Goal: Task Accomplishment & Management: Manage account settings

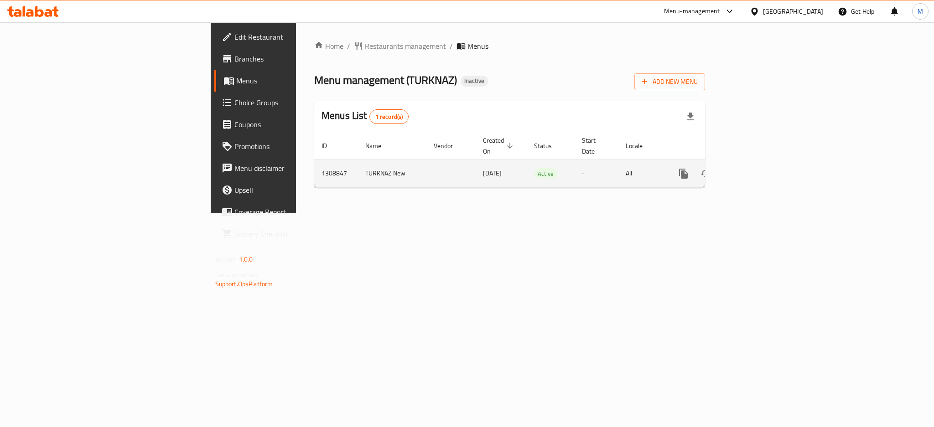
click at [755, 168] on icon "enhanced table" at bounding box center [749, 173] width 11 height 11
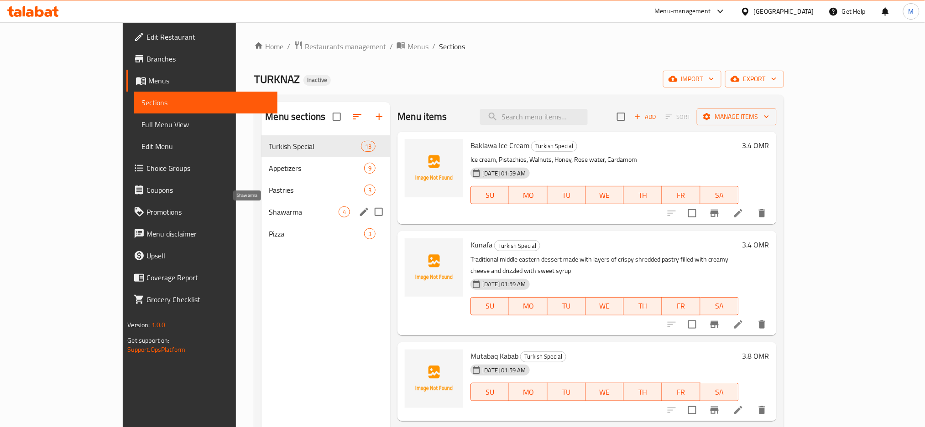
click at [269, 215] on span "Shawarma" at bounding box center [304, 212] width 70 height 11
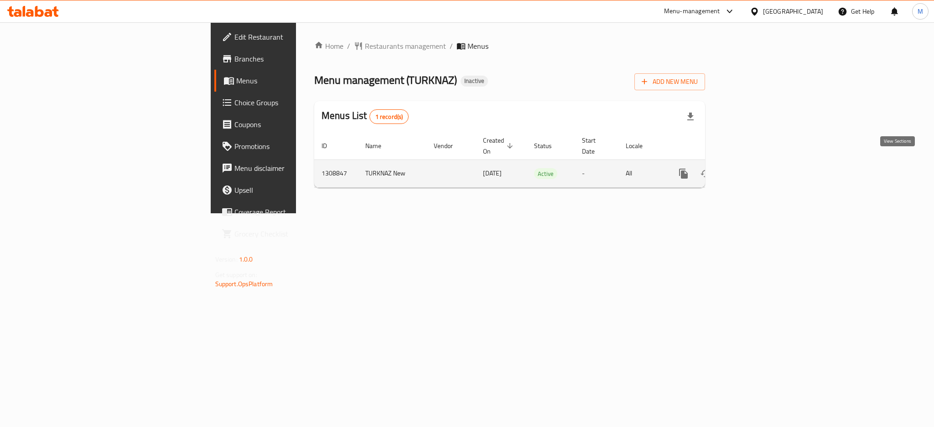
click at [760, 163] on link "enhanced table" at bounding box center [750, 174] width 22 height 22
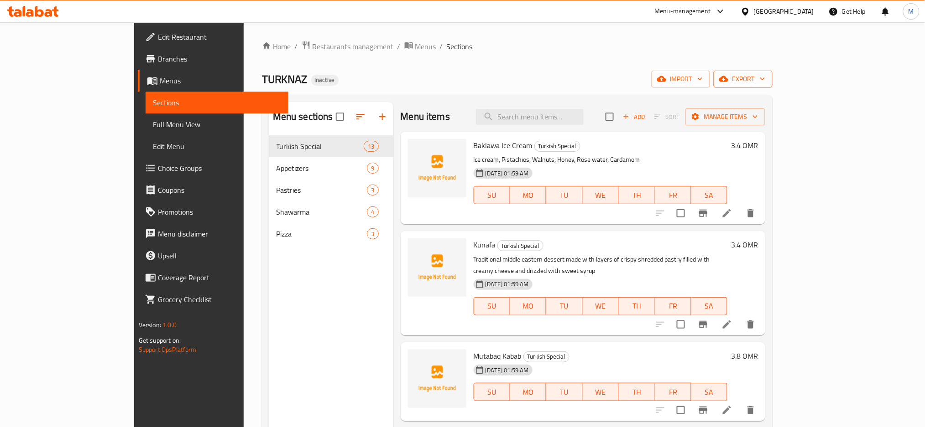
click at [728, 78] on icon "button" at bounding box center [723, 79] width 9 height 6
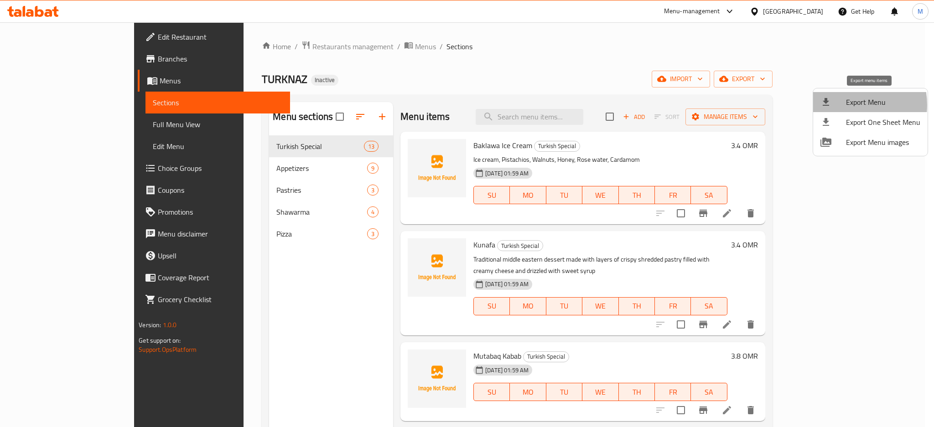
click at [845, 105] on div at bounding box center [834, 102] width 26 height 11
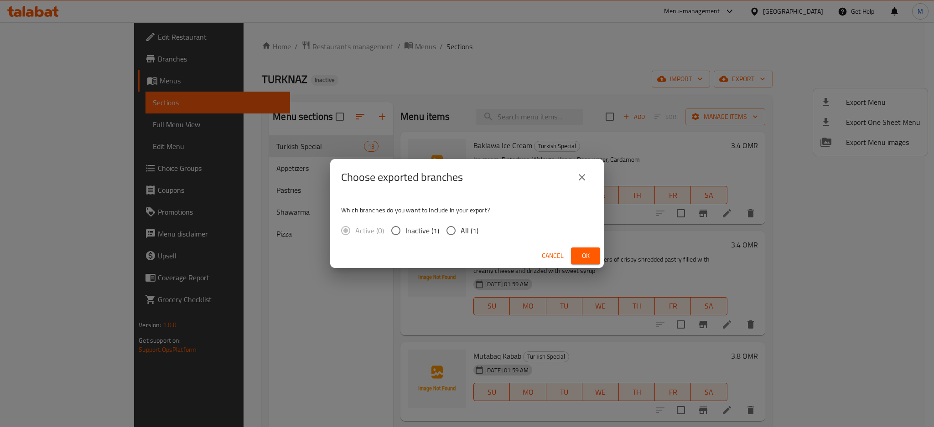
click at [464, 230] on span "All (1)" at bounding box center [470, 230] width 18 height 11
click at [461, 230] on input "All (1)" at bounding box center [451, 230] width 19 height 19
radio input "true"
click at [585, 256] on span "Ok" at bounding box center [585, 255] width 15 height 11
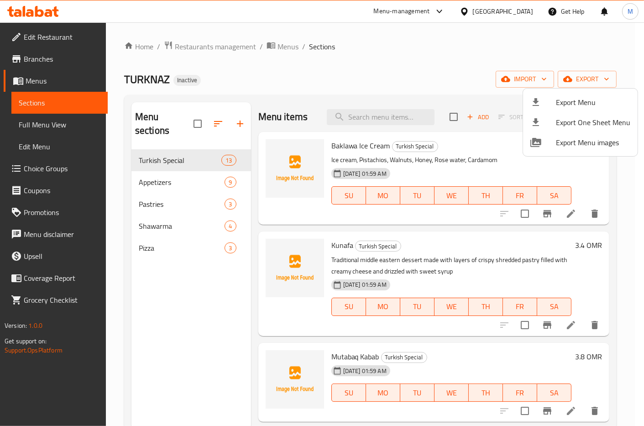
click at [370, 114] on div at bounding box center [322, 213] width 644 height 426
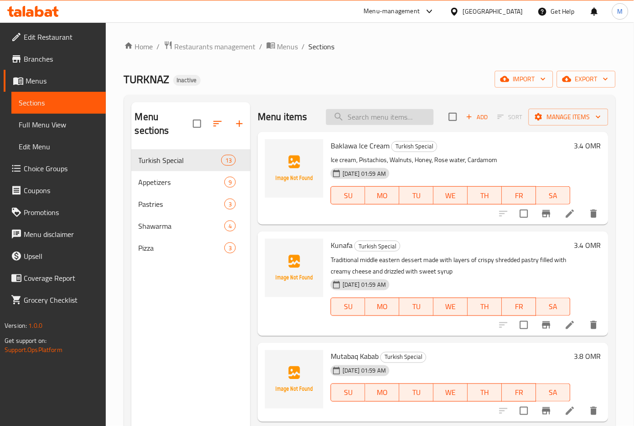
click at [376, 116] on input "search" at bounding box center [380, 117] width 108 height 16
paste input "Kunafa"
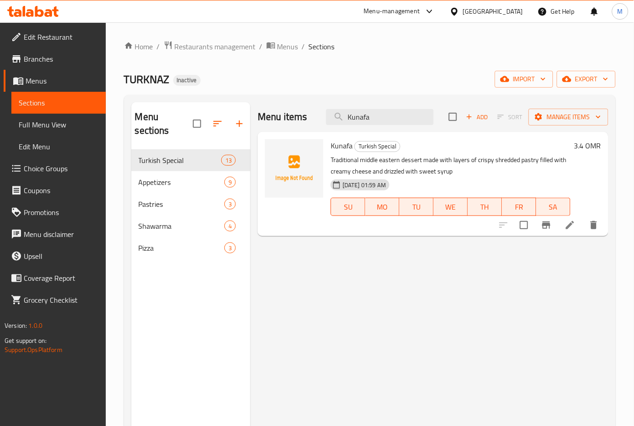
type input "Kunafa"
click at [574, 229] on icon at bounding box center [570, 224] width 11 height 11
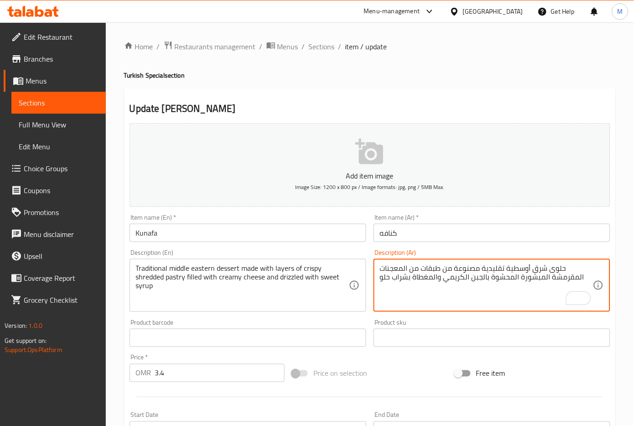
scroll to position [217, 0]
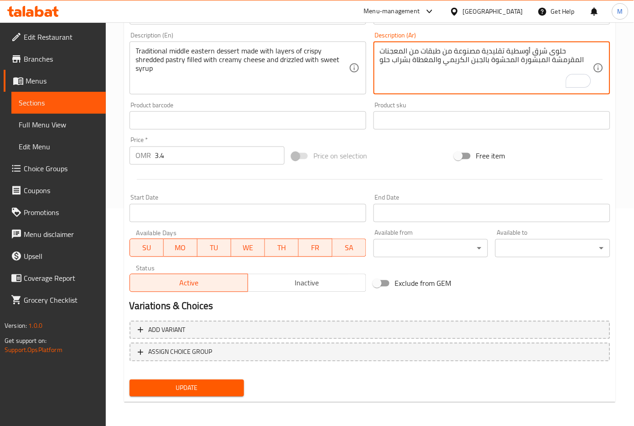
type textarea "حلوى شرق أوسطية تقليدية مصنوعة من طبقات من المعجنات المقرمشة المبشورة المحشوة ب…"
click at [224, 396] on div "Update" at bounding box center [187, 388] width 122 height 24
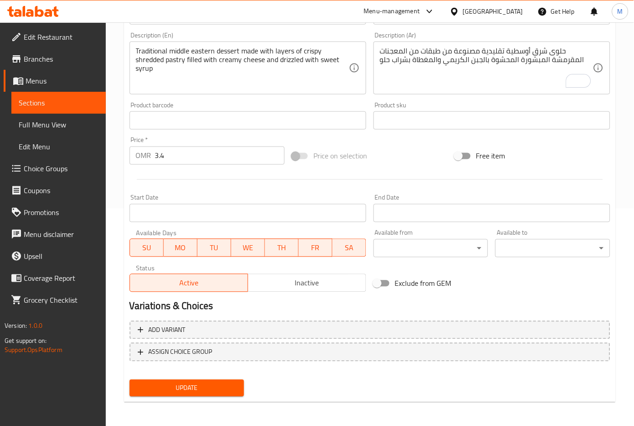
click at [221, 388] on span "Update" at bounding box center [187, 387] width 100 height 11
click at [196, 395] on div "Update" at bounding box center [187, 388] width 122 height 24
click at [193, 389] on span "Update" at bounding box center [187, 387] width 100 height 11
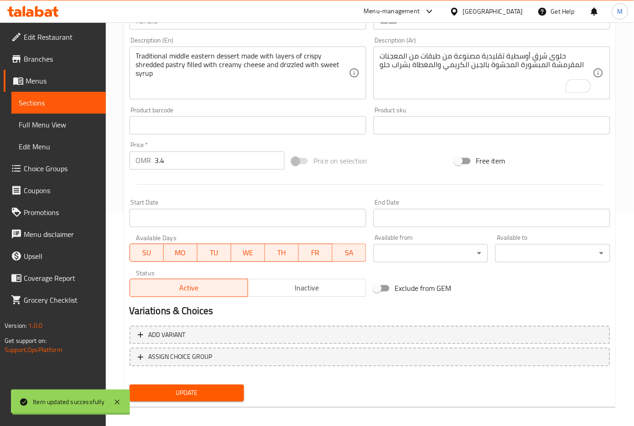
scroll to position [0, 0]
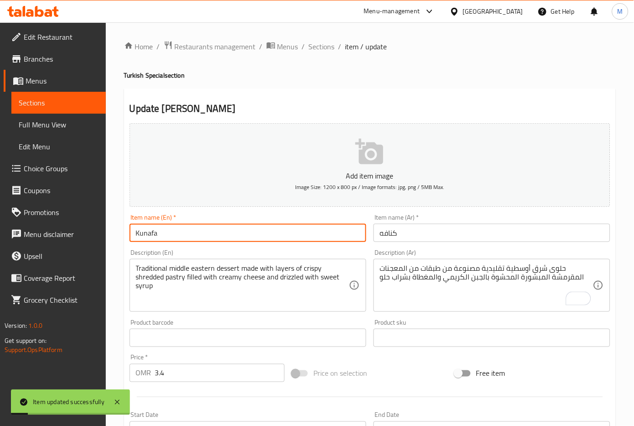
drag, startPoint x: 125, startPoint y: 234, endPoint x: 108, endPoint y: 234, distance: 17.3
click at [108, 234] on div "Home / Restaurants management / Menus / Sections / item / update Turkish Specia…" at bounding box center [370, 333] width 528 height 622
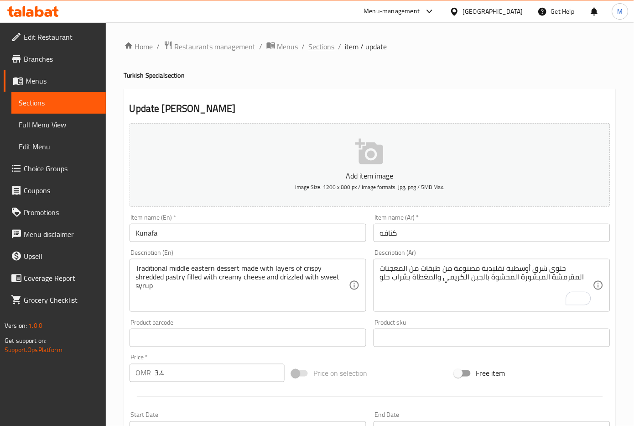
click at [319, 51] on span "Sections" at bounding box center [322, 46] width 26 height 11
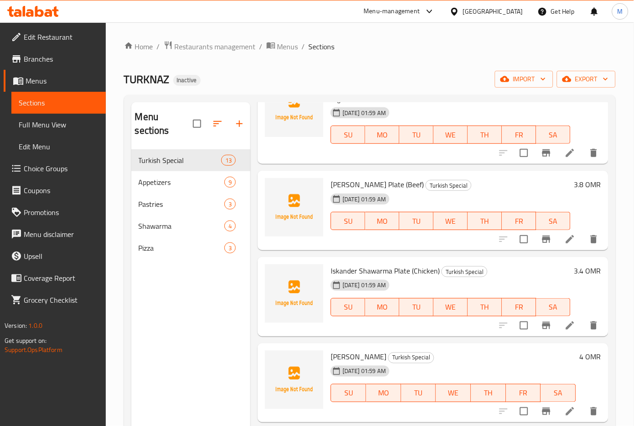
scroll to position [669, 0]
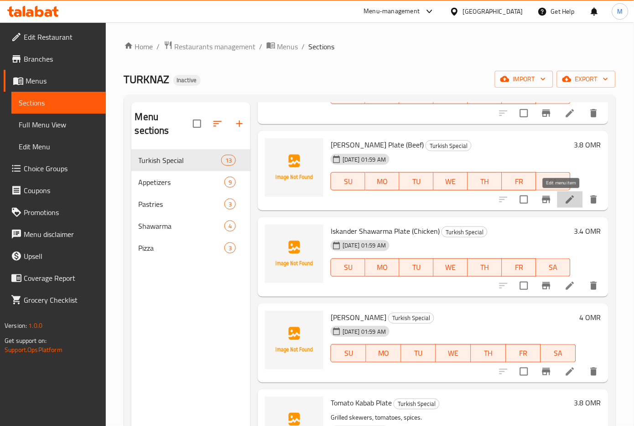
click at [565, 202] on icon at bounding box center [570, 199] width 11 height 11
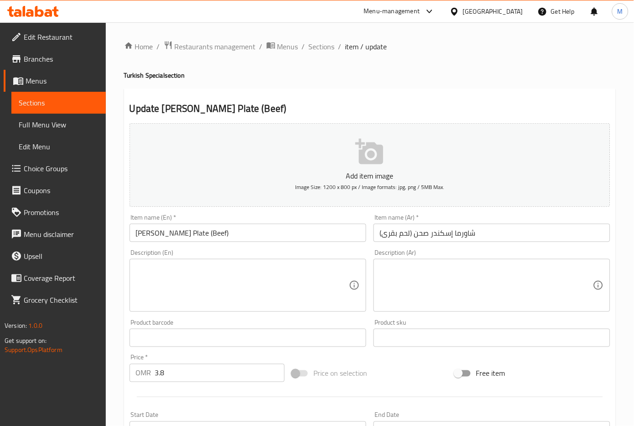
click at [247, 293] on textarea at bounding box center [242, 285] width 213 height 43
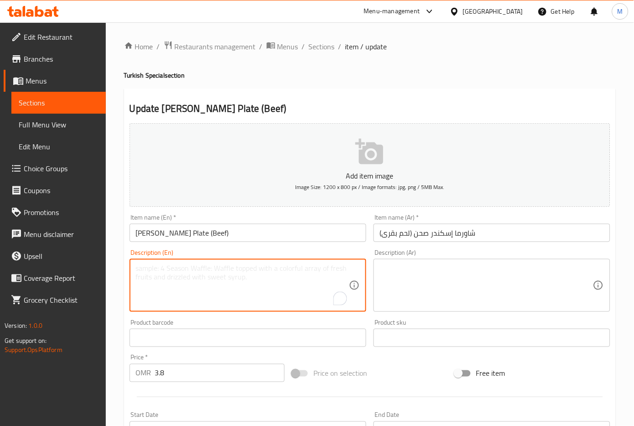
paste textarea "Iskandar meat shawarma, a shawarma sandwich filled with Iskandar style marinate…"
type textarea "Iskandar meat shawarma, a shawarma sandwich filled with Iskandar style marinate…"
drag, startPoint x: 223, startPoint y: 270, endPoint x: 113, endPoint y: 253, distance: 110.8
click at [113, 253] on div "Home / Restaurants management / Menus / Sections / item / update Turkish Specia…" at bounding box center [370, 333] width 528 height 622
click at [315, 47] on span "Sections" at bounding box center [322, 46] width 26 height 11
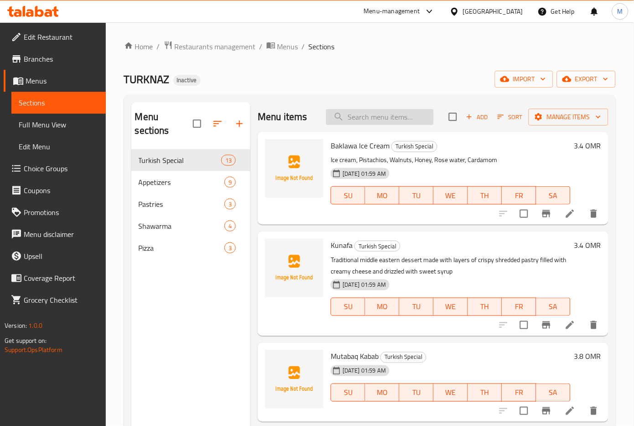
click at [370, 115] on input "search" at bounding box center [380, 117] width 108 height 16
paste input "Oven Casserola"
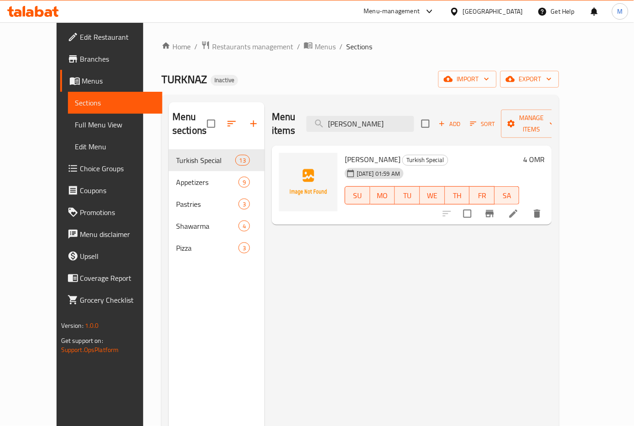
type input "Oven Casserola"
click at [526, 205] on li at bounding box center [514, 213] width 26 height 16
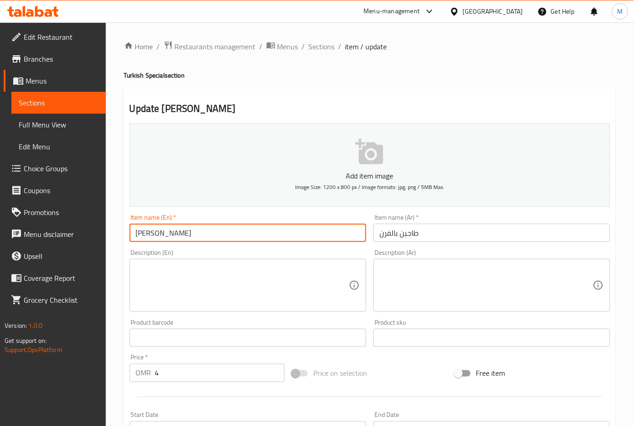
click at [134, 234] on input "Oven Casserola" at bounding box center [248, 233] width 237 height 18
type input "Baked Oven Casserola"
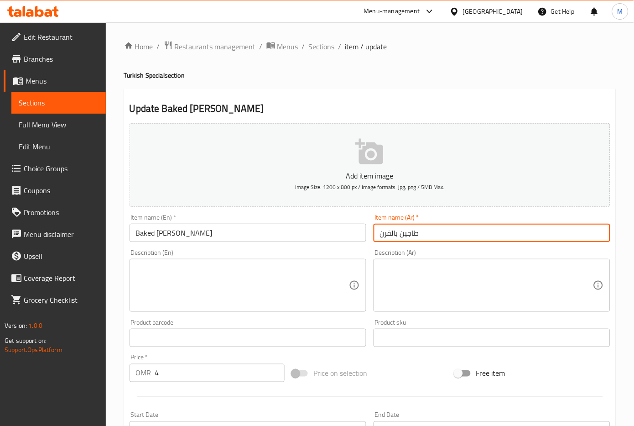
click at [399, 234] on input "طاجين بالفرن" at bounding box center [492, 233] width 237 height 18
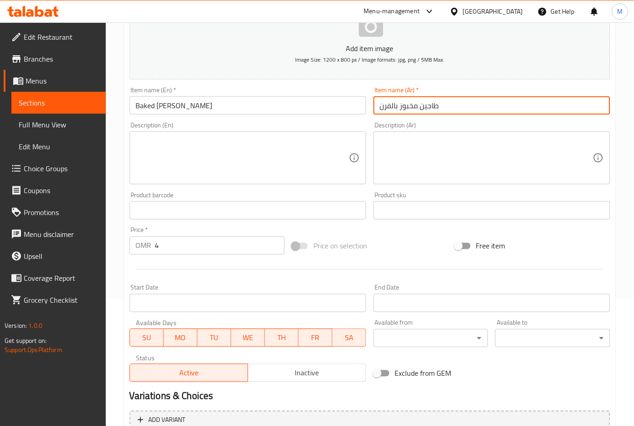
scroll to position [217, 0]
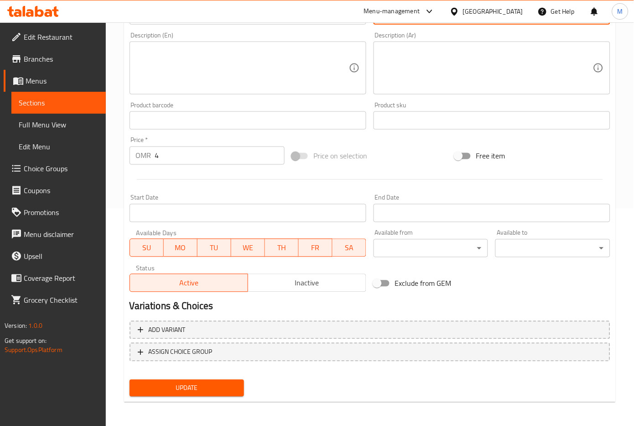
type input "طاجين مخبوز بالفرن"
click at [198, 388] on span "Update" at bounding box center [187, 387] width 100 height 11
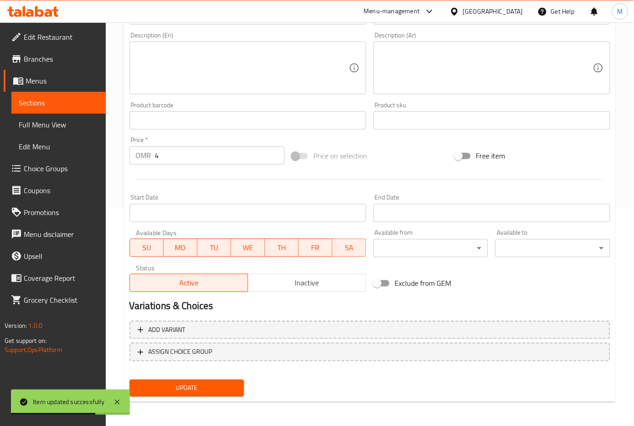
scroll to position [0, 0]
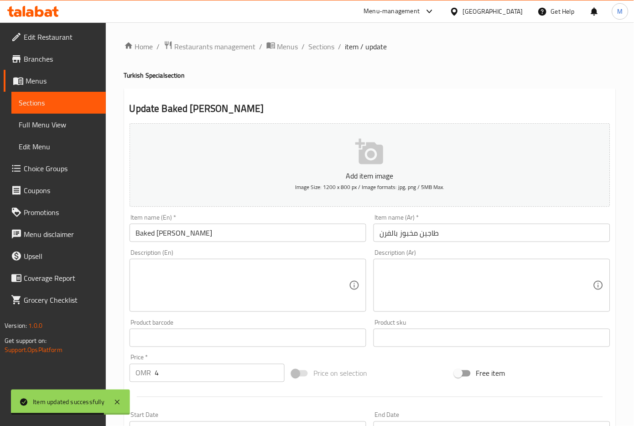
drag, startPoint x: 315, startPoint y: 51, endPoint x: 327, endPoint y: 68, distance: 21.1
click at [315, 50] on span "Sections" at bounding box center [322, 46] width 26 height 11
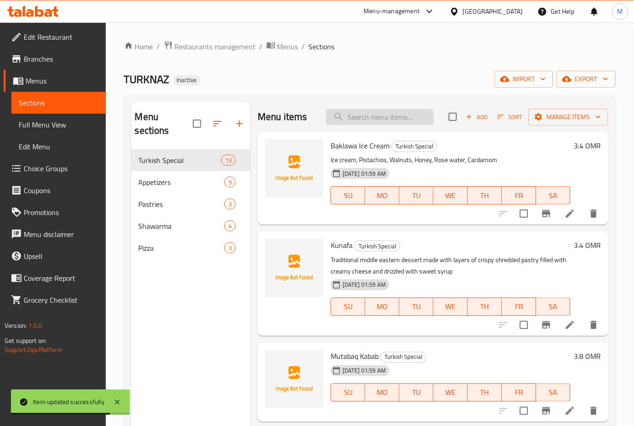
click at [367, 124] on input "search" at bounding box center [380, 117] width 108 height 16
paste input "Veg. with Yoghurt Salad"
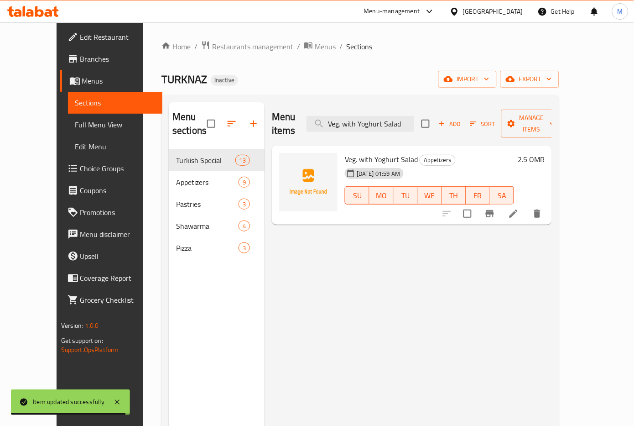
type input "Veg. with Yoghurt Salad"
click at [518, 209] on icon at bounding box center [514, 213] width 8 height 8
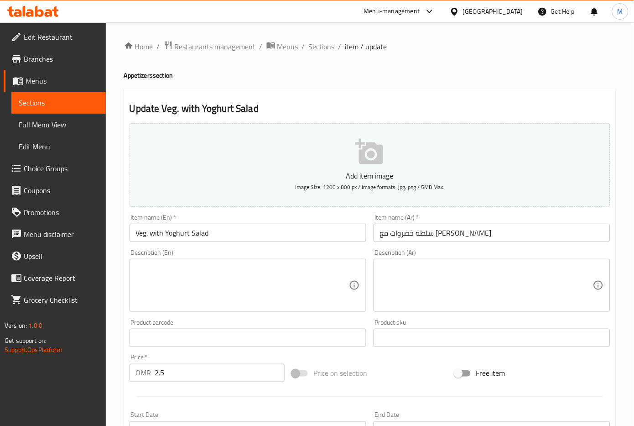
drag, startPoint x: 298, startPoint y: 234, endPoint x: 253, endPoint y: 240, distance: 45.6
click at [298, 234] on input "Veg. with Yoghurt Salad" at bounding box center [248, 233] width 237 height 18
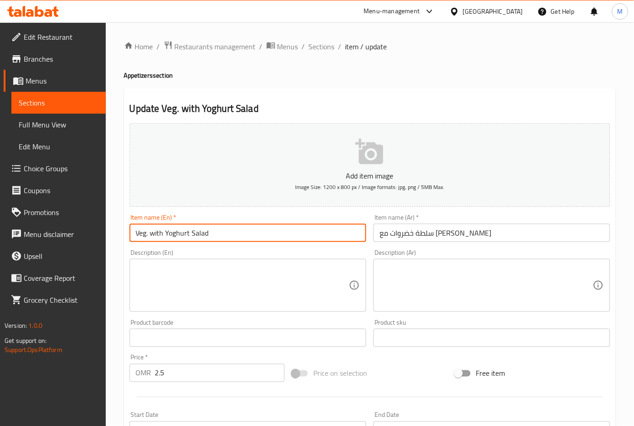
drag, startPoint x: 149, startPoint y: 236, endPoint x: 125, endPoint y: 235, distance: 24.2
click at [125, 235] on div "Update Veg. with Yoghurt Salad Add item image Image Size: 1200 x 800 px / Image…" at bounding box center [370, 353] width 492 height 531
paste input "etable"
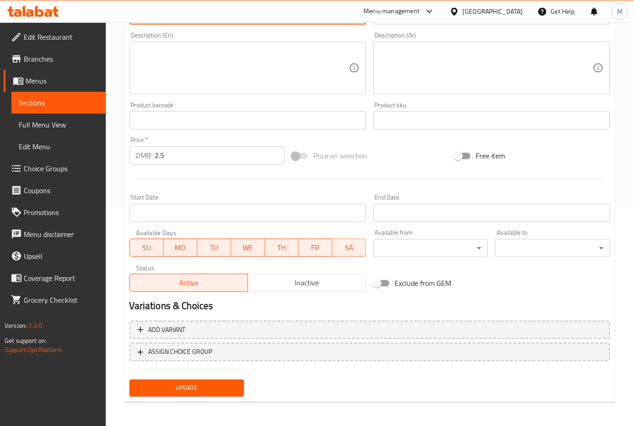
type input "Vegetable with Yoghurt Salad"
click at [206, 382] on span "Update" at bounding box center [187, 387] width 100 height 11
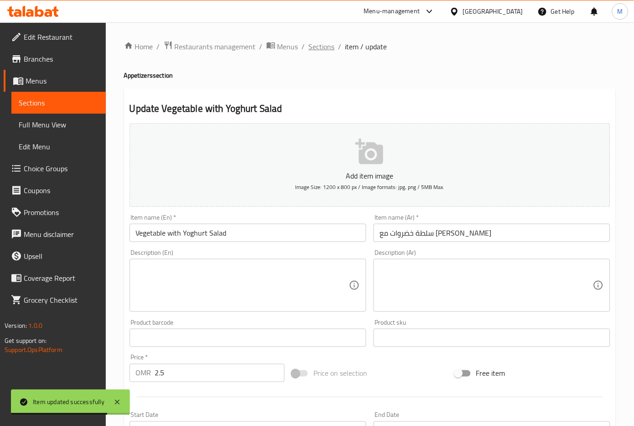
click at [317, 43] on span "Sections" at bounding box center [322, 46] width 26 height 11
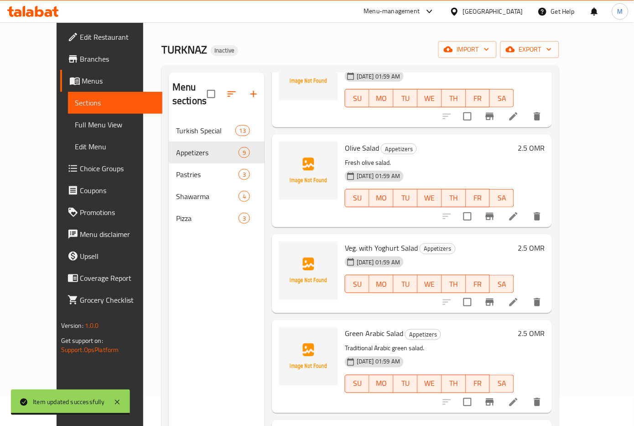
scroll to position [128, 0]
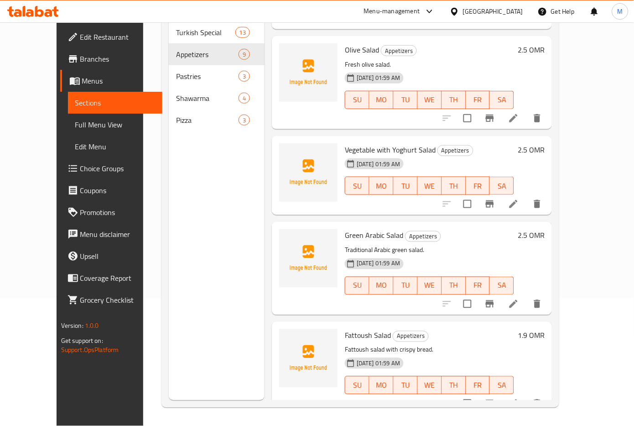
click at [526, 296] on li at bounding box center [514, 304] width 26 height 16
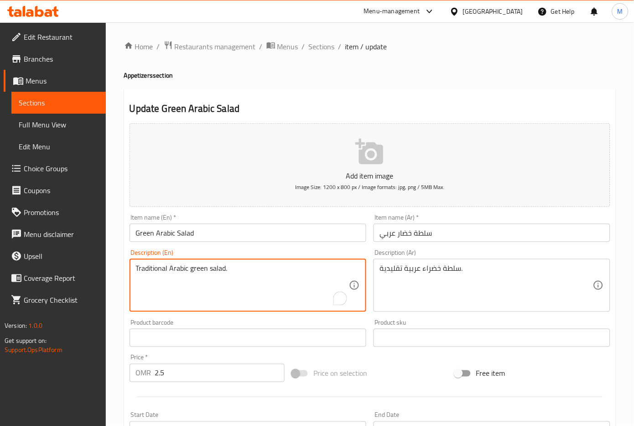
drag, startPoint x: 247, startPoint y: 271, endPoint x: -16, endPoint y: 240, distance: 264.5
paste textarea "Lettuce, parsley, mint, cucumber, tomato, onion, lemon juice, olive oil, salt, …"
type textarea "Lettuce, parsley, mint, cucumber, tomato, onion, lemon juice, olive oil, salt, …"
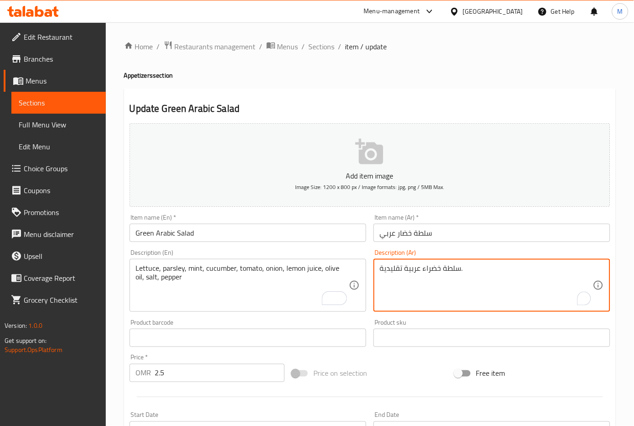
click at [420, 271] on textarea "سلطة خضراء عربية تقليدية." at bounding box center [486, 285] width 213 height 43
paste textarea "س, بقدونس, نعناع, خيار, طماطم, بصل, عصير ليمون, زيت زيتون, ملح, فلفل"
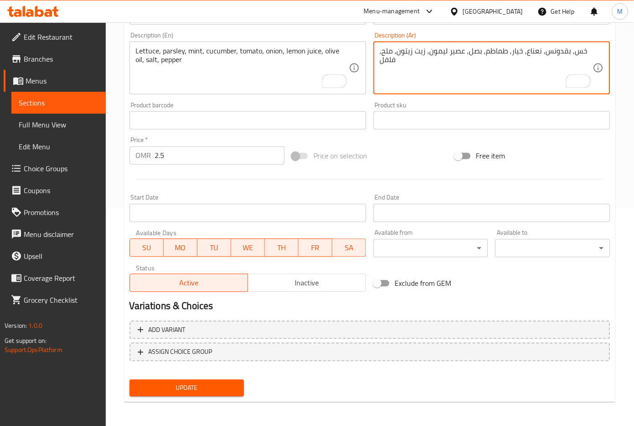
type textarea "خس, بقدونس, نعناع, خيار, طماطم, بصل, عصير ليمون, زيت زيتون, ملح, فلفل"
click at [196, 389] on span "Update" at bounding box center [187, 387] width 100 height 11
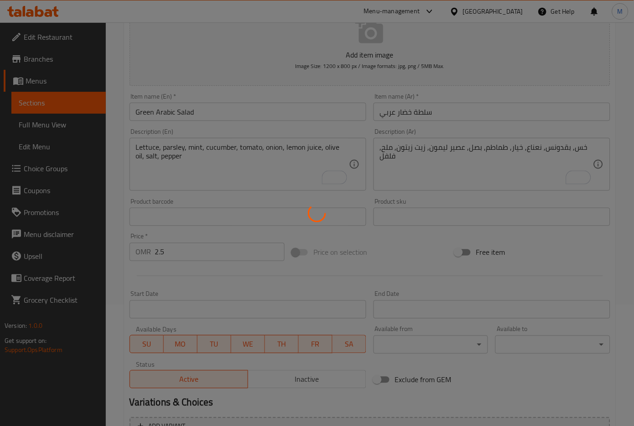
scroll to position [0, 0]
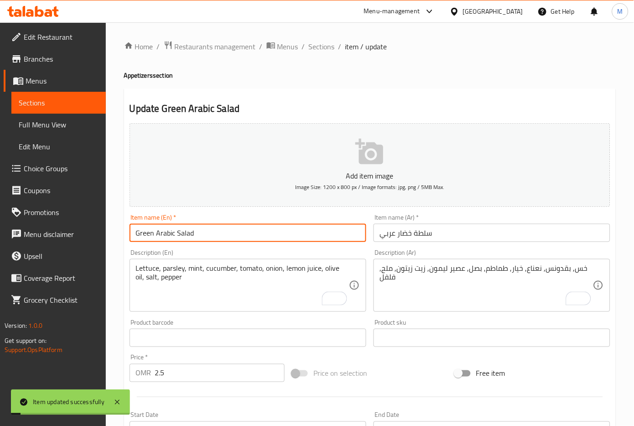
drag, startPoint x: 202, startPoint y: 237, endPoint x: 104, endPoint y: 221, distance: 98.5
click at [104, 221] on div "Edit Restaurant Branches Menus Sections Full Menu View Edit Menu Choice Groups …" at bounding box center [317, 333] width 634 height 622
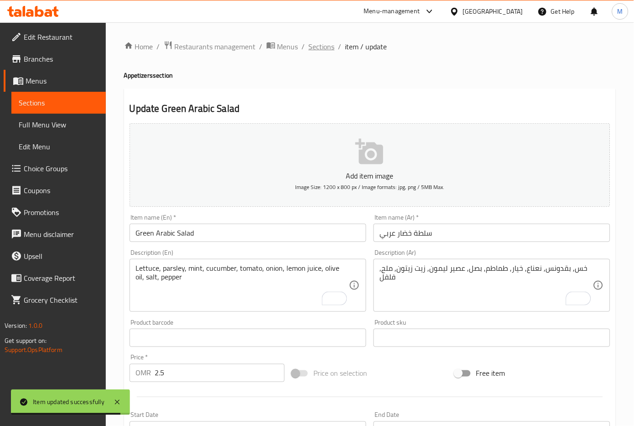
click at [326, 47] on span "Sections" at bounding box center [322, 46] width 26 height 11
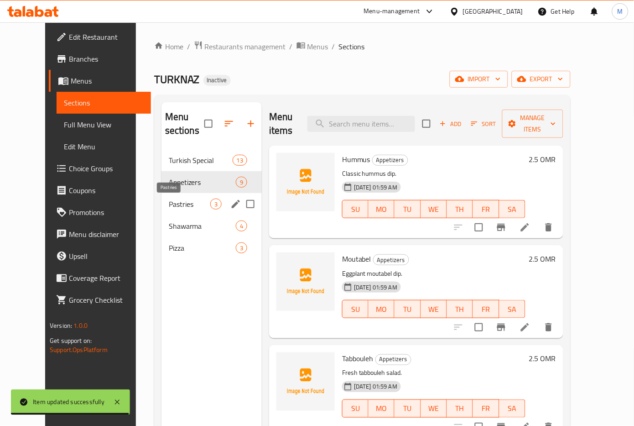
click at [169, 204] on span "Pastries" at bounding box center [190, 203] width 42 height 11
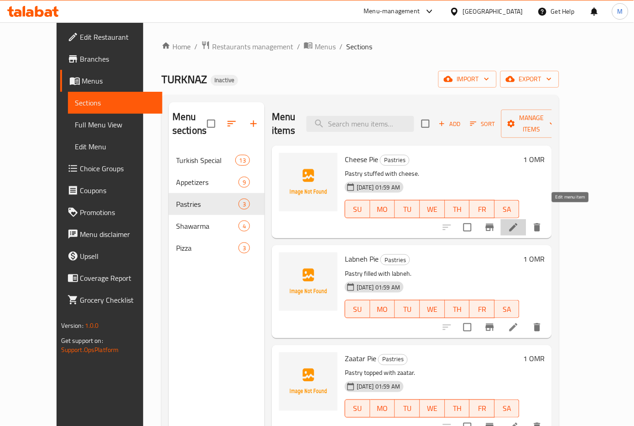
click at [519, 222] on icon at bounding box center [513, 227] width 11 height 11
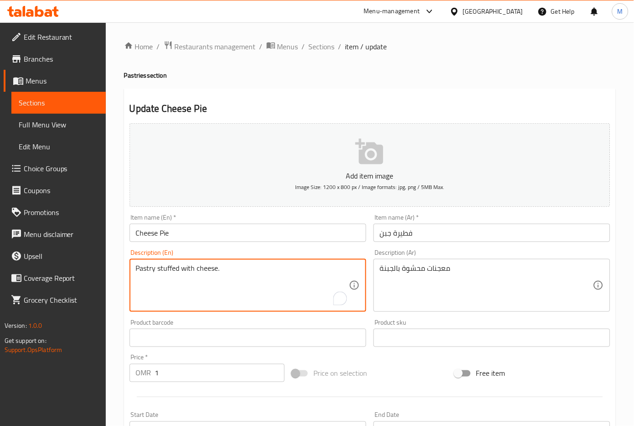
drag, startPoint x: 229, startPoint y: 265, endPoint x: 104, endPoint y: 261, distance: 125.5
paste textarea "Flaky golden crust embracing medley of creamy cheeses"
type textarea "Flaky golden crust embracing medley of creamy cheeses"
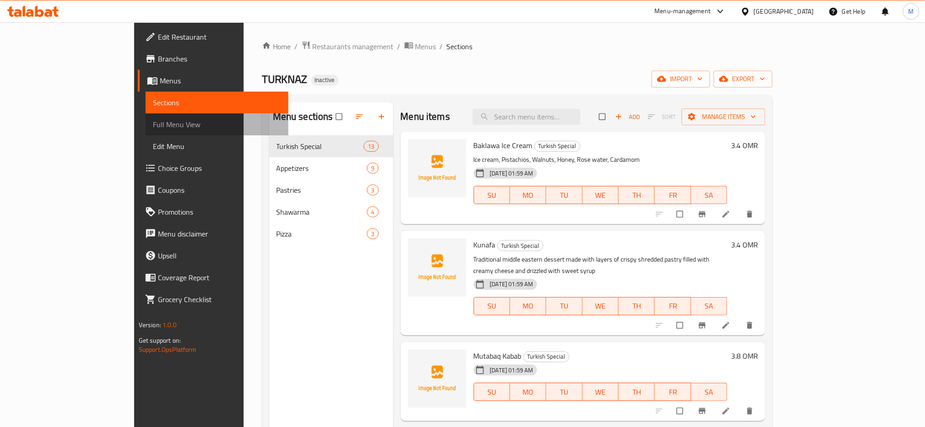
click at [153, 123] on span "Full Menu View" at bounding box center [217, 124] width 129 height 11
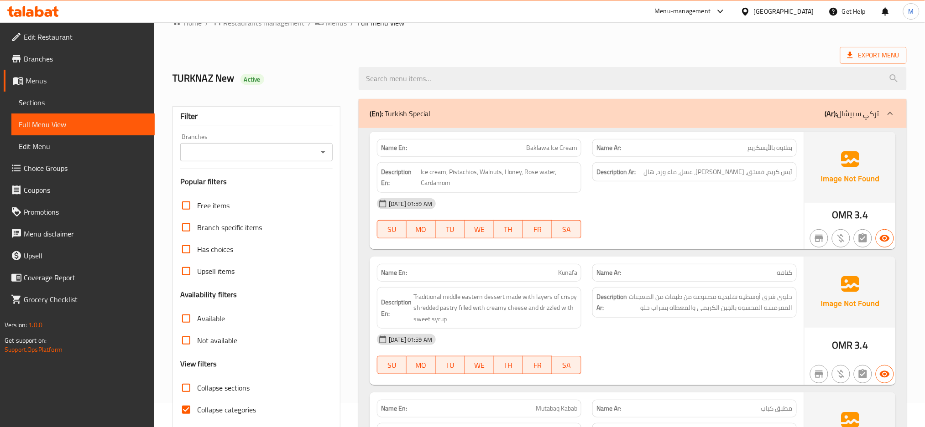
scroll to position [61, 0]
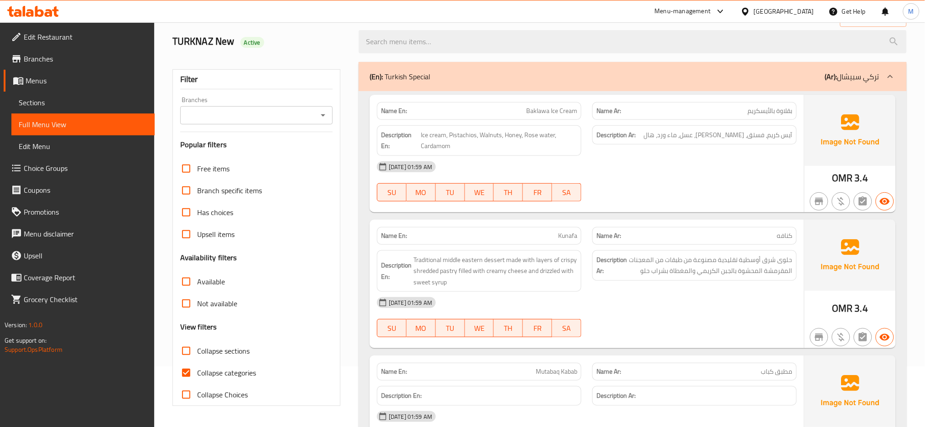
click at [225, 375] on span "Collapse categories" at bounding box center [226, 373] width 59 height 11
click at [197, 375] on input "Collapse categories" at bounding box center [186, 373] width 22 height 22
checkbox input "false"
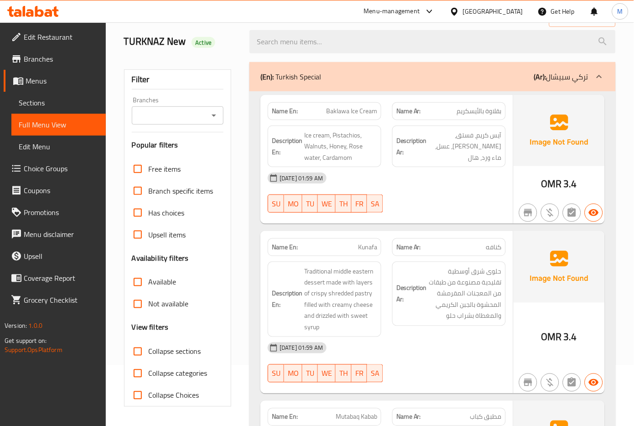
scroll to position [0, 0]
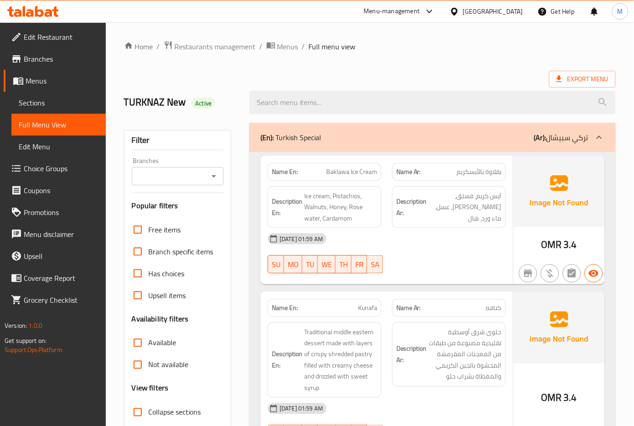
click at [349, 170] on span "Baklawa Ice Cream" at bounding box center [351, 172] width 51 height 10
copy span "Baklawa Ice Cream"
click at [351, 171] on span "Baklawa Ice Cream" at bounding box center [351, 172] width 51 height 10
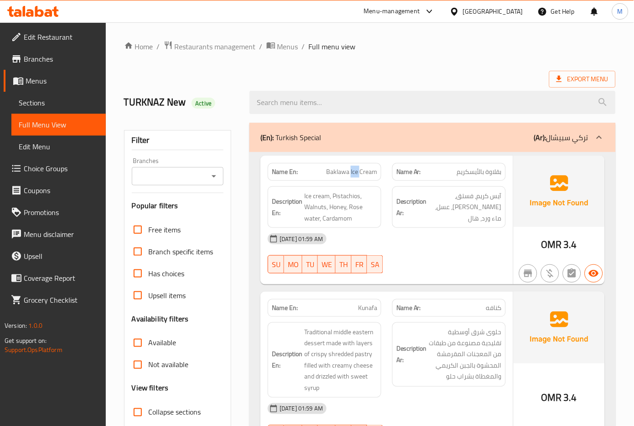
click at [351, 171] on span "Baklawa Ice Cream" at bounding box center [351, 172] width 51 height 10
copy span "Baklawa Ice Cream"
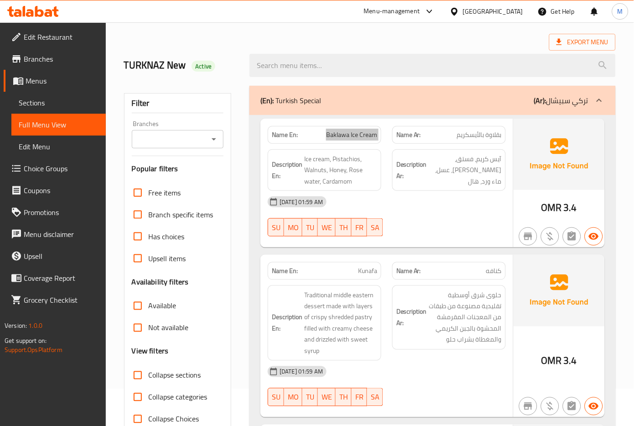
scroll to position [182, 0]
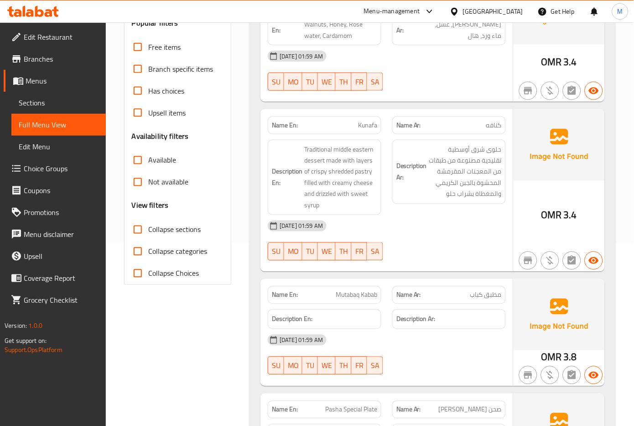
click at [367, 125] on span "Kunafa" at bounding box center [367, 125] width 19 height 10
copy span "Kunafa"
click at [333, 175] on span "Traditional middle eastern dessert made with layers of crispy shredded pastry f…" at bounding box center [340, 177] width 73 height 67
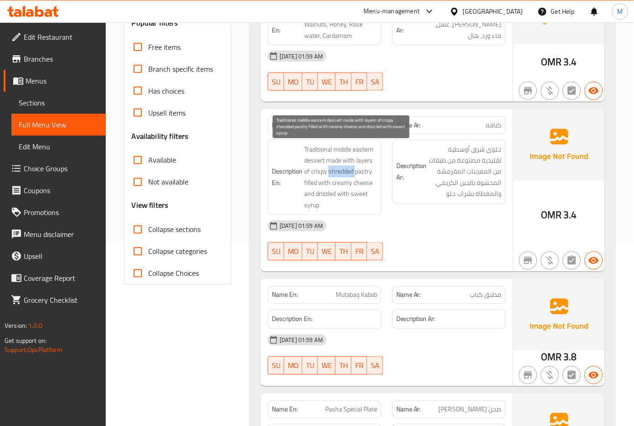
click at [333, 175] on span "Traditional middle eastern dessert made with layers of crispy shredded pastry f…" at bounding box center [340, 177] width 73 height 67
copy span "shredded"
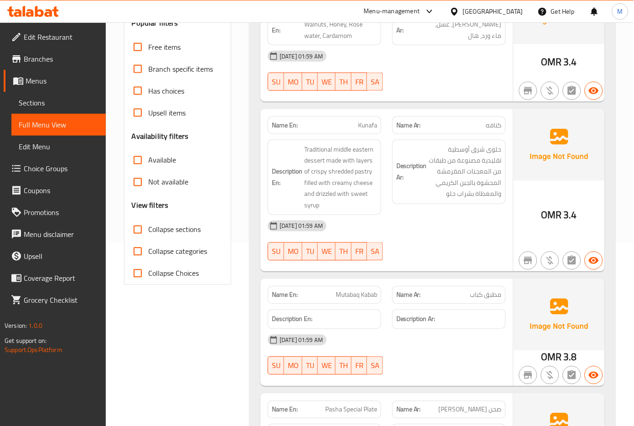
click at [366, 123] on span "Kunafa" at bounding box center [367, 125] width 19 height 10
copy span "Kunafa"
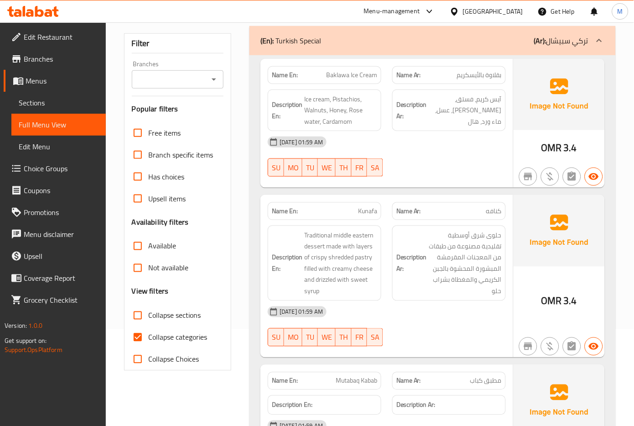
scroll to position [121, 0]
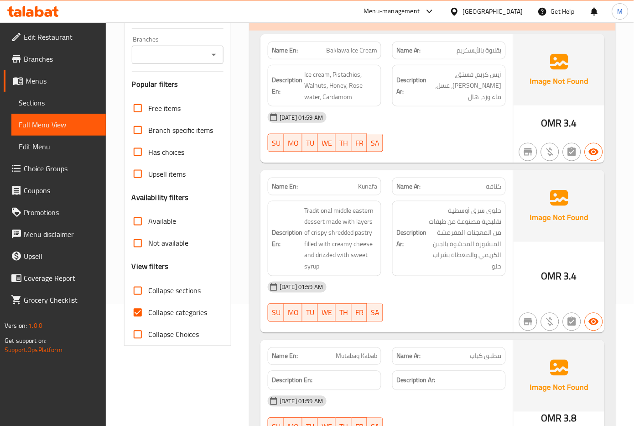
click at [177, 318] on span "Collapse categories" at bounding box center [178, 312] width 59 height 11
click at [149, 318] on input "Collapse categories" at bounding box center [138, 313] width 22 height 22
checkbox input "false"
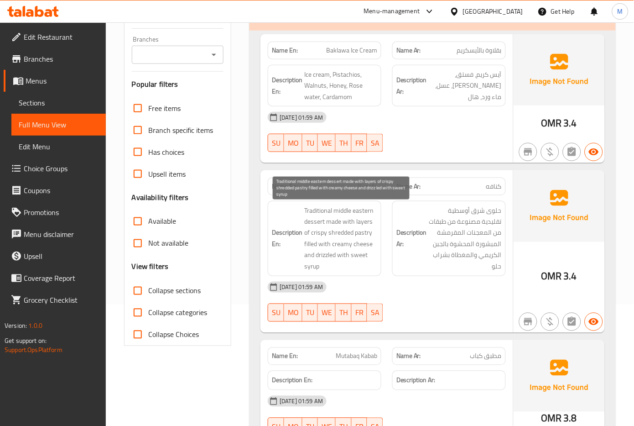
click at [338, 236] on span "Traditional middle eastern dessert made with layers of crispy shredded pastry f…" at bounding box center [340, 238] width 73 height 67
click at [339, 236] on span "Traditional middle eastern dessert made with layers of crispy shredded pastry f…" at bounding box center [340, 238] width 73 height 67
copy span "shredded"
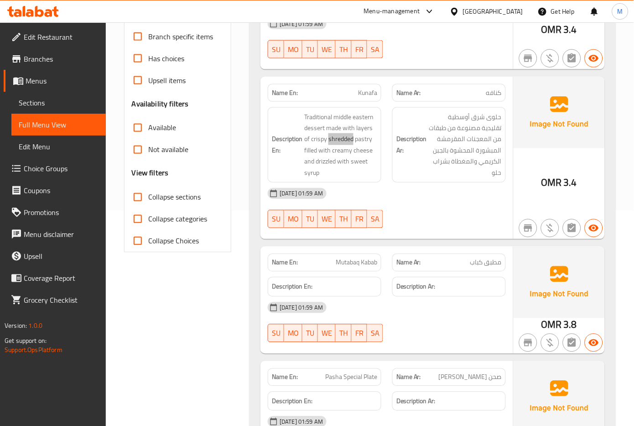
scroll to position [243, 0]
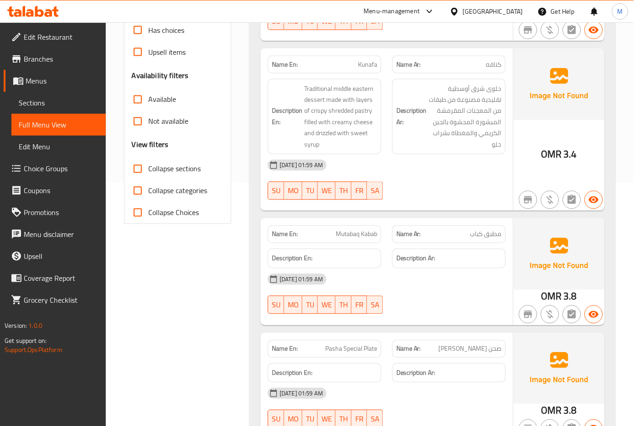
click at [370, 237] on span "Mutabaq Kabab" at bounding box center [357, 234] width 42 height 10
copy span "Mutabaq Kabab"
click at [352, 231] on span "Mutabaq Kabab" at bounding box center [357, 234] width 42 height 10
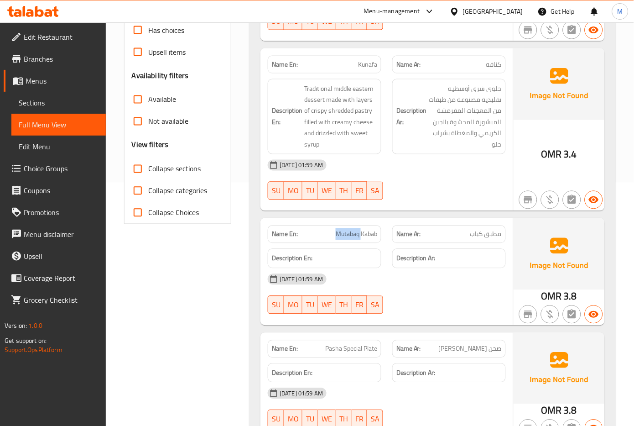
click at [352, 231] on span "Mutabaq Kabab" at bounding box center [357, 234] width 42 height 10
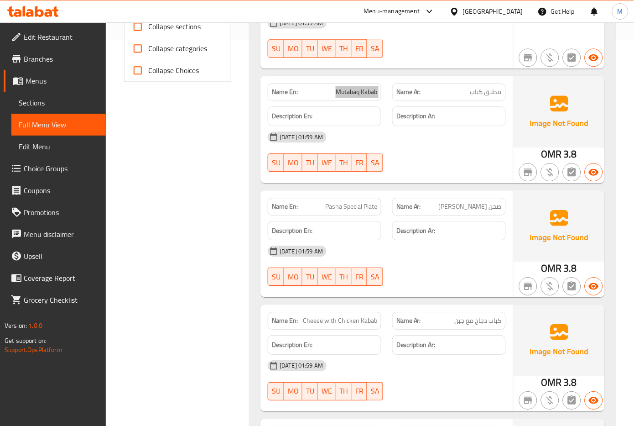
scroll to position [426, 0]
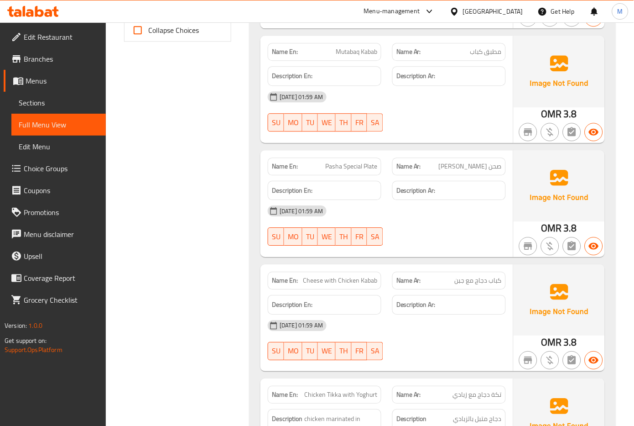
click at [354, 163] on span "Pasha Special Plate" at bounding box center [351, 166] width 52 height 10
copy span "Pasha Special Plate"
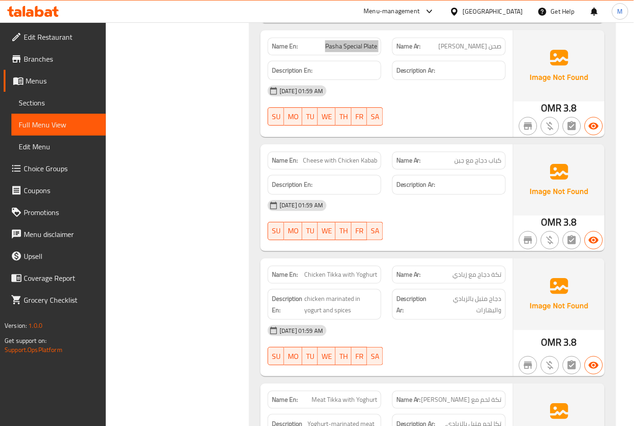
scroll to position [547, 0]
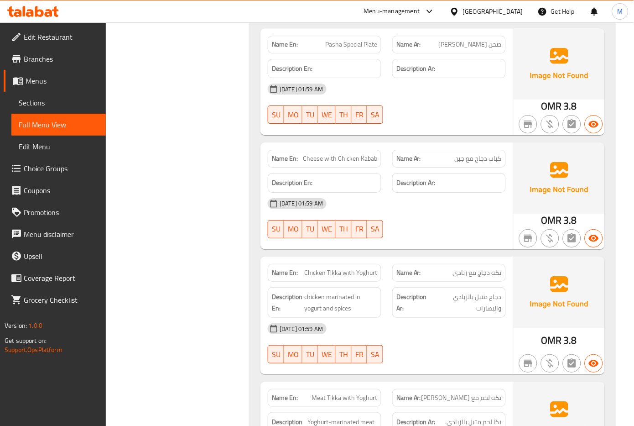
click at [351, 161] on span "Cheese with Chicken Kabab" at bounding box center [340, 159] width 74 height 10
copy span "Cheese with Chicken Kabab"
click at [354, 160] on span "Cheese with Chicken Kabab" at bounding box center [340, 159] width 74 height 10
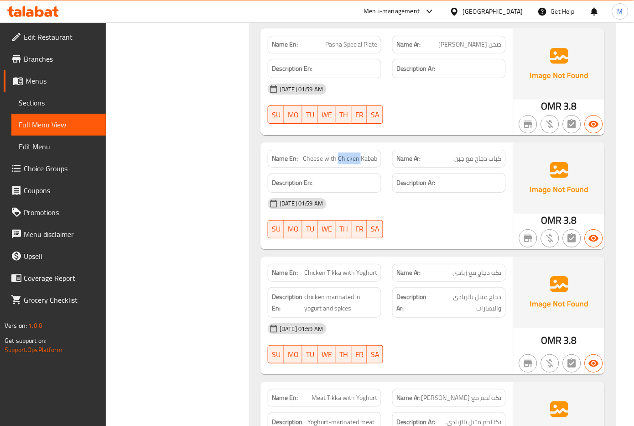
click at [354, 160] on span "Cheese with Chicken Kabab" at bounding box center [340, 159] width 74 height 10
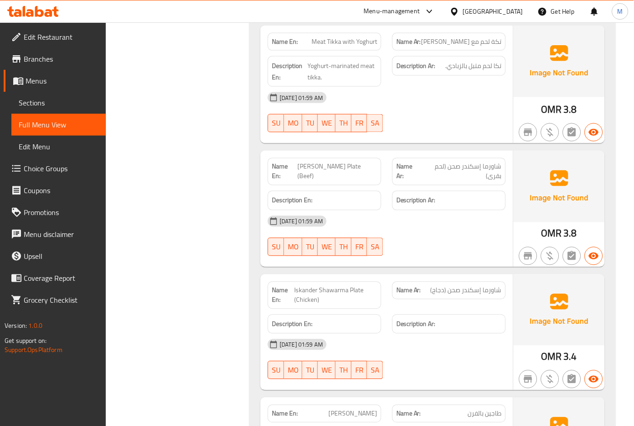
scroll to position [912, 0]
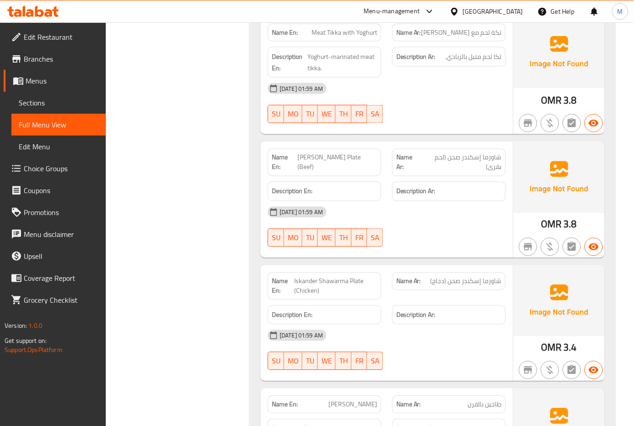
click at [304, 158] on span "Iskander Shawarma Plate (Beef)" at bounding box center [337, 162] width 80 height 19
copy span "Iskander"
click at [348, 155] on span "Iskander Shawarma Plate (Beef)" at bounding box center [337, 162] width 80 height 19
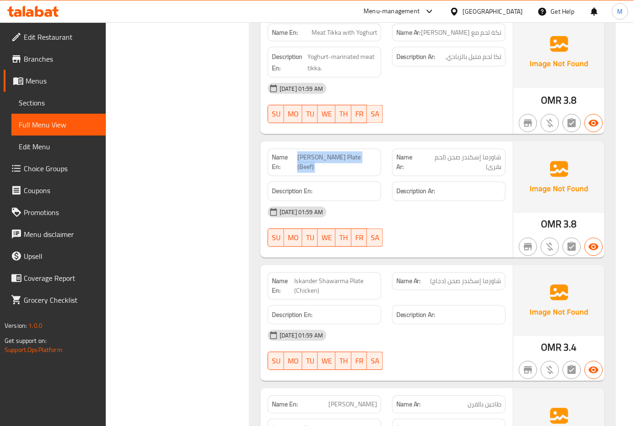
click at [348, 155] on span "Iskander Shawarma Plate (Beef)" at bounding box center [337, 162] width 80 height 19
copy span "Iskander Shawarma Plate (Beef)"
click at [344, 283] on span "Iskander Shawarma Plate (Chicken)" at bounding box center [336, 285] width 83 height 19
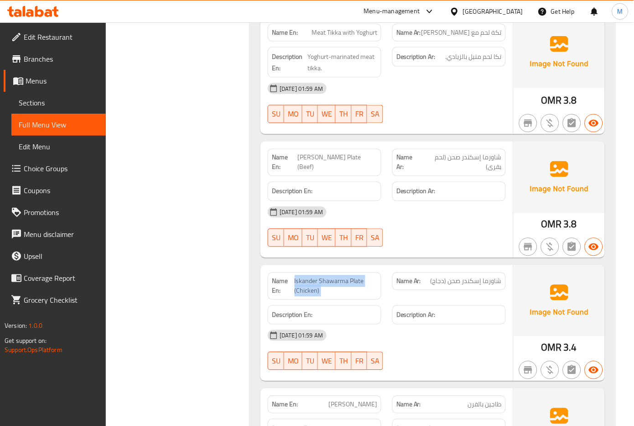
copy span "Iskander Shawarma Plate (Chicken)"
click at [304, 283] on span "Iskander Shawarma Plate (Chicken)" at bounding box center [336, 285] width 83 height 19
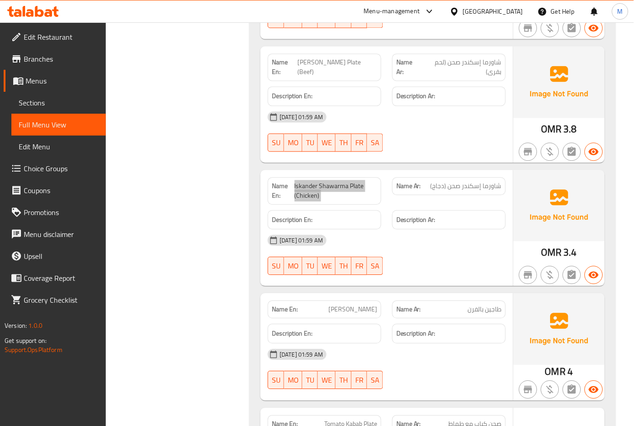
scroll to position [1034, 0]
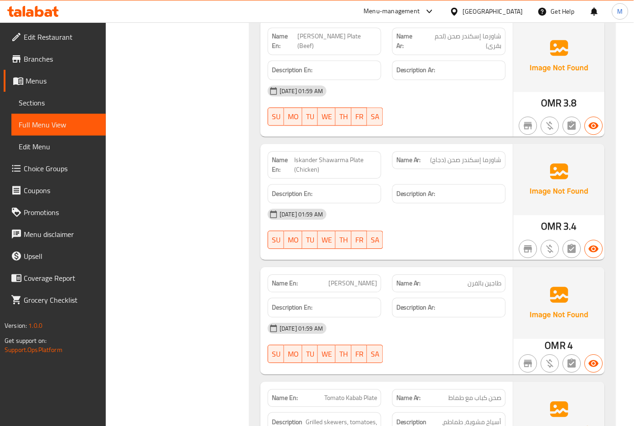
click at [360, 281] on span "Oven Casserola" at bounding box center [352, 283] width 49 height 10
copy span "Oven Casserola"
click at [355, 284] on span "Oven Casserola" at bounding box center [352, 283] width 49 height 10
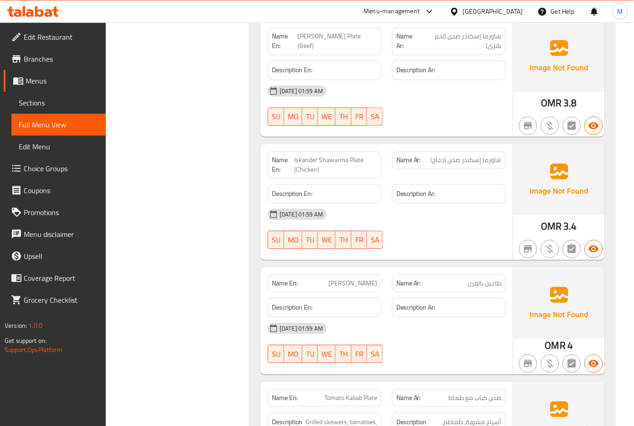
click at [355, 284] on span "Oven Casserola" at bounding box center [352, 283] width 49 height 10
click at [356, 284] on span "Oven Casserola" at bounding box center [352, 283] width 49 height 10
click at [356, 285] on span "Oven Casserola" at bounding box center [352, 283] width 49 height 10
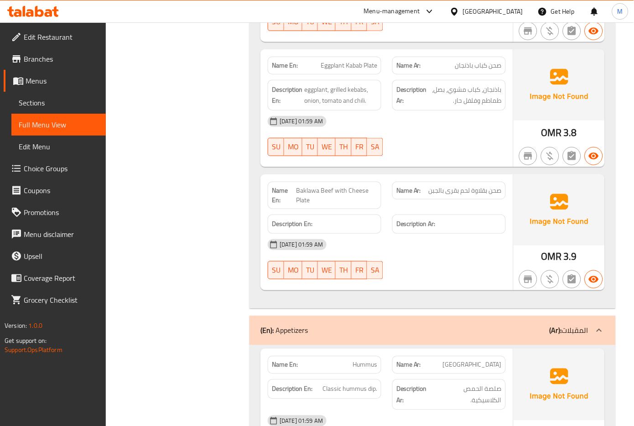
scroll to position [1520, 0]
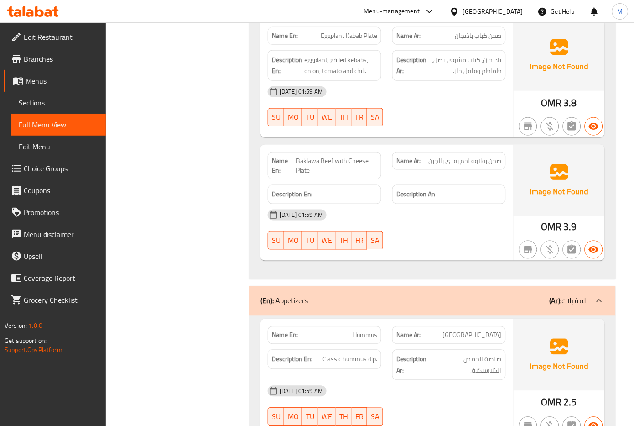
click at [353, 158] on span "Baklawa Beef with Cheese Plate" at bounding box center [336, 165] width 81 height 19
copy span "Baklawa Beef with Cheese Plate"
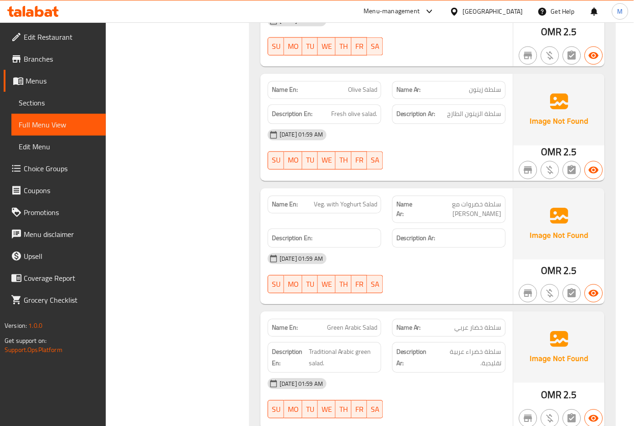
scroll to position [2372, 0]
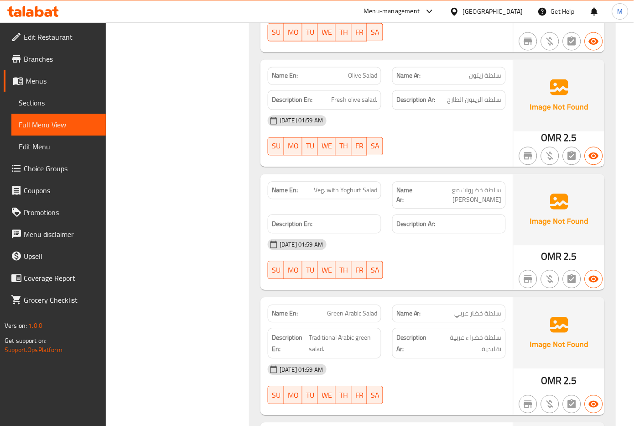
click at [326, 195] on span "Veg. with Yoghurt Salad" at bounding box center [345, 191] width 63 height 10
copy span "Veg. with Yoghurt Salad"
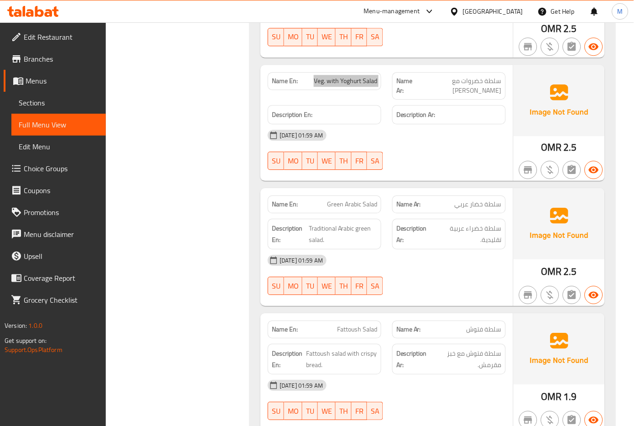
scroll to position [2493, 0]
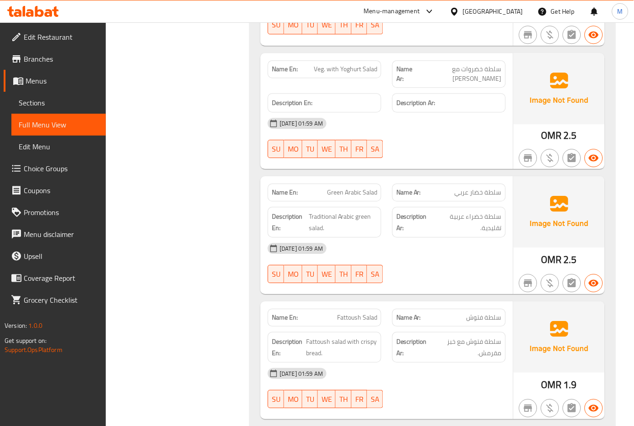
click at [341, 189] on span "Green Arabic Salad" at bounding box center [352, 192] width 50 height 10
click at [325, 211] on span "Traditional Arabic green salad." at bounding box center [343, 222] width 68 height 22
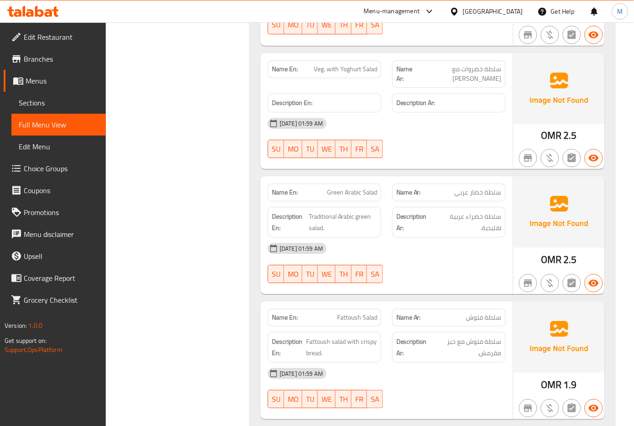
click at [343, 187] on span "Green Arabic Salad" at bounding box center [352, 192] width 50 height 10
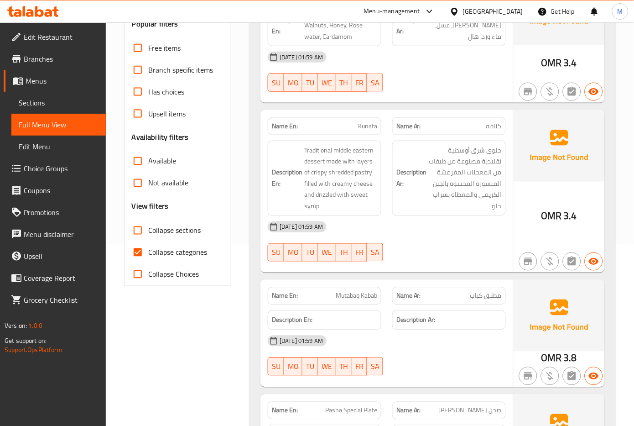
scroll to position [182, 0]
click at [175, 251] on span "Collapse categories" at bounding box center [178, 251] width 59 height 11
click at [149, 251] on input "Collapse categories" at bounding box center [138, 251] width 22 height 22
checkbox input "false"
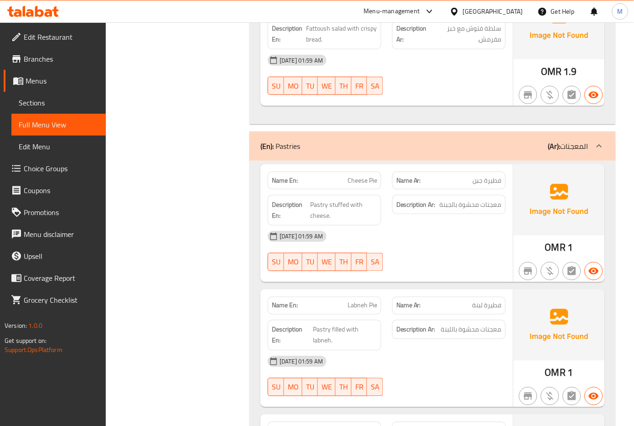
scroll to position [2828, 0]
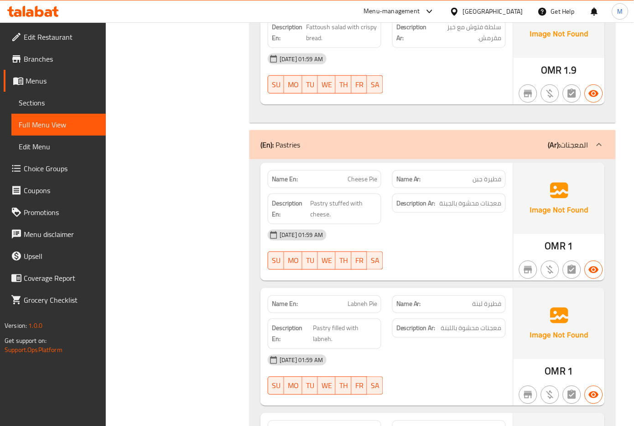
click at [362, 174] on span "Cheese Pie" at bounding box center [363, 179] width 30 height 10
copy span "Cheese Pie"
click at [365, 174] on span "Cheese Pie" at bounding box center [363, 179] width 30 height 10
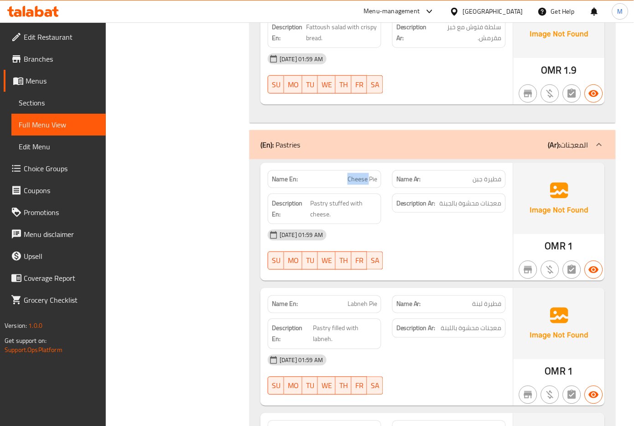
click at [365, 174] on span "Cheese Pie" at bounding box center [363, 179] width 30 height 10
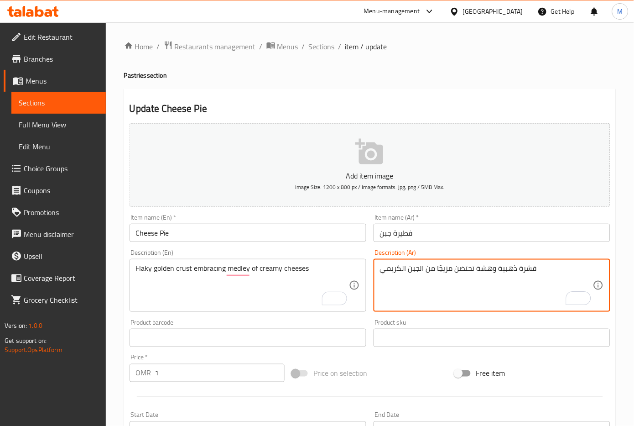
click at [528, 271] on textarea "قشرة ذهبية وهشة تحتضن مزيجًا من الجبن الكريمي" at bounding box center [486, 285] width 213 height 43
drag, startPoint x: 455, startPoint y: 272, endPoint x: 471, endPoint y: 271, distance: 15.5
click at [471, 271] on textarea "عجينة ذهبية وهشة تحتضن مزيجًا من الجبن الكريمي" at bounding box center [486, 285] width 213 height 43
click at [467, 268] on textarea "عجينة ذهبية وهشة تتضم مزيجًا من الجبن الكريمي" at bounding box center [486, 285] width 213 height 43
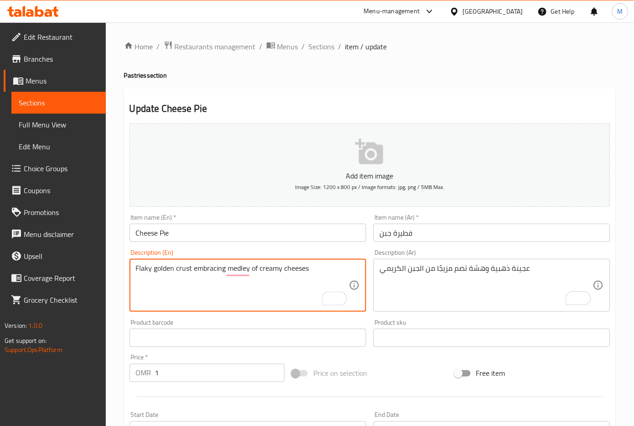
click at [182, 270] on textarea "Flaky golden crust embracing medley of creamy cheeses" at bounding box center [242, 285] width 213 height 43
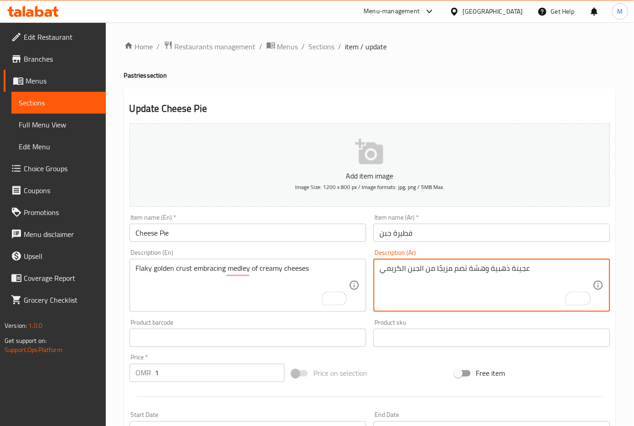
click at [515, 268] on textarea "عجينة ذهبية وهشة تضم مزيجًا من الجبن الكريمي" at bounding box center [486, 285] width 213 height 43
paste textarea "قشرة"
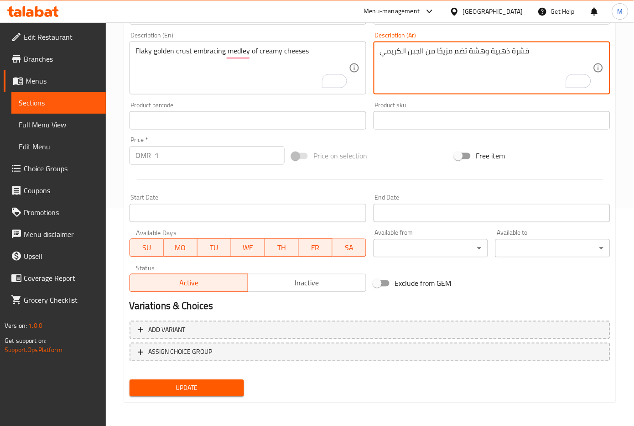
type textarea "قشرة ذهبية وهشة تضم مزيجًا من الجبن الكريمي"
click at [188, 380] on button "Update" at bounding box center [187, 388] width 115 height 17
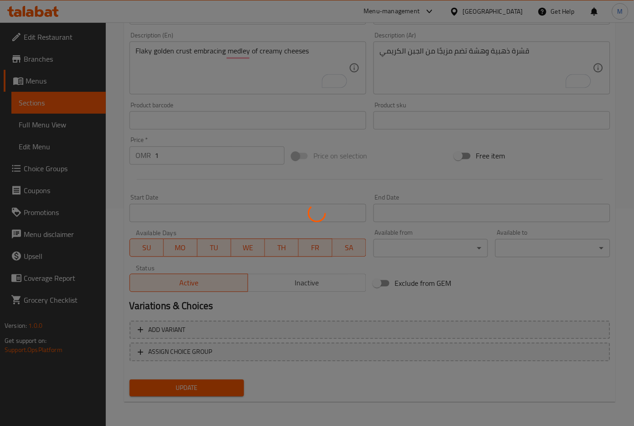
scroll to position [0, 0]
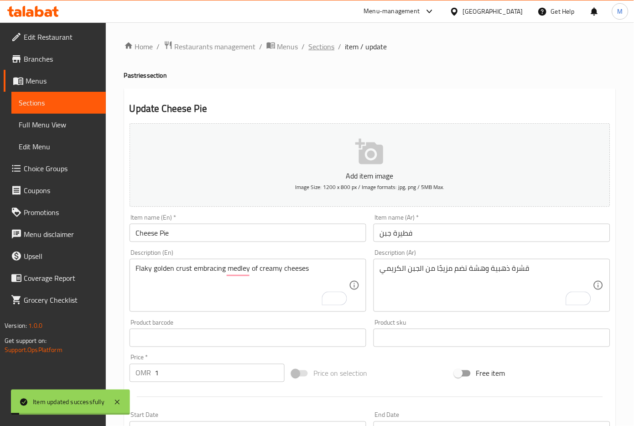
click at [317, 50] on span "Sections" at bounding box center [322, 46] width 26 height 11
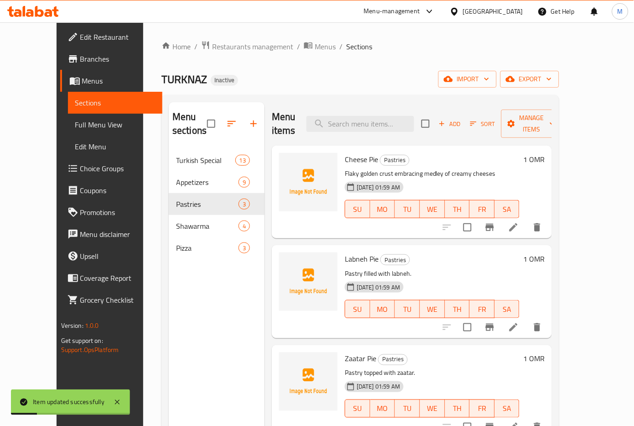
click at [350, 252] on span "Labneh Pie" at bounding box center [362, 259] width 34 height 14
copy h6 "Labneh Pie"
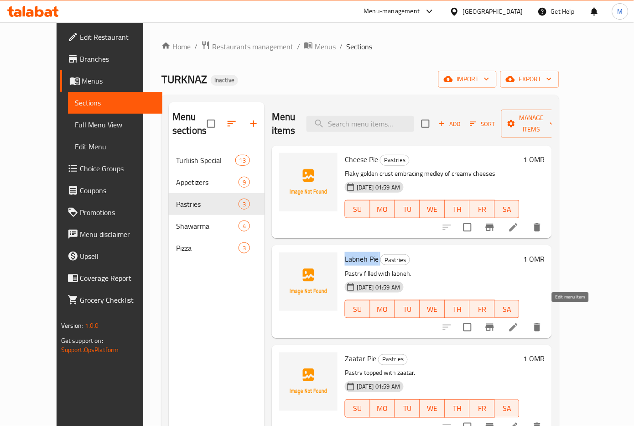
click at [518, 323] on icon at bounding box center [514, 327] width 8 height 8
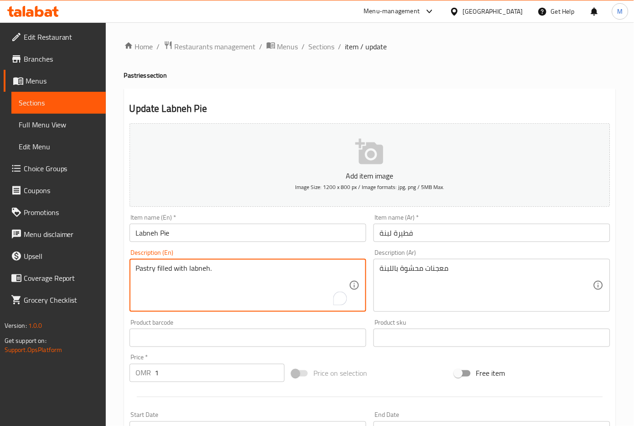
drag, startPoint x: 227, startPoint y: 273, endPoint x: 46, endPoint y: 258, distance: 181.7
paste textarea "Velvety labneh filling in a flaky crust"
type textarea "Velvety labneh filling in a flaky crust"
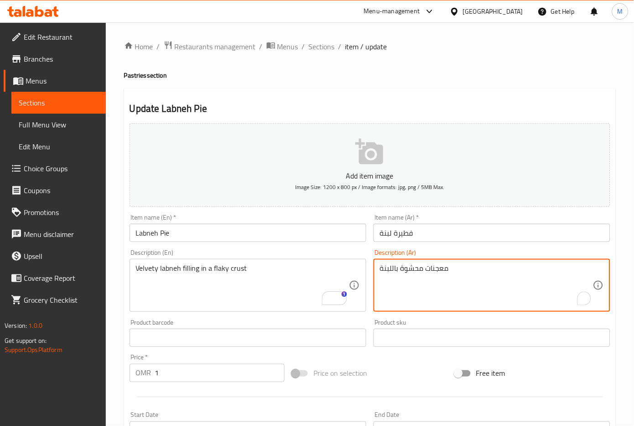
drag, startPoint x: 451, startPoint y: 269, endPoint x: 325, endPoint y: 269, distance: 126.4
paste textarea "حشوة لبنة مخملية في قشرة قشري"
click at [389, 268] on textarea "حشوة لبنة مخملية في قشرة قشرية" at bounding box center [486, 285] width 213 height 43
click at [406, 265] on textarea "حشوة لبنة مخملية في قشرة فلاكي" at bounding box center [486, 285] width 213 height 43
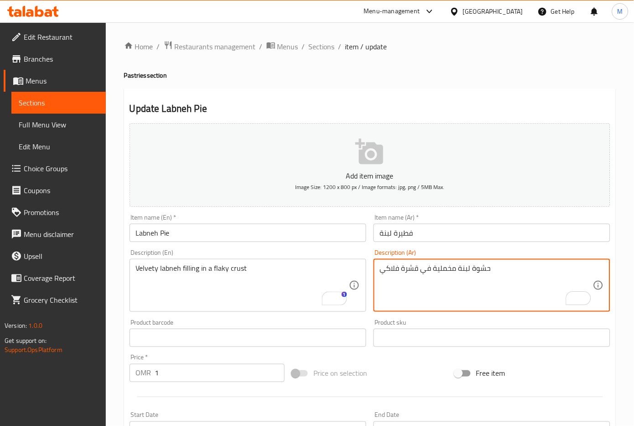
click at [406, 265] on textarea "حشوة لبنة مخملية في قشرة فلاكي" at bounding box center [486, 285] width 213 height 43
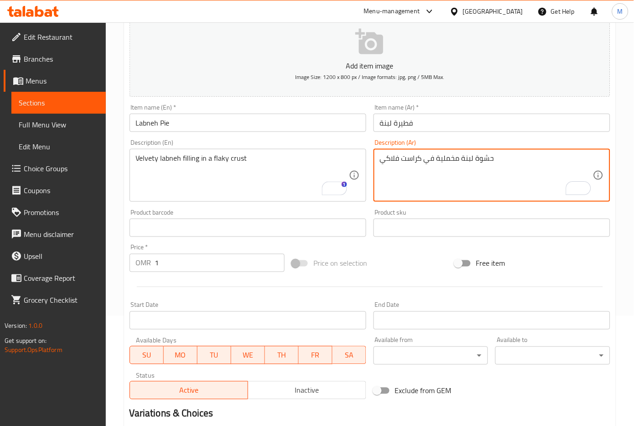
scroll to position [182, 0]
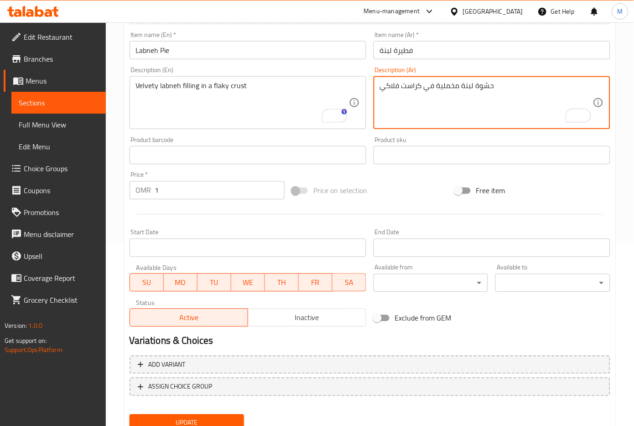
type textarea "حشوة لبنة مخملية في كراست فلاكي"
click at [207, 422] on span "Update" at bounding box center [187, 422] width 100 height 11
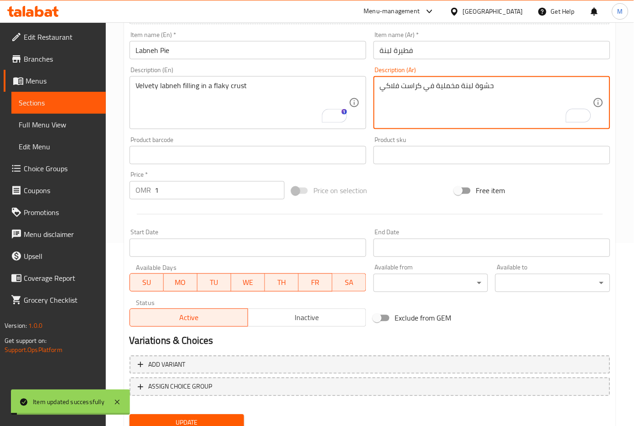
click at [414, 87] on textarea "حشوة لبنة مخملية في كراست فلاكي" at bounding box center [486, 102] width 213 height 43
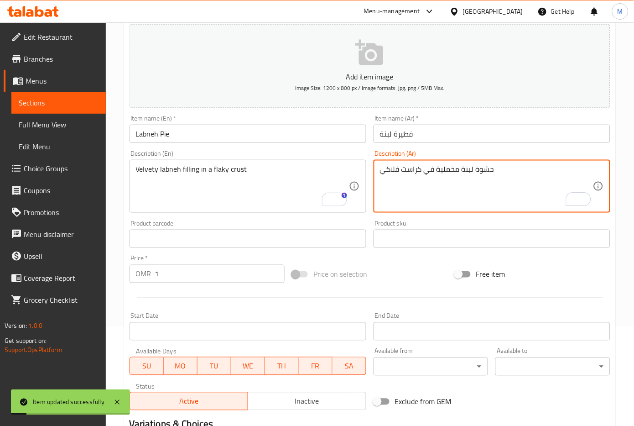
scroll to position [0, 0]
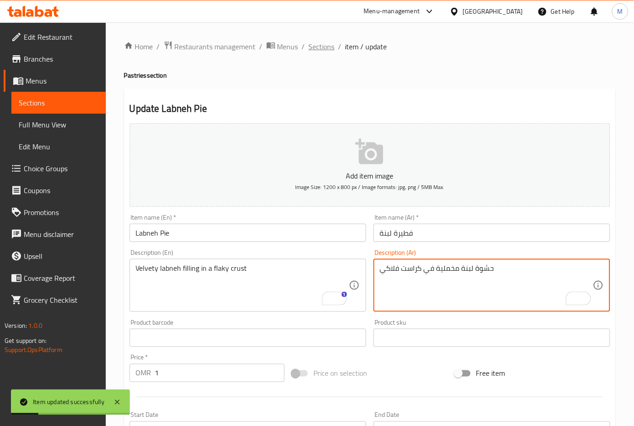
click at [318, 42] on span "Sections" at bounding box center [322, 46] width 26 height 11
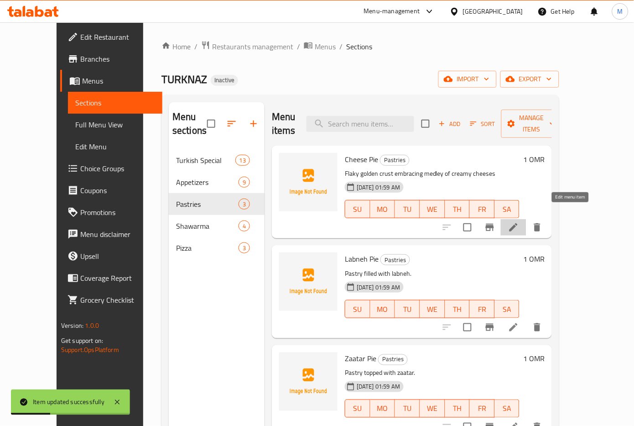
click at [519, 222] on icon at bounding box center [513, 227] width 11 height 11
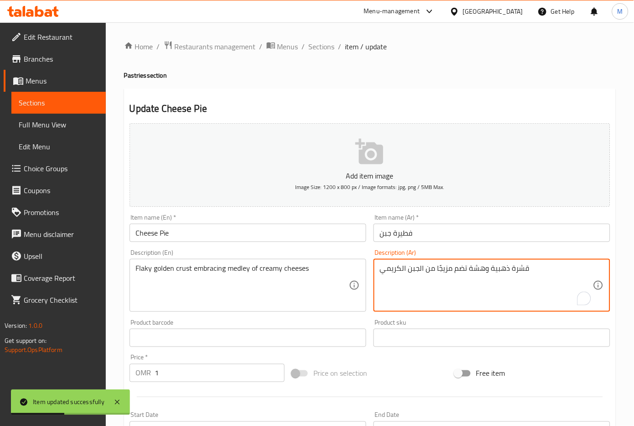
click at [515, 270] on textarea "قشرة ذهبية وهشة تضم مزيجًا من الجبن الكريمي" at bounding box center [486, 285] width 213 height 43
paste textarea "راست"
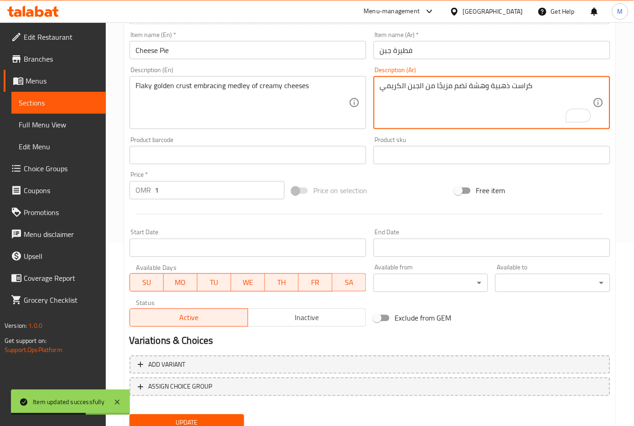
type textarea "كراست ذهبية وهشة تضم مزيجًا من الجبن الكريمي"
click at [200, 417] on span "Update" at bounding box center [187, 422] width 100 height 11
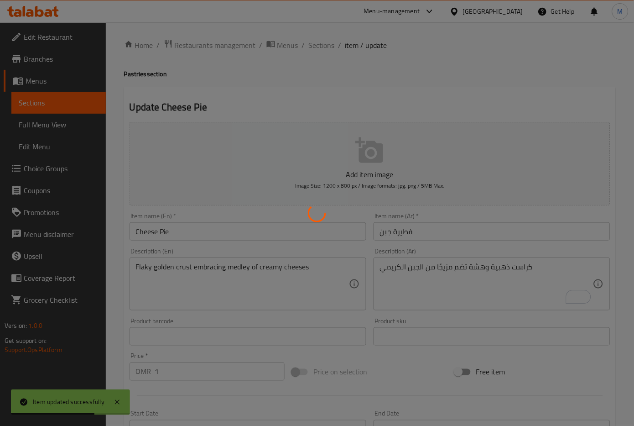
scroll to position [0, 0]
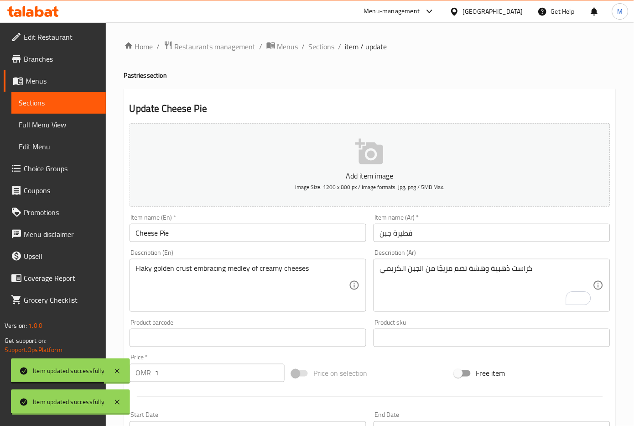
click at [319, 44] on span "Sections" at bounding box center [322, 46] width 26 height 11
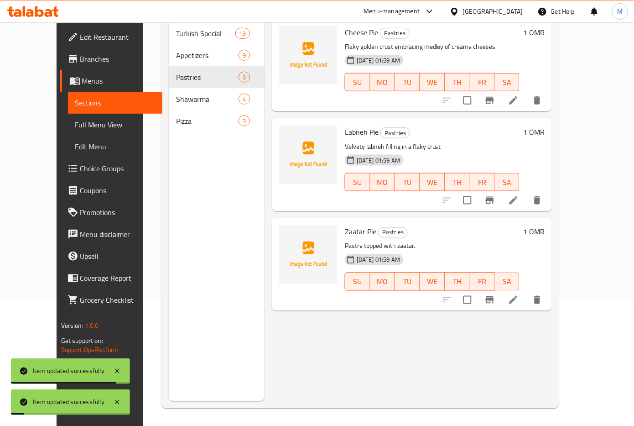
scroll to position [128, 0]
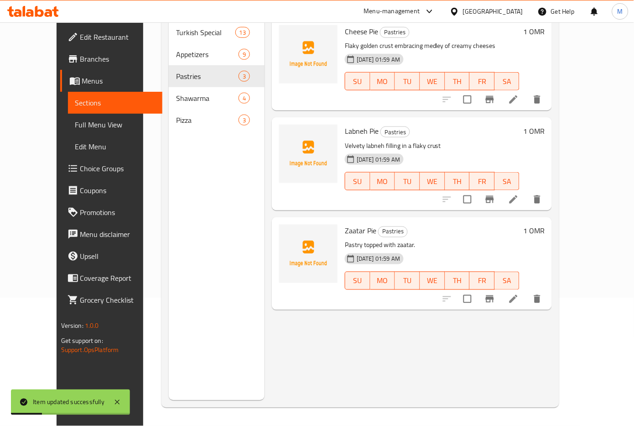
click at [345, 224] on span "Zaatar Pie" at bounding box center [360, 231] width 31 height 14
copy h6 "Zaatar Pie"
click at [519, 293] on icon at bounding box center [513, 298] width 11 height 11
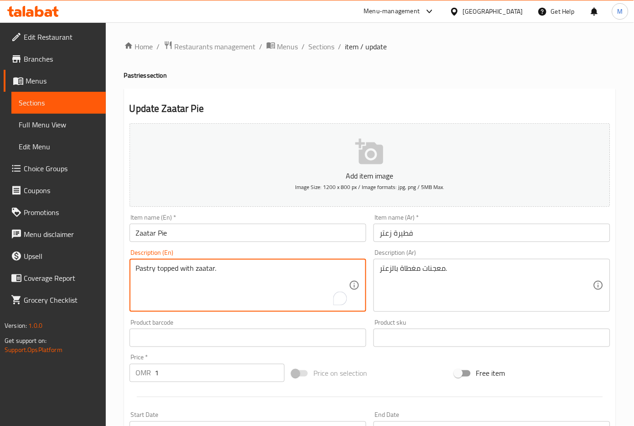
drag, startPoint x: 224, startPoint y: 281, endPoint x: 46, endPoint y: 259, distance: 179.7
paste textarea "Salt, instant yeast, warm water and zaatar"
type textarea "Salt, instant yeast, warm water and zaatar"
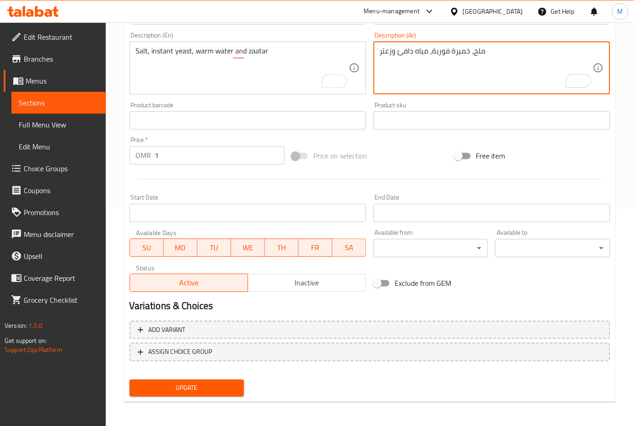
type textarea "ملح، خميرة فورية، مياه دافئ وزعتر"
click at [188, 382] on span "Update" at bounding box center [187, 387] width 100 height 11
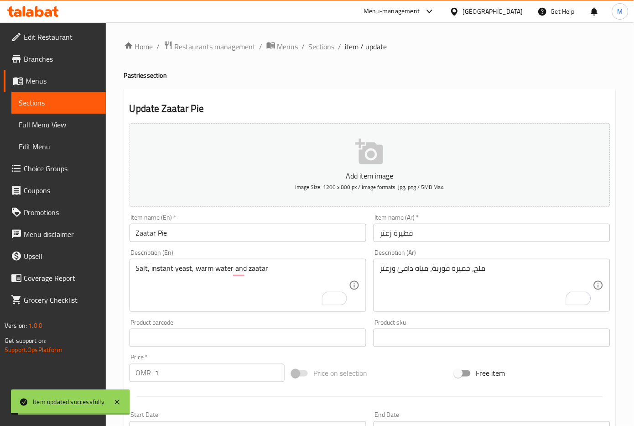
click at [325, 48] on span "Sections" at bounding box center [322, 46] width 26 height 11
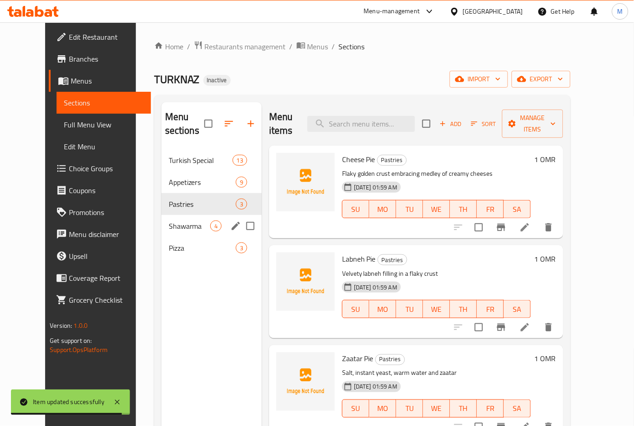
click at [165, 219] on div "Shawarma 4" at bounding box center [211, 226] width 100 height 22
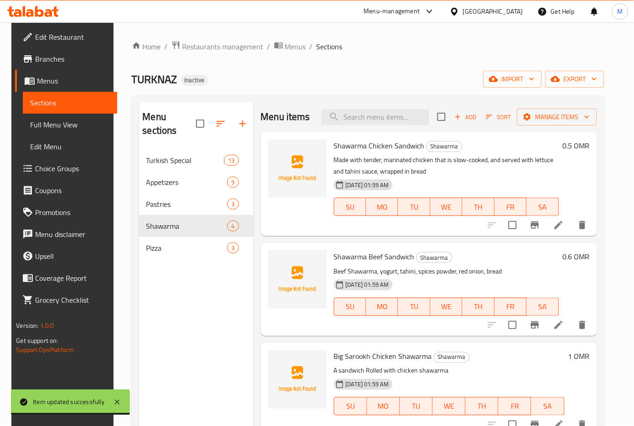
click at [558, 224] on icon at bounding box center [558, 224] width 11 height 11
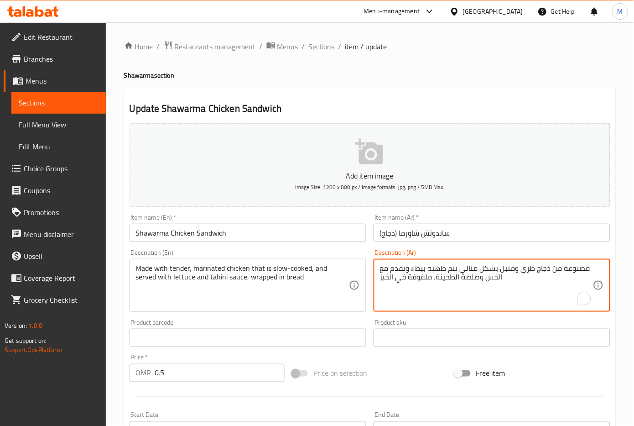
drag, startPoint x: 458, startPoint y: 272, endPoint x: 497, endPoint y: 268, distance: 39.0
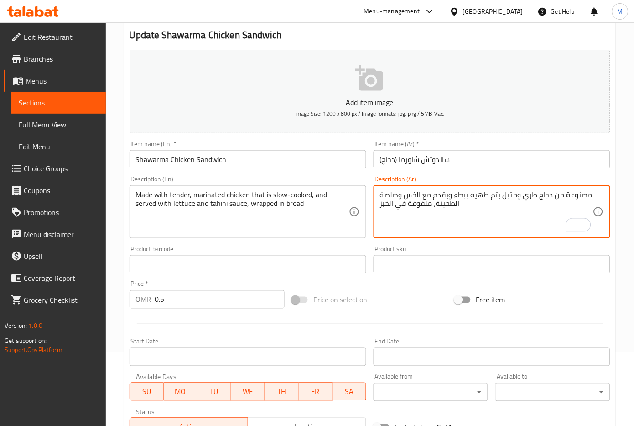
scroll to position [182, 0]
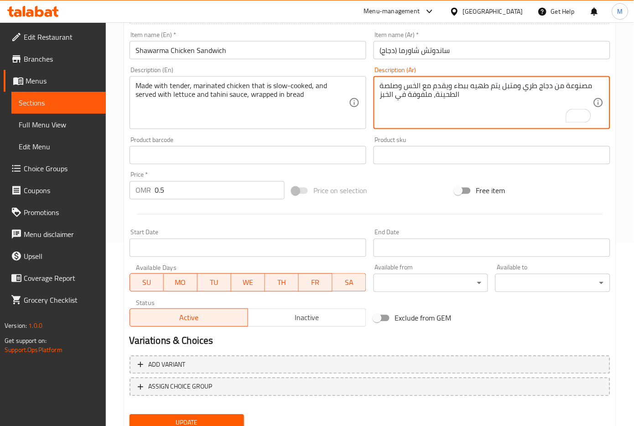
type textarea "مصنوعة من دجاج طري ومتبل يتم طهيه ببطء ويقدم مع الخس وصلصة الطحينة، ملفوفة في ا…"
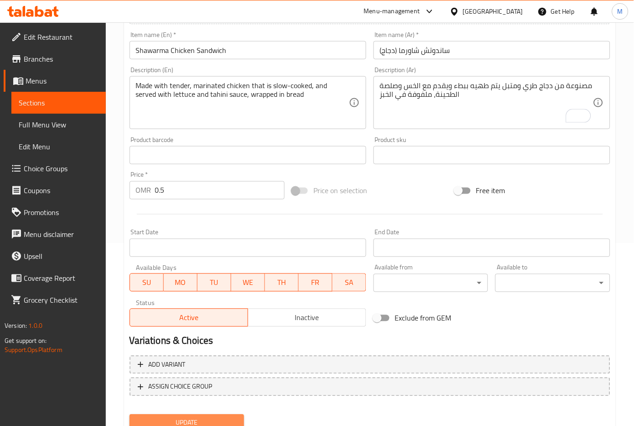
click at [193, 419] on span "Update" at bounding box center [187, 422] width 100 height 11
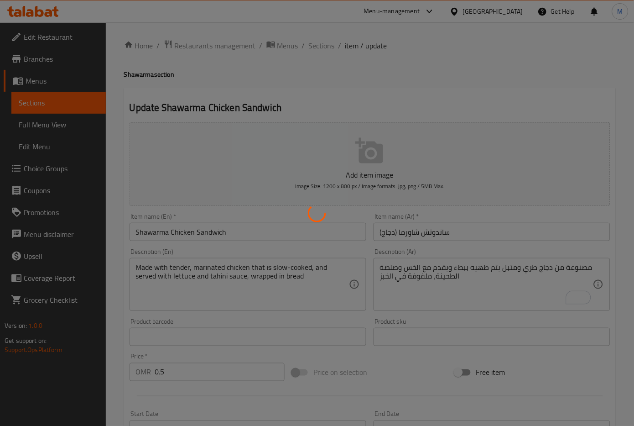
scroll to position [0, 0]
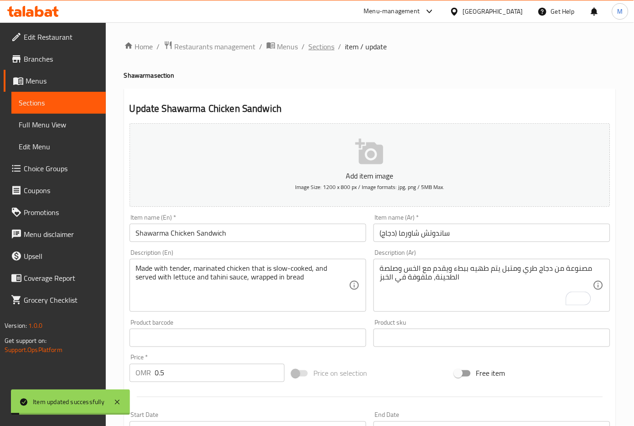
click at [328, 44] on span "Sections" at bounding box center [322, 46] width 26 height 11
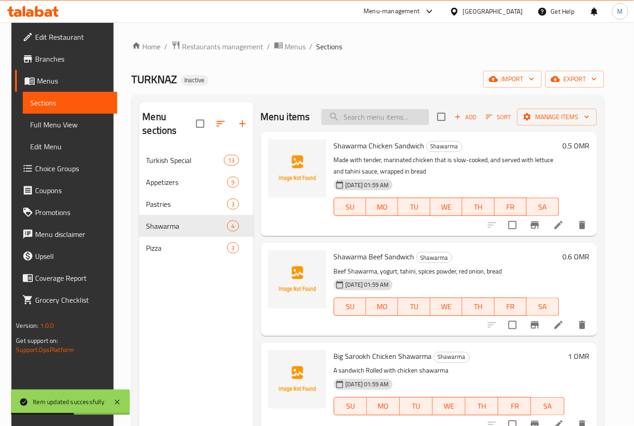
click at [364, 109] on input "search" at bounding box center [376, 117] width 108 height 16
paste input "Shawarma Beef Sandwich"
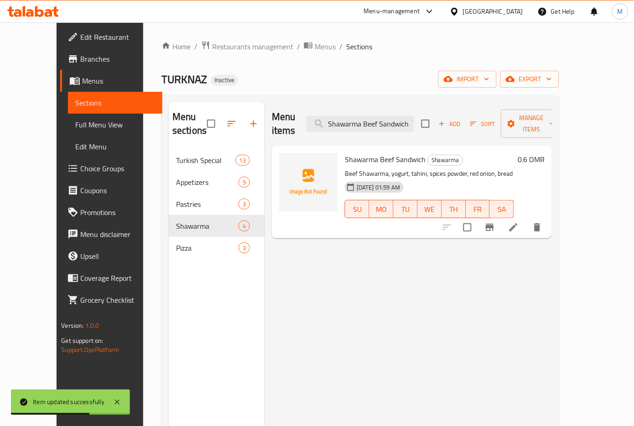
type input "Shawarma Beef Sandwich"
click at [519, 222] on icon at bounding box center [513, 227] width 11 height 11
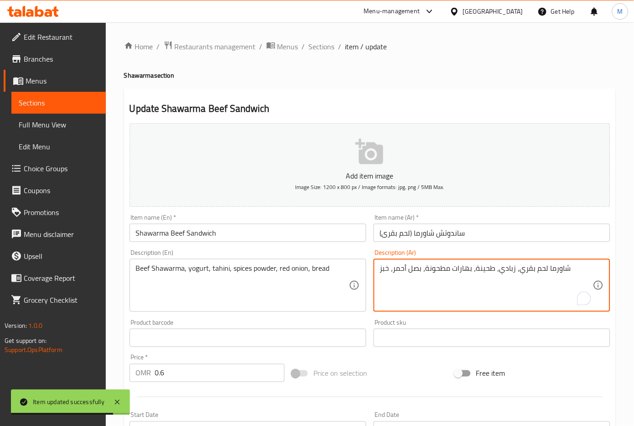
click at [433, 271] on textarea "شاورما لحم بقري، زبادي، طحينة، بهارات مطحونة، بصل أحمر، خبز" at bounding box center [486, 285] width 213 height 43
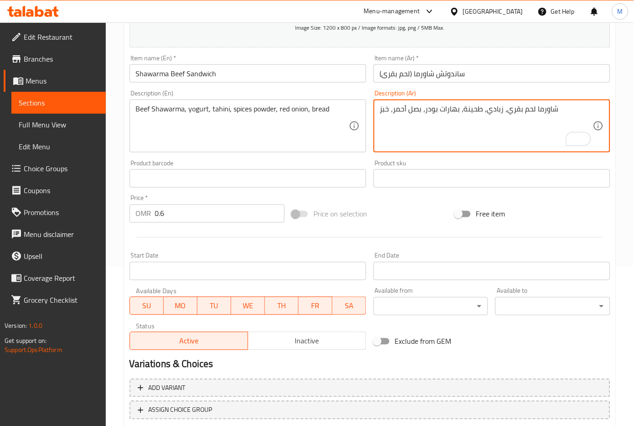
scroll to position [217, 0]
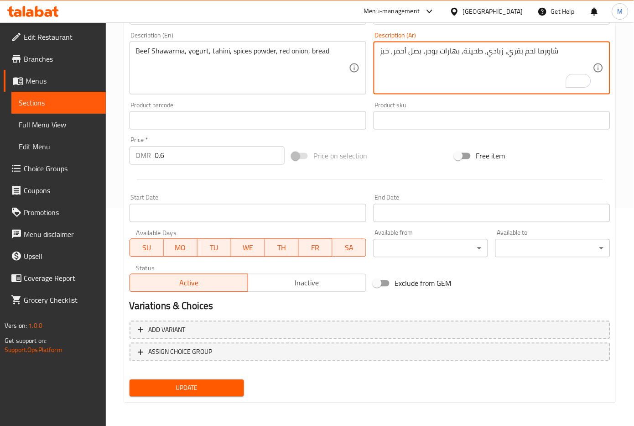
type textarea "شاورما لحم بقري، زبادي، طحينة، بهارات بودر، بصل أحمر، خبز"
click at [210, 382] on span "Update" at bounding box center [187, 387] width 100 height 11
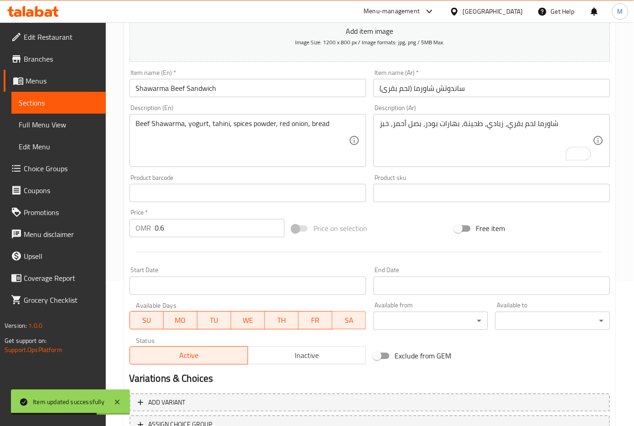
scroll to position [0, 0]
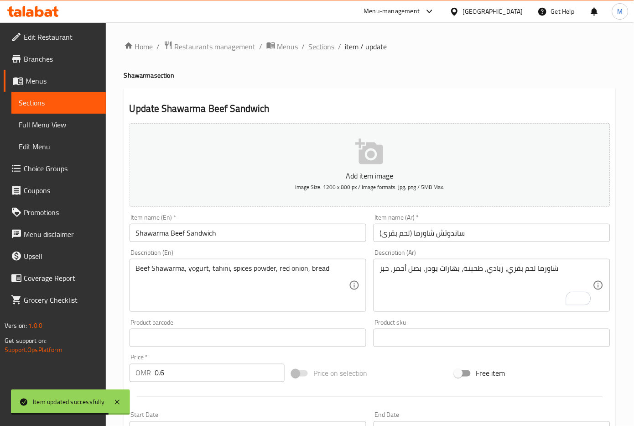
click at [317, 44] on span "Sections" at bounding box center [322, 46] width 26 height 11
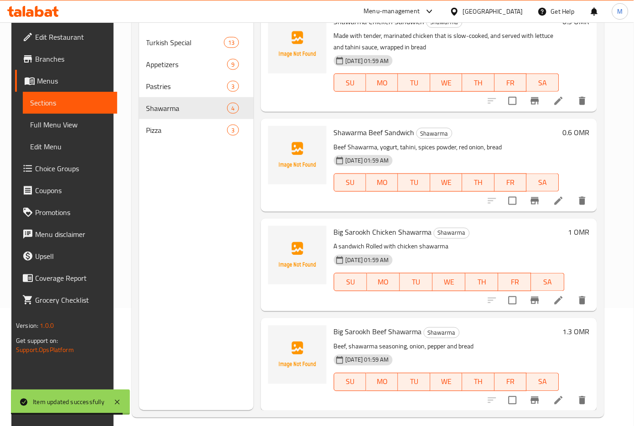
scroll to position [121, 0]
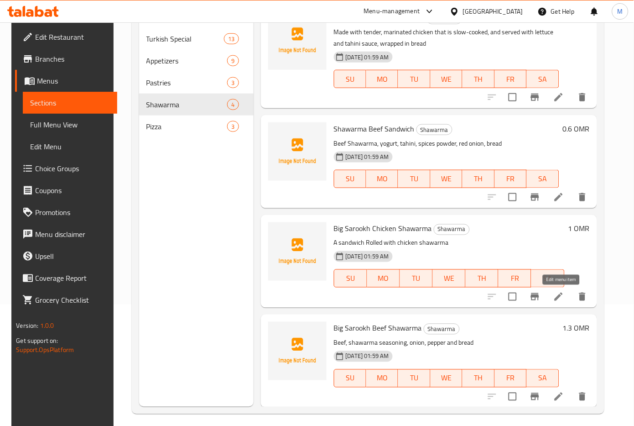
click at [559, 293] on icon at bounding box center [558, 296] width 11 height 11
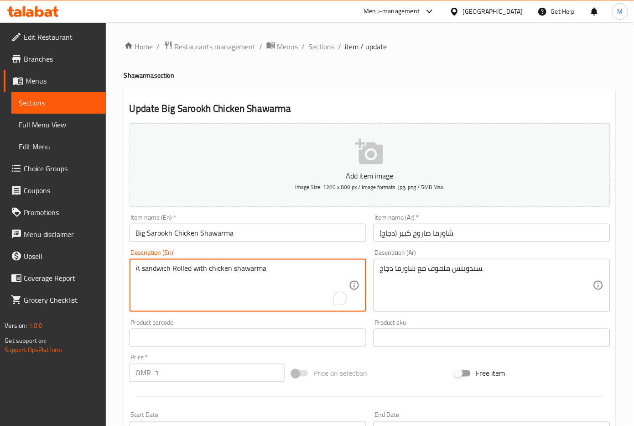
drag, startPoint x: 144, startPoint y: 259, endPoint x: 23, endPoint y: 259, distance: 120.9
paste textarea "Marinated chicken, sauce, pickles, lettuce, tomato, and onion"
type textarea "Marinated chicken, sauce, pickles, lettuce, tomato, and onion"
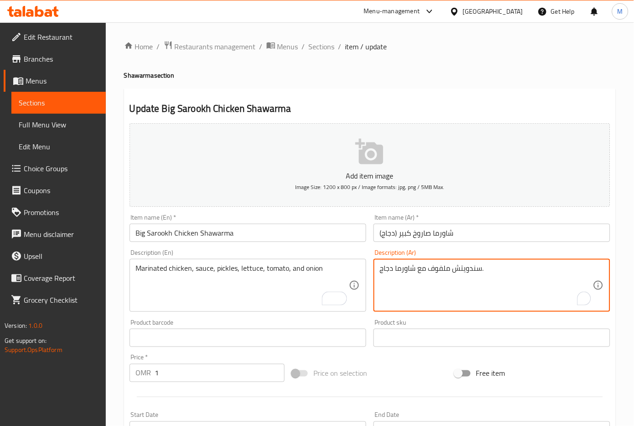
drag, startPoint x: 491, startPoint y: 267, endPoint x: 306, endPoint y: 259, distance: 185.4
paste textarea "جاج متبل، صوص، مخلل، خس، طماطم وبصل"
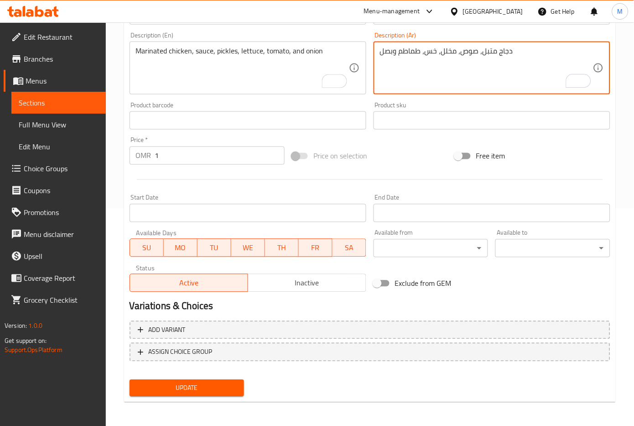
type textarea "دجاج متبل، صوص، مخلل، خس، طماطم وبصل"
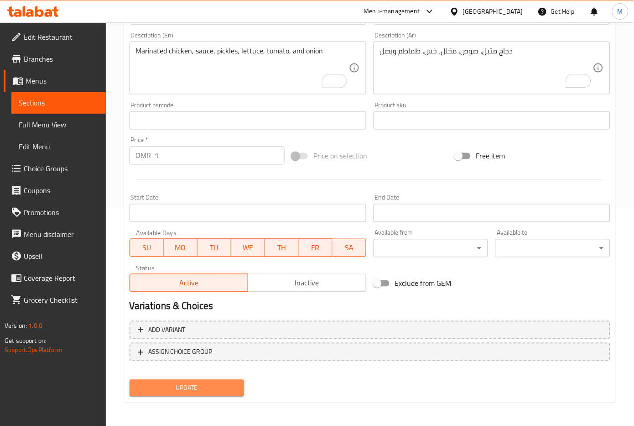
click at [200, 389] on span "Update" at bounding box center [187, 387] width 100 height 11
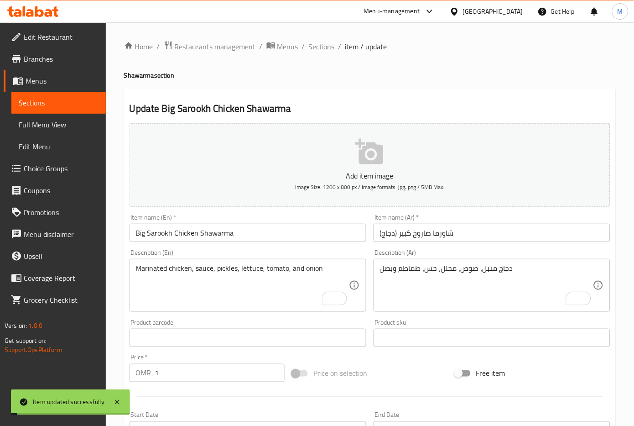
click at [319, 46] on span "Sections" at bounding box center [322, 46] width 26 height 11
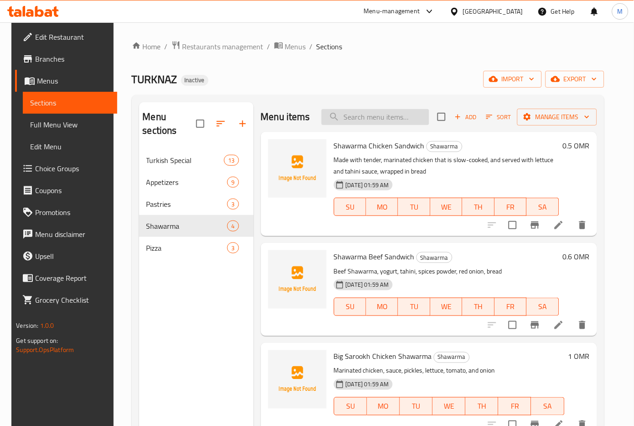
click at [370, 116] on input "search" at bounding box center [376, 117] width 108 height 16
paste input "Chicken Pizza"
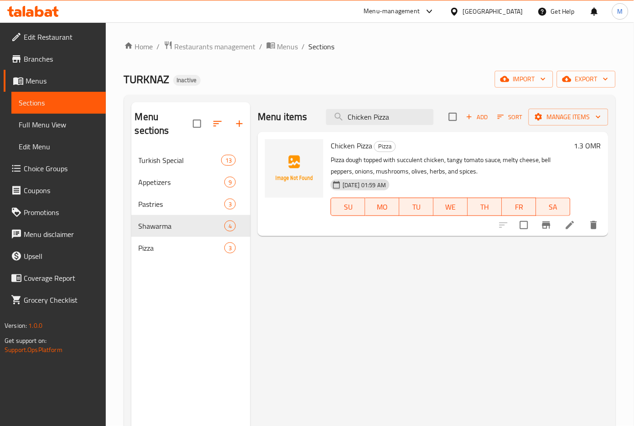
type input "Chicken Pizza"
click at [572, 229] on icon at bounding box center [570, 224] width 11 height 11
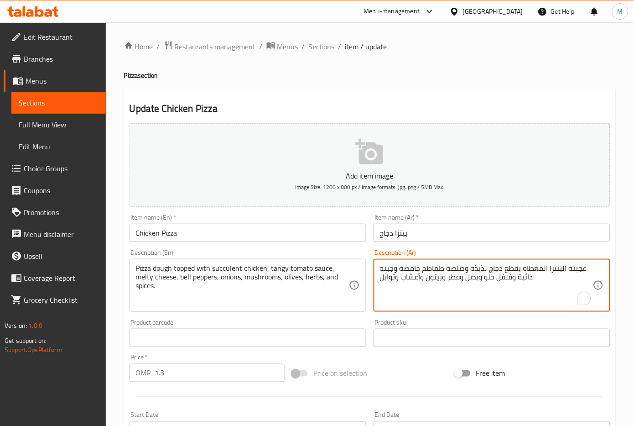
drag, startPoint x: 500, startPoint y: 271, endPoint x: 516, endPoint y: 271, distance: 15.5
click at [494, 268] on textarea "عجينة البيتزا المغطاة بدجاج لذيذة وصلصة طماطم حامضة وجبنة ذائبة وفلفل حلو وبصل …" at bounding box center [486, 285] width 213 height 43
click at [420, 271] on textarea "عجينة البيتزا المغطاة بدجاج عصاري وصلصة طماطم حامضة وجبنة ذائبة وفلفل حلو وبصل …" at bounding box center [486, 285] width 213 height 43
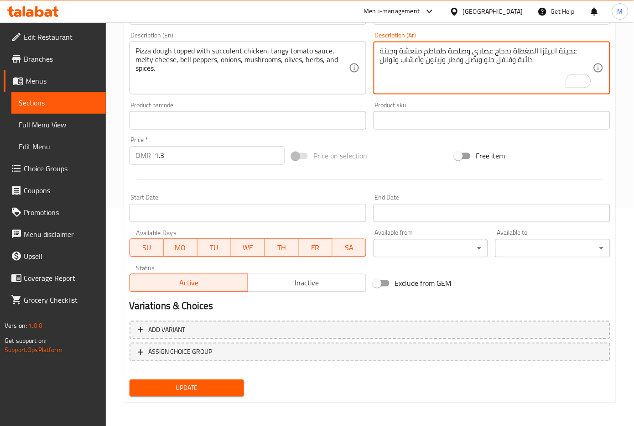
type textarea "عجينة البيتزا المغطاة بدجاج عصاري وصلصة طماطم منعشة وجبنة ذائبة وفلفل حلو وبصل …"
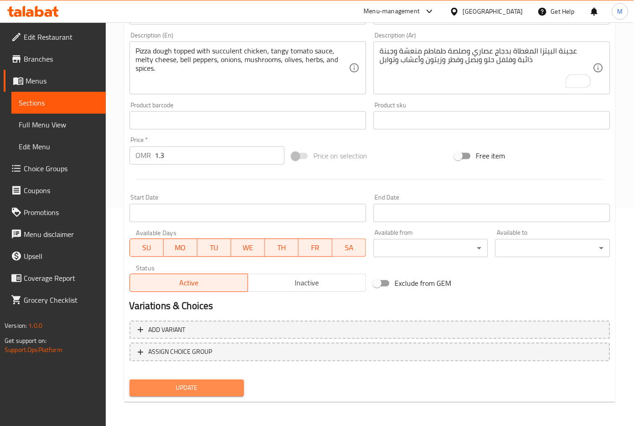
click at [221, 383] on span "Update" at bounding box center [187, 387] width 100 height 11
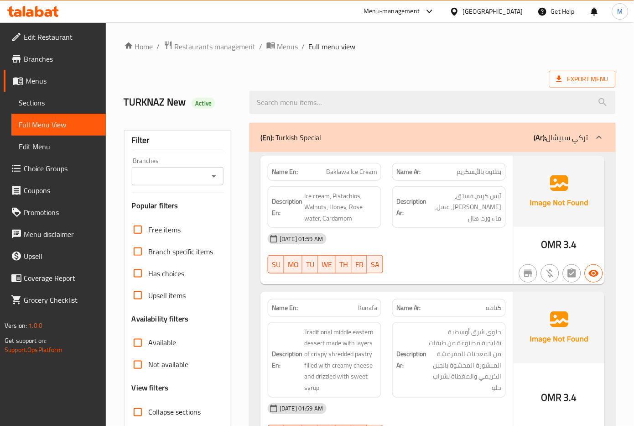
drag, startPoint x: 307, startPoint y: 15, endPoint x: 266, endPoint y: 83, distance: 79.2
click at [307, 15] on div "Menu-management Oman Get Help M" at bounding box center [317, 11] width 634 height 22
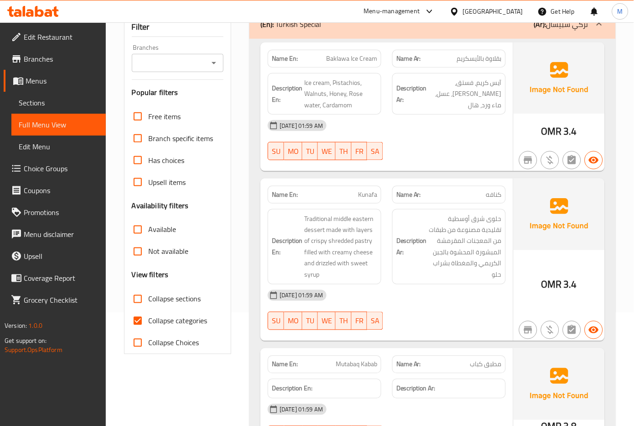
scroll to position [121, 0]
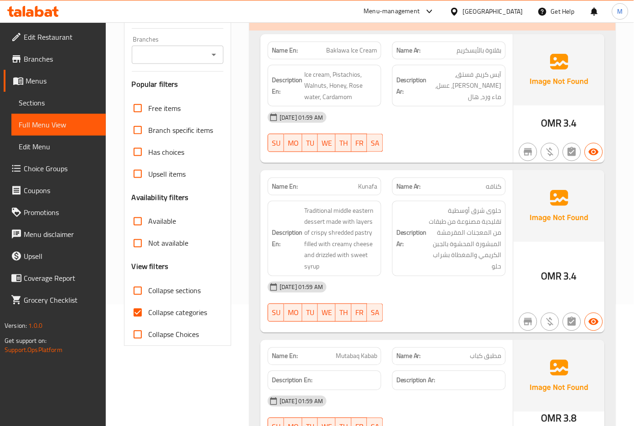
click at [176, 307] on span "Collapse categories" at bounding box center [178, 312] width 59 height 11
click at [149, 307] on input "Collapse categories" at bounding box center [138, 313] width 22 height 22
checkbox input "false"
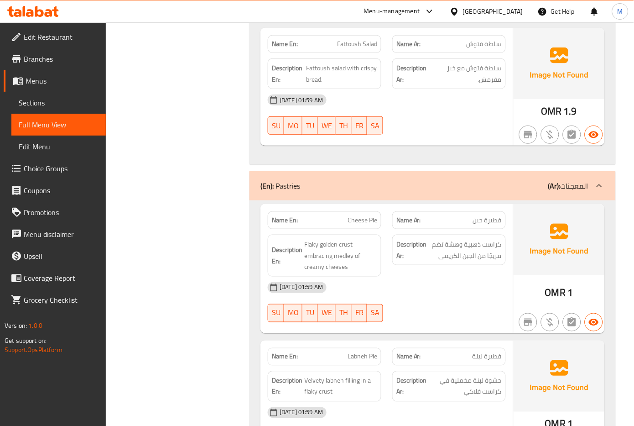
click at [479, 266] on div "Description Ar: كراست ذهبية وهشة تضم مزيجًا من الجبن الكريمي" at bounding box center [449, 255] width 125 height 53
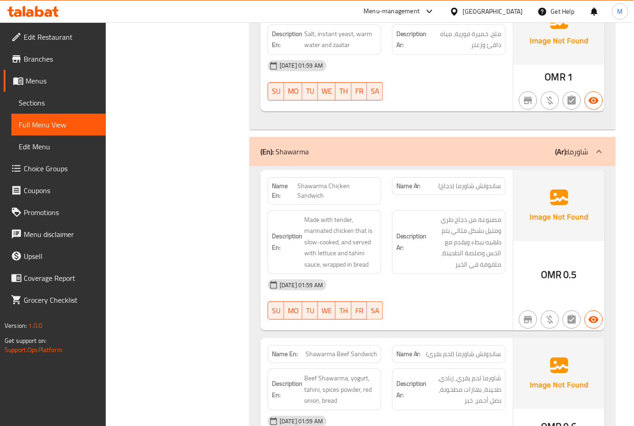
scroll to position [3274, 0]
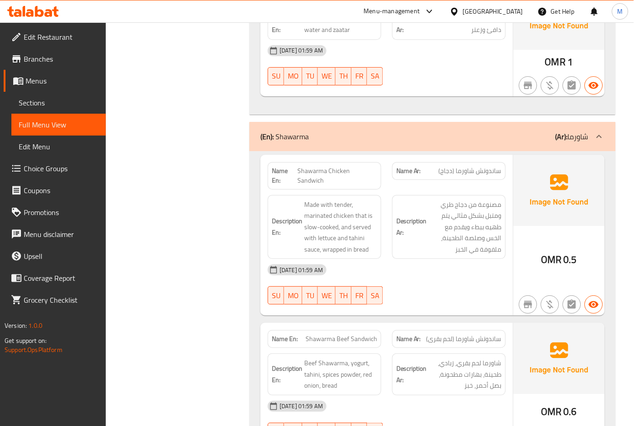
click at [333, 166] on span "Shawarma Chicken Sandwich" at bounding box center [337, 175] width 79 height 19
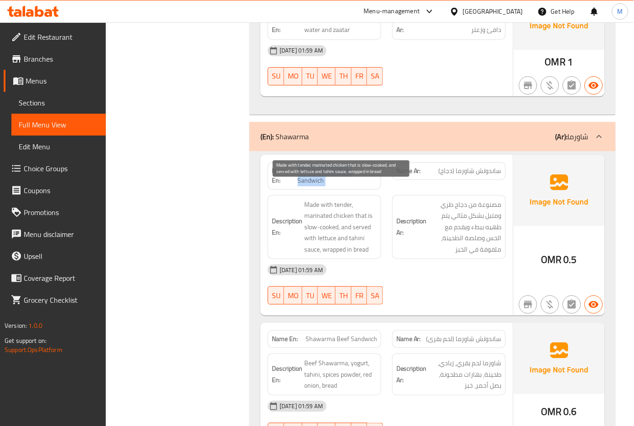
copy span "Shawarma Chicken Sandwich"
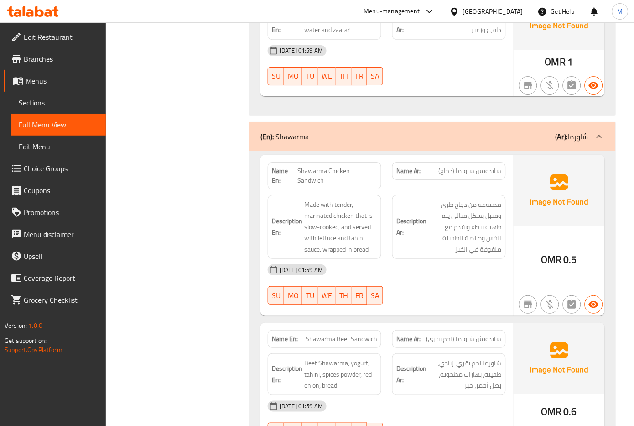
click at [351, 166] on span "Shawarma Chicken Sandwich" at bounding box center [337, 175] width 79 height 19
copy span "Shawarma Chicken Sandwich"
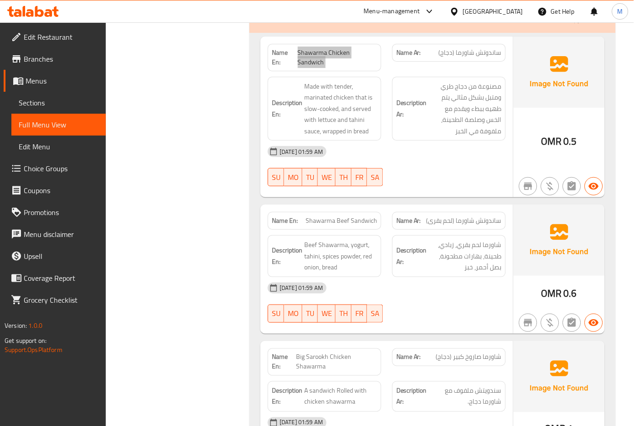
scroll to position [3395, 0]
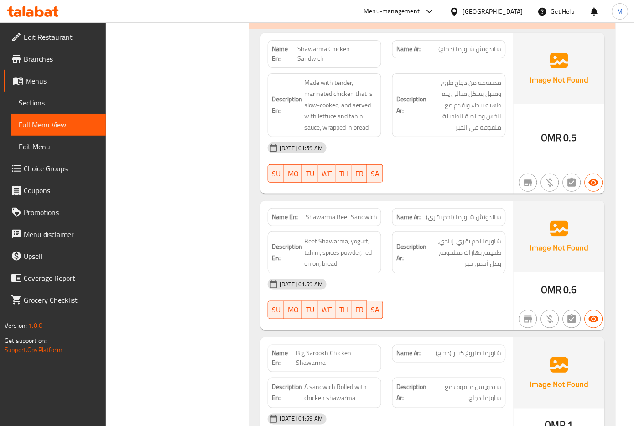
click at [336, 212] on span "Shawarma Beef Sandwich" at bounding box center [342, 217] width 72 height 10
copy span "Shawarma Beef Sandwich"
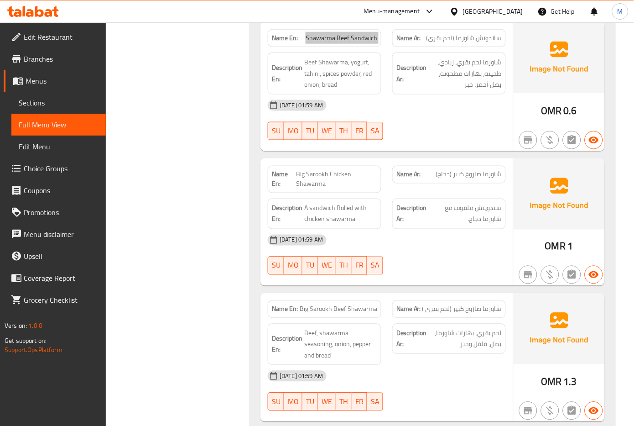
scroll to position [3578, 0]
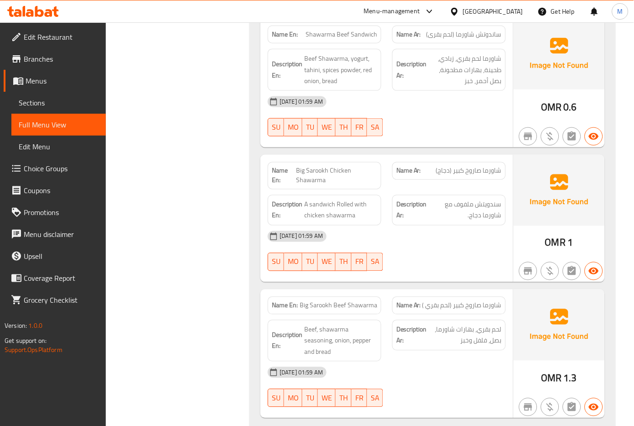
click at [320, 166] on span "Big Sarookh Chicken Shawarma" at bounding box center [337, 175] width 81 height 19
copy span "Big Sarookh Chicken Shawarma"
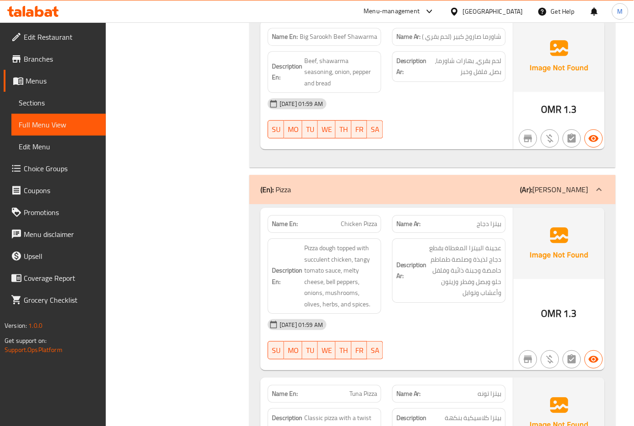
scroll to position [3882, 0]
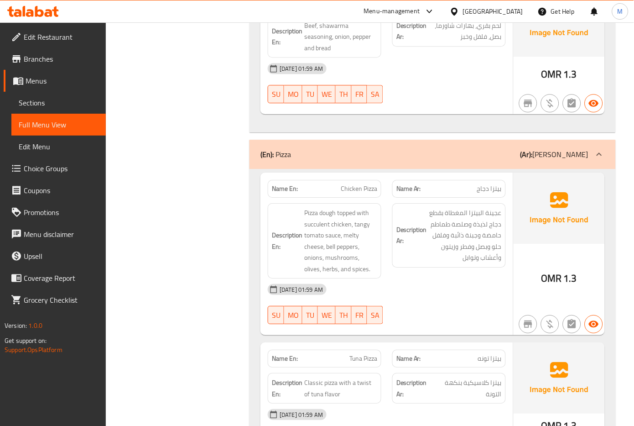
click at [363, 184] on span "Chicken Pizza" at bounding box center [359, 189] width 36 height 10
copy span "Chicken Pizza"
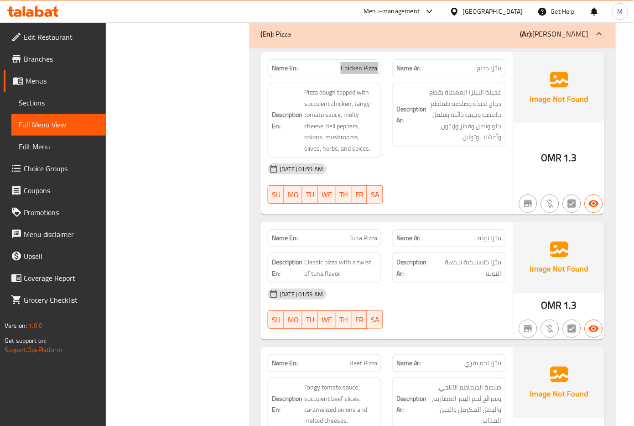
scroll to position [4003, 0]
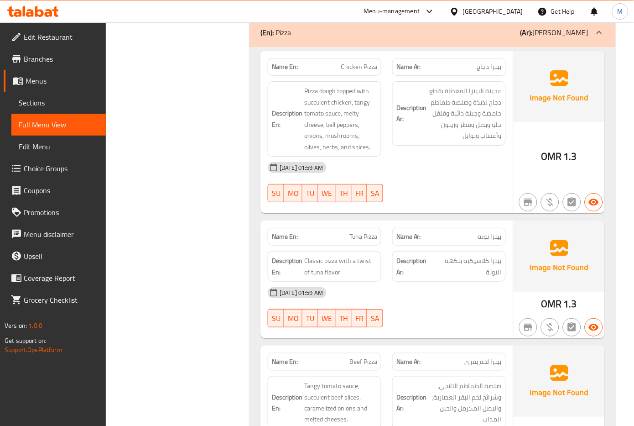
click at [363, 232] on span "Tuna Pizza" at bounding box center [363, 237] width 28 height 10
click at [364, 232] on span "Tuna Pizza" at bounding box center [363, 237] width 28 height 10
copy span "Tuna Pizza"
click at [358, 232] on span "Tuna Pizza" at bounding box center [363, 237] width 28 height 10
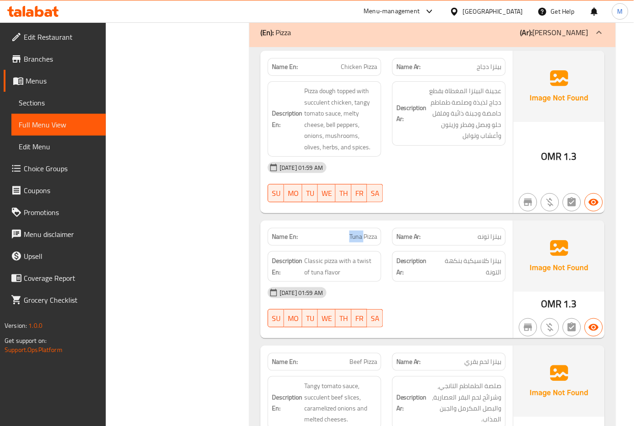
click at [358, 232] on span "Tuna Pizza" at bounding box center [363, 237] width 28 height 10
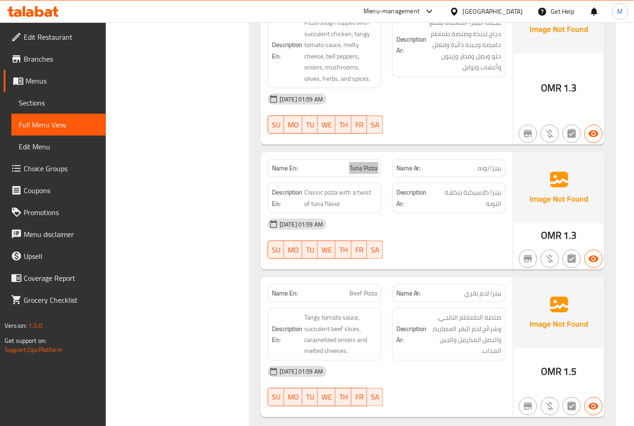
scroll to position [4084, 0]
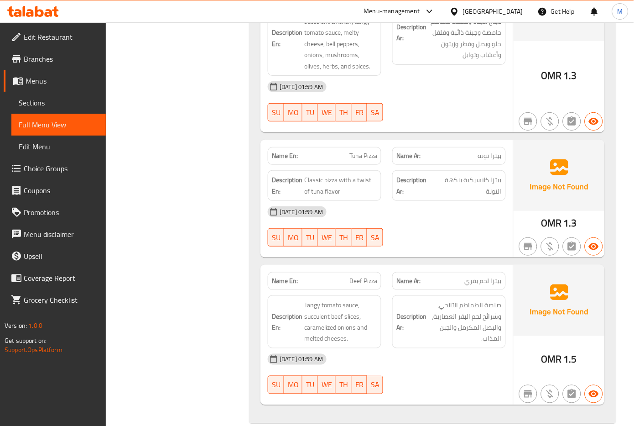
click at [458, 348] on div "30-08-2025 01:59 AM" at bounding box center [386, 359] width 249 height 22
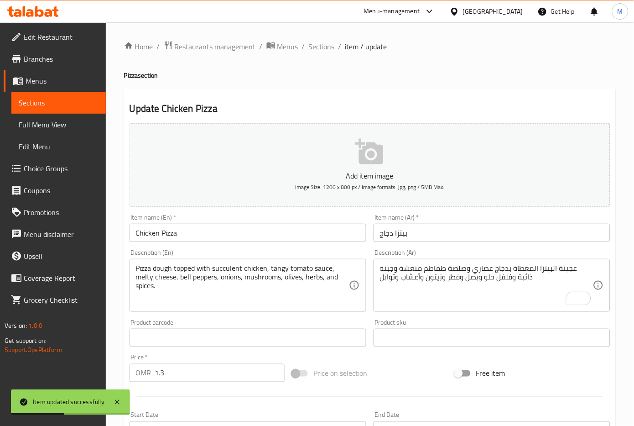
click at [321, 42] on span "Sections" at bounding box center [322, 46] width 26 height 11
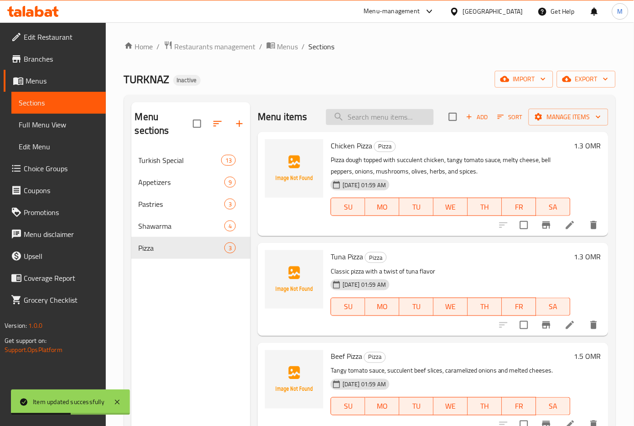
click at [391, 115] on input "search" at bounding box center [380, 117] width 108 height 16
paste input "Tuna Pizza"
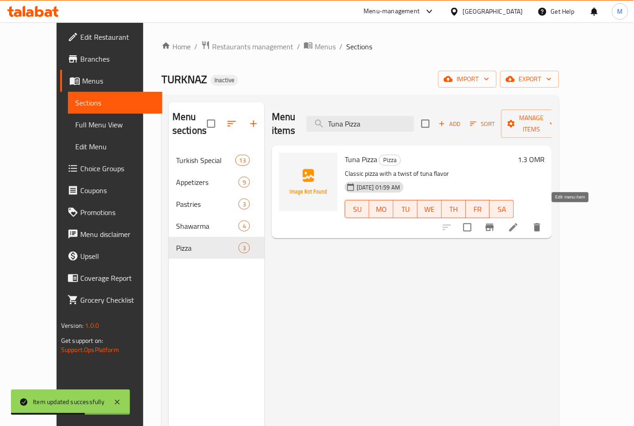
type input "Tuna Pizza"
click at [519, 222] on icon at bounding box center [513, 227] width 11 height 11
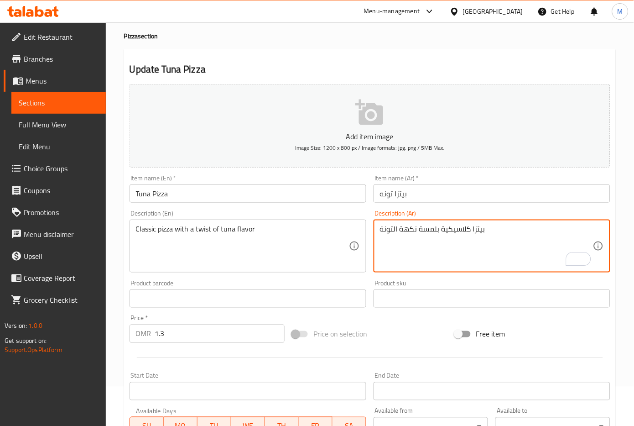
scroll to position [217, 0]
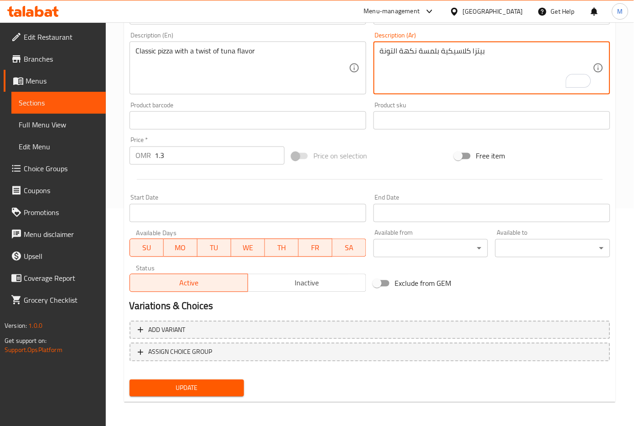
type textarea "بيتزا كلاسيكية بلمسة نكهة التونة"
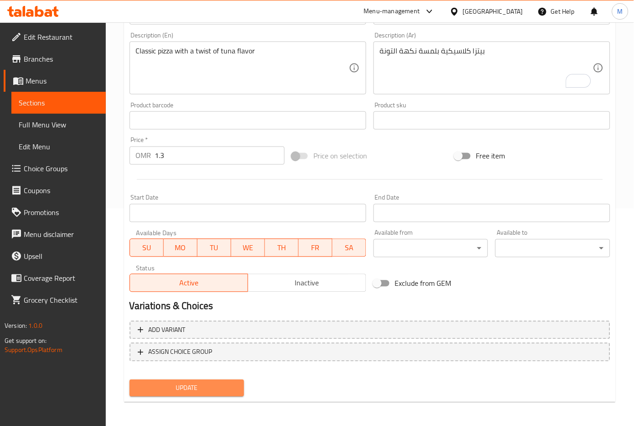
click at [226, 386] on span "Update" at bounding box center [187, 387] width 100 height 11
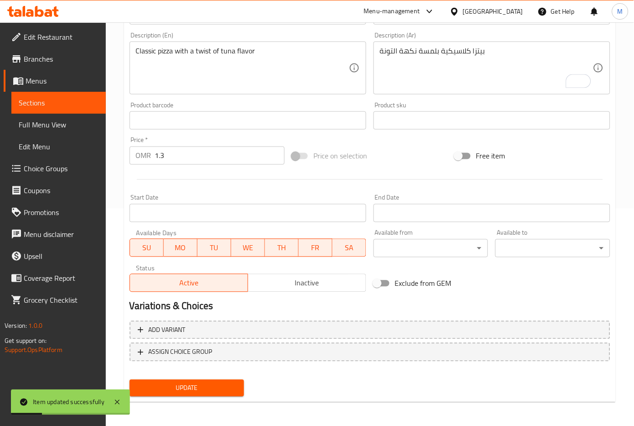
scroll to position [0, 0]
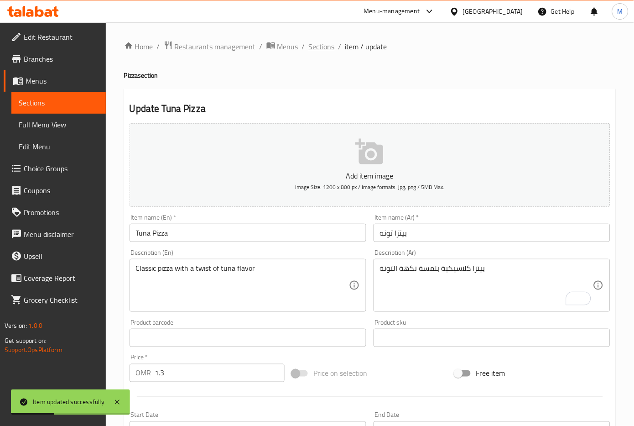
click at [317, 51] on span "Sections" at bounding box center [322, 46] width 26 height 11
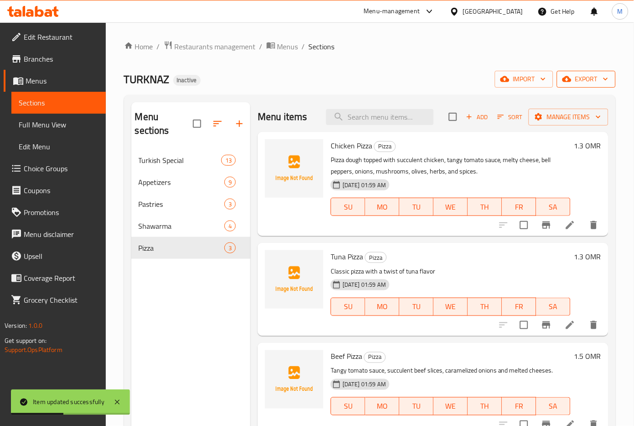
click at [582, 83] on span "export" at bounding box center [586, 78] width 44 height 11
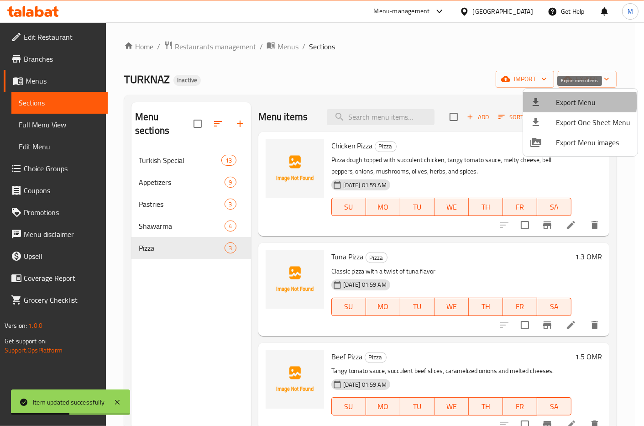
click at [568, 102] on span "Export Menu" at bounding box center [593, 102] width 74 height 11
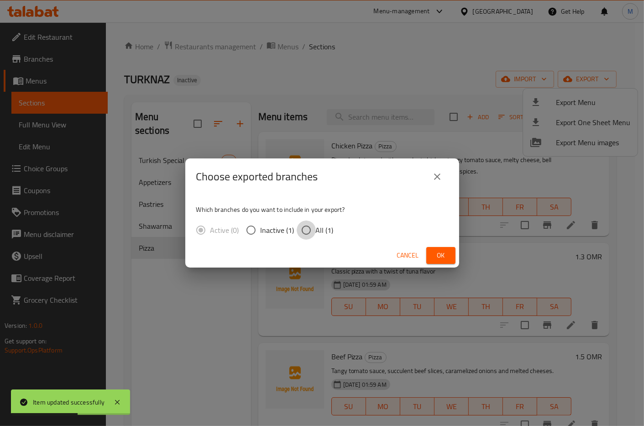
click at [314, 236] on input "All (1)" at bounding box center [306, 229] width 19 height 19
radio input "true"
click at [438, 251] on span "Ok" at bounding box center [440, 255] width 15 height 11
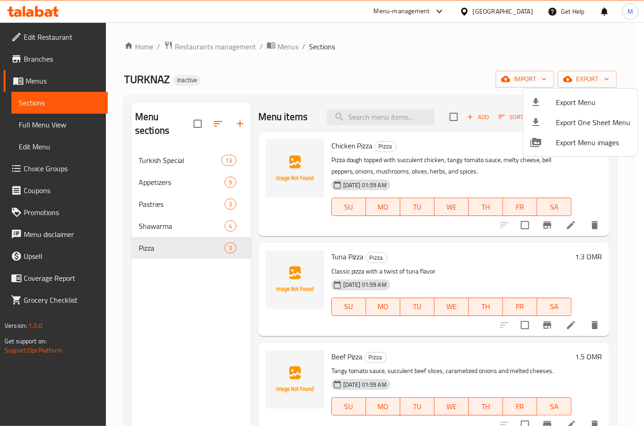
click at [387, 122] on div at bounding box center [322, 213] width 644 height 426
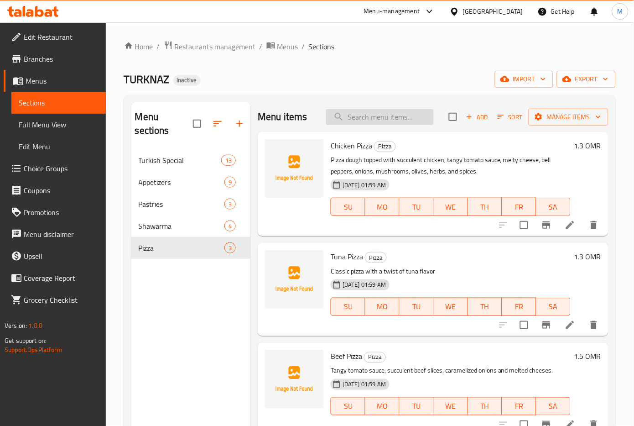
click at [374, 120] on input "search" at bounding box center [380, 117] width 108 height 16
paste input "Baklawa Ice Cream"
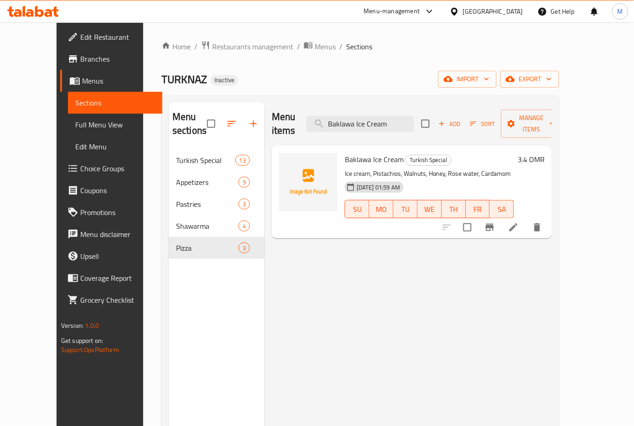
type input "Baklawa Ice Cream"
click at [519, 222] on icon at bounding box center [513, 227] width 11 height 11
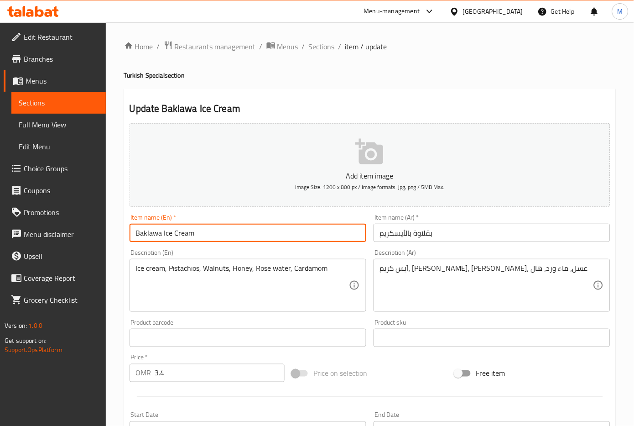
click at [168, 230] on input "Baklawa Ice Cream" at bounding box center [248, 233] width 237 height 18
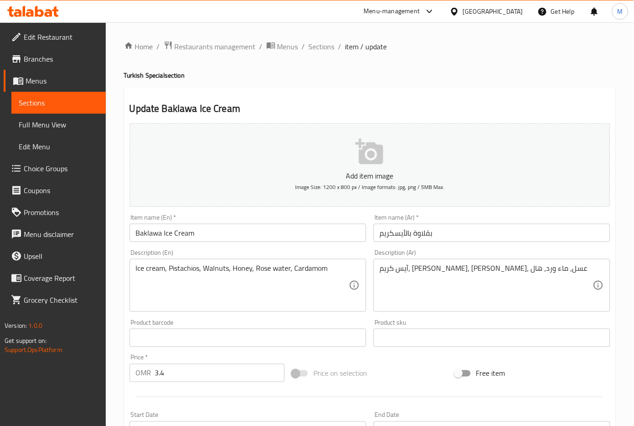
click at [158, 237] on input "Baklawa Ice Cream" at bounding box center [248, 233] width 237 height 18
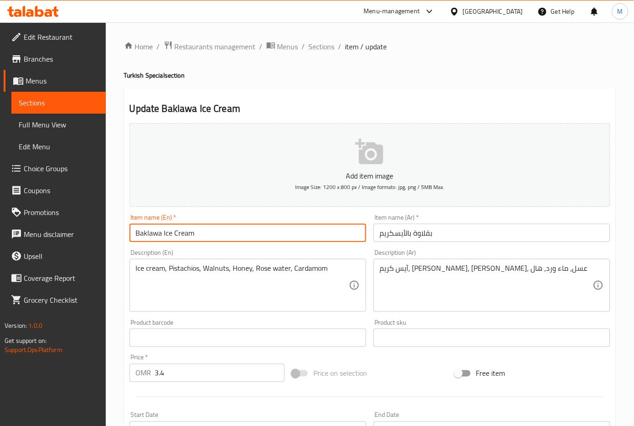
click at [165, 237] on input "Baklawa Ice Cream" at bounding box center [248, 233] width 237 height 18
click at [163, 235] on input "Baklawa Ice Cream" at bounding box center [248, 233] width 237 height 18
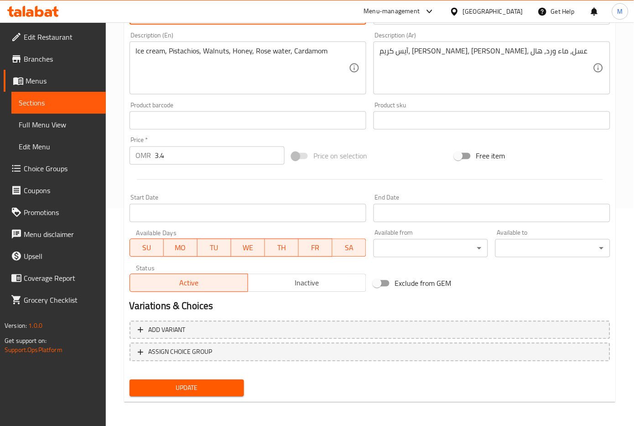
type input "Baklawa with Ice Cream"
click at [198, 385] on span "Update" at bounding box center [187, 387] width 100 height 11
click at [194, 105] on div "Product barcode Product barcode" at bounding box center [248, 116] width 237 height 28
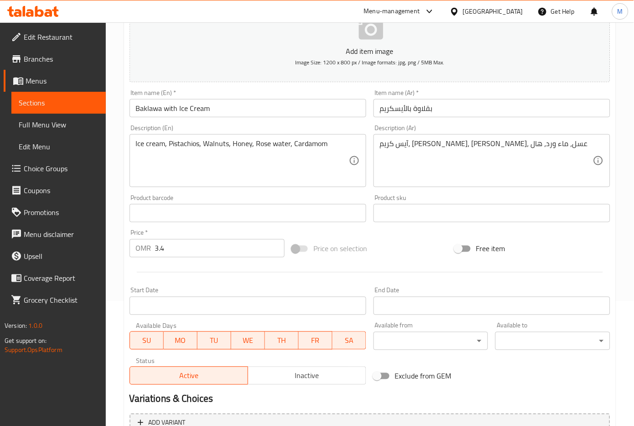
scroll to position [0, 0]
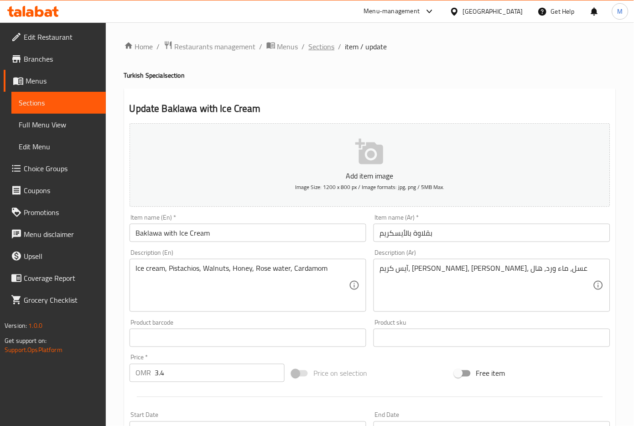
click at [323, 42] on span "Sections" at bounding box center [322, 46] width 26 height 11
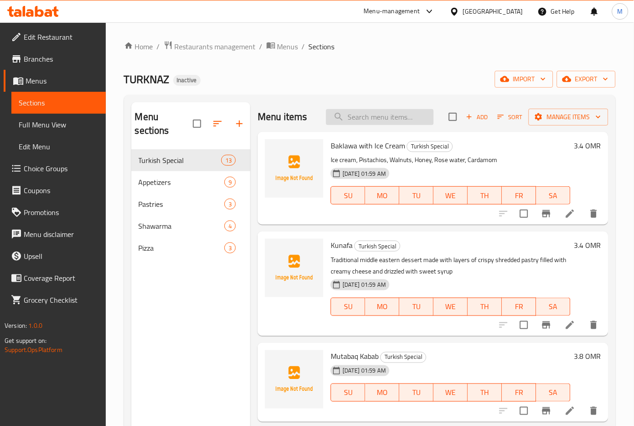
click at [373, 121] on input "search" at bounding box center [380, 117] width 108 height 16
paste input "Baked [PERSON_NAME]"
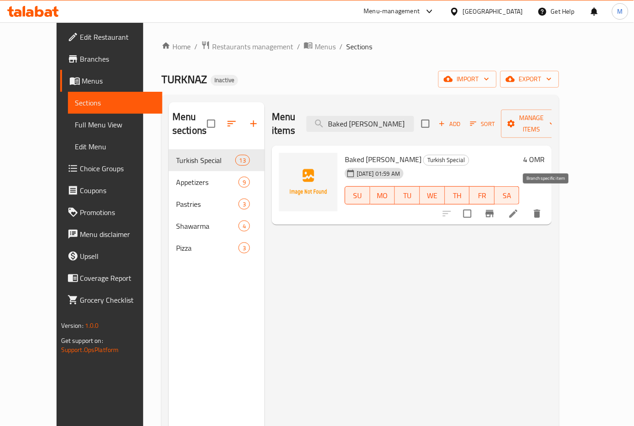
type input "Baked [PERSON_NAME]"
click at [518, 209] on icon at bounding box center [514, 213] width 8 height 8
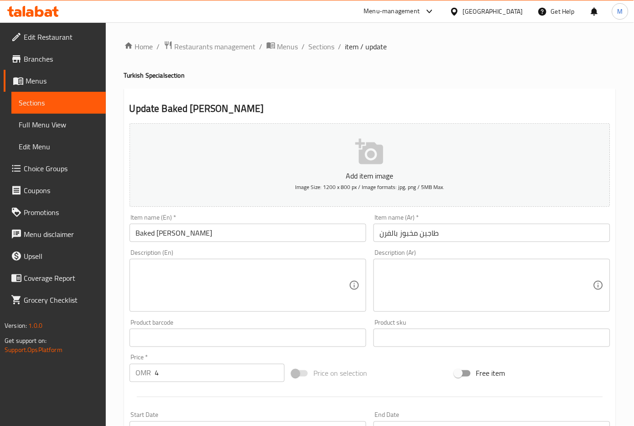
click at [145, 230] on input "Baked [PERSON_NAME]" at bounding box center [248, 233] width 237 height 18
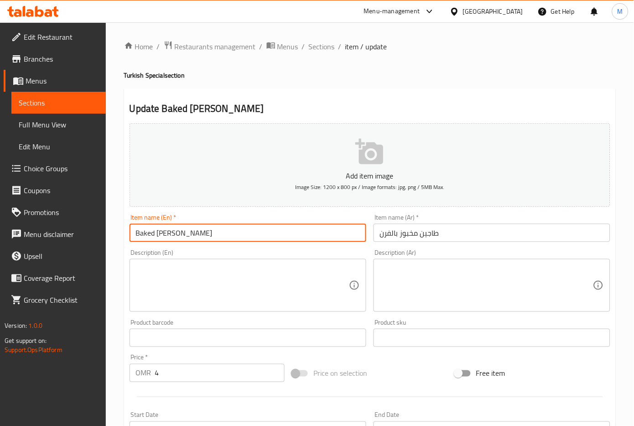
click at [145, 230] on input "Baked [PERSON_NAME]" at bounding box center [248, 233] width 237 height 18
click at [153, 232] on input "Oven Casserola" at bounding box center [248, 233] width 237 height 18
paste input "Baked"
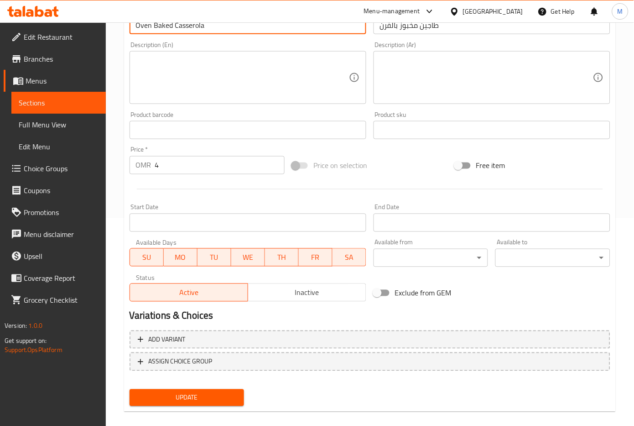
scroll to position [217, 0]
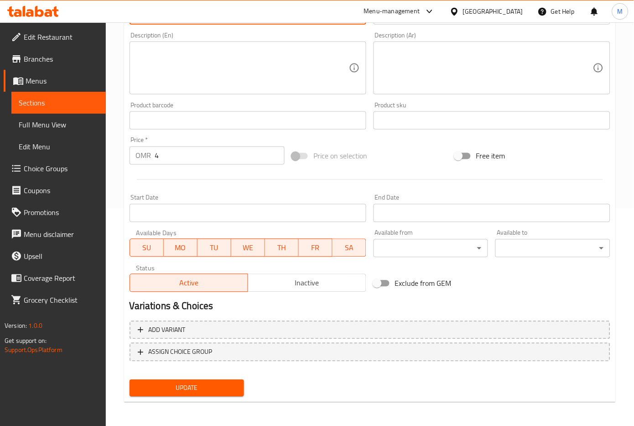
click at [215, 391] on span "Update" at bounding box center [187, 387] width 100 height 11
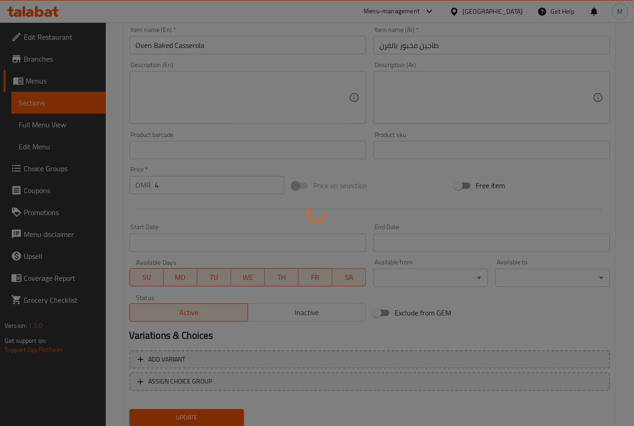
scroll to position [96, 0]
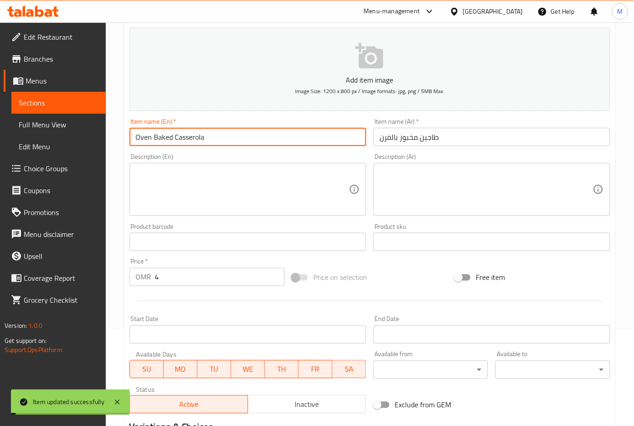
click at [207, 134] on input "Oven Baked Casserola" at bounding box center [248, 137] width 237 height 18
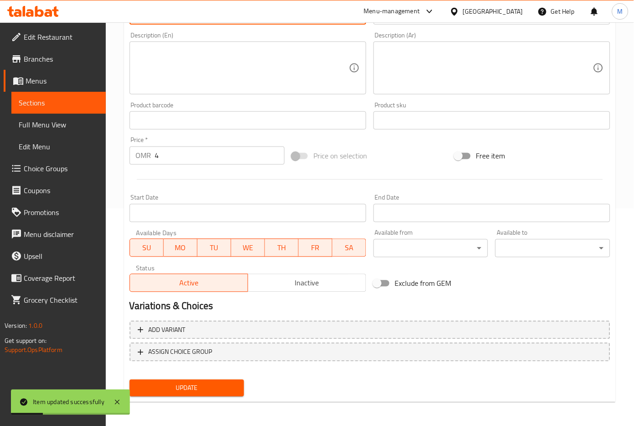
type input "Oven Baked Casserole"
click at [203, 380] on button "Update" at bounding box center [187, 388] width 115 height 17
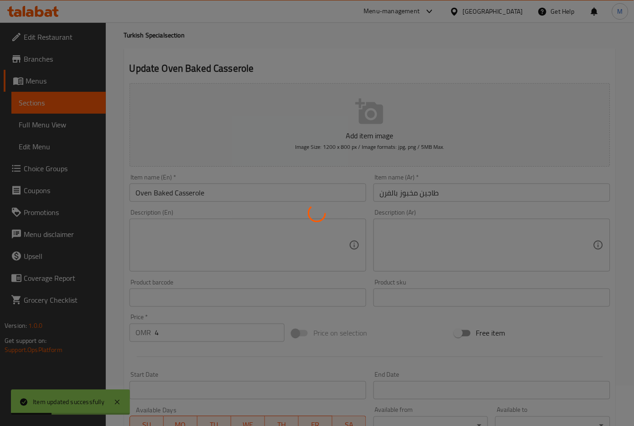
scroll to position [35, 0]
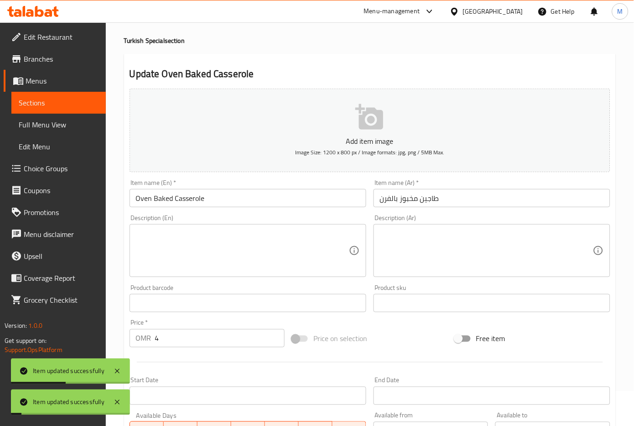
click at [194, 194] on input "Oven Baked Casserole" at bounding box center [248, 198] width 237 height 18
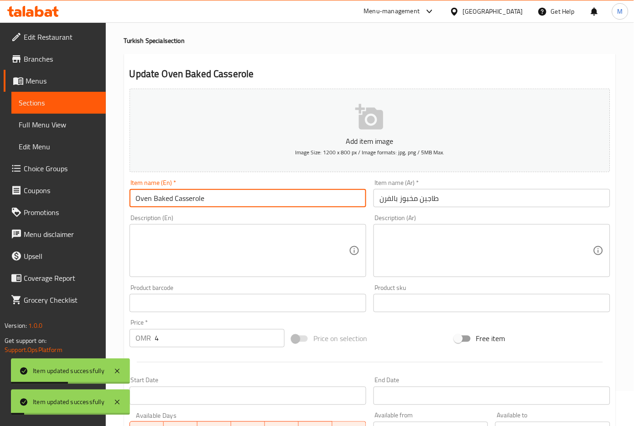
click at [194, 194] on input "Oven Baked Casserole" at bounding box center [248, 198] width 237 height 18
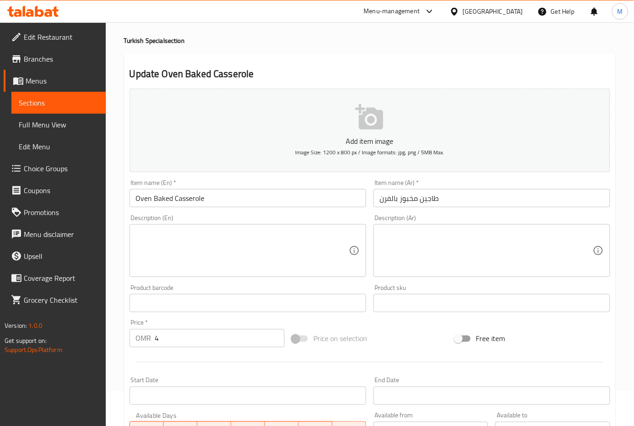
drag, startPoint x: 398, startPoint y: 61, endPoint x: 392, endPoint y: 62, distance: 6.1
click at [398, 61] on div "Update Oven Baked Casserole Add item image Image Size: 1200 x 800 px / Image fo…" at bounding box center [370, 319] width 492 height 531
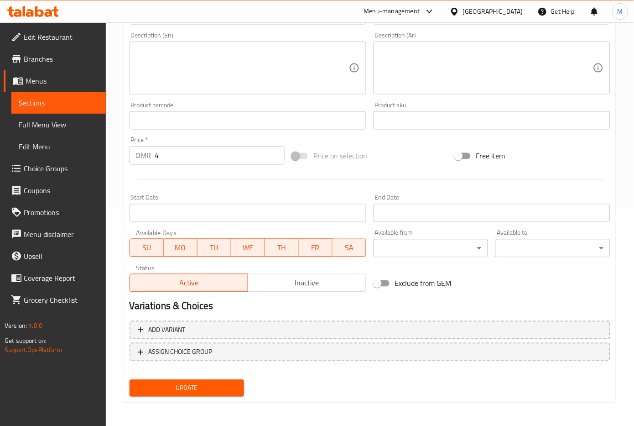
click at [199, 383] on span "Update" at bounding box center [187, 387] width 100 height 11
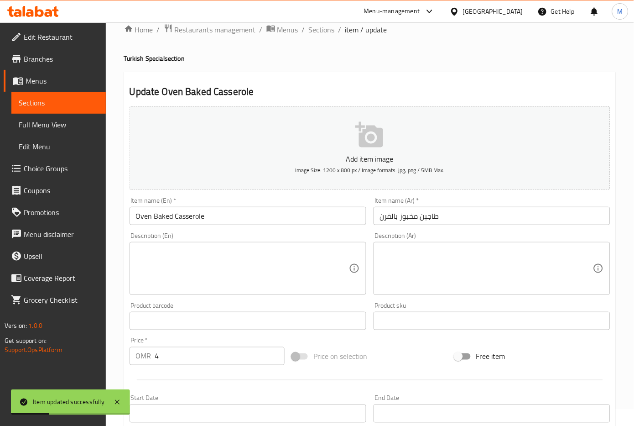
scroll to position [0, 0]
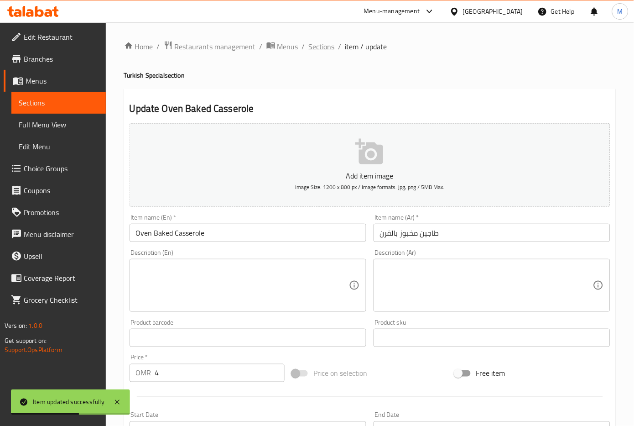
click at [323, 47] on span "Sections" at bounding box center [322, 46] width 26 height 11
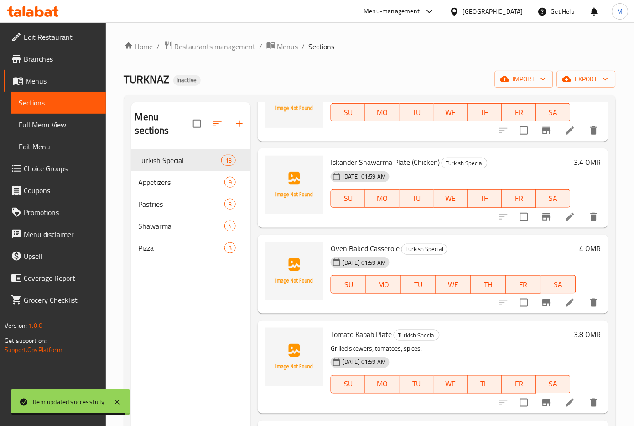
scroll to position [791, 0]
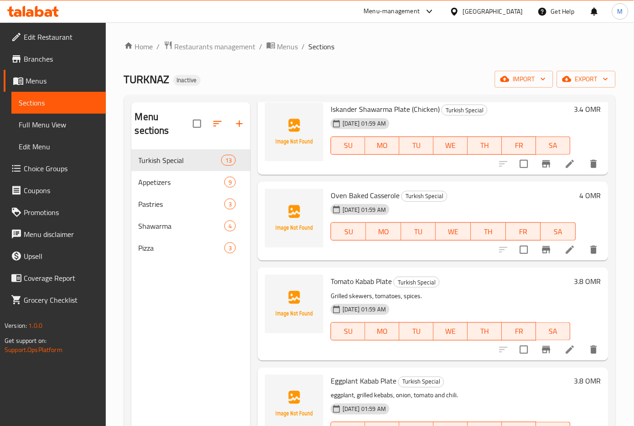
click at [364, 197] on span "Oven Baked Casserole" at bounding box center [365, 195] width 69 height 14
copy h6 "Oven Baked Casserole"
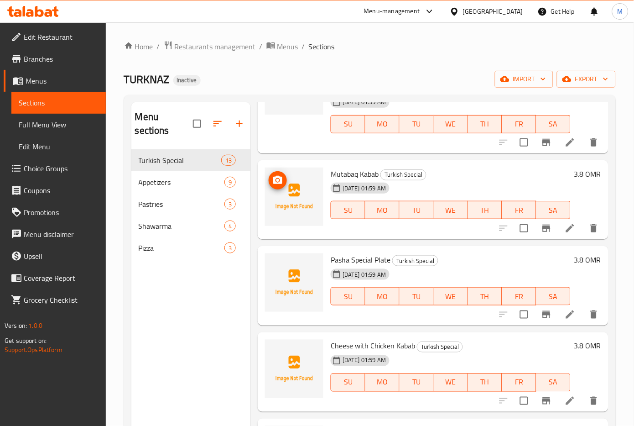
scroll to position [0, 0]
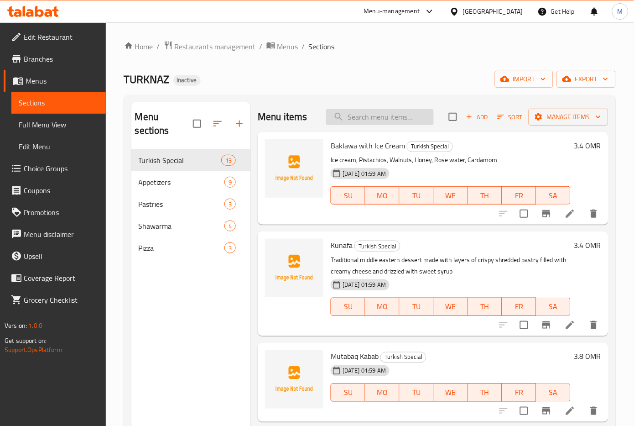
click at [380, 120] on input "search" at bounding box center [380, 117] width 108 height 16
paste input "طماط"
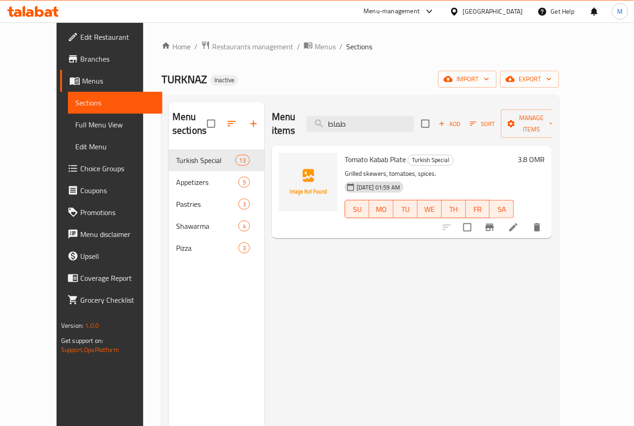
type input "طماط"
click at [526, 219] on li at bounding box center [514, 227] width 26 height 16
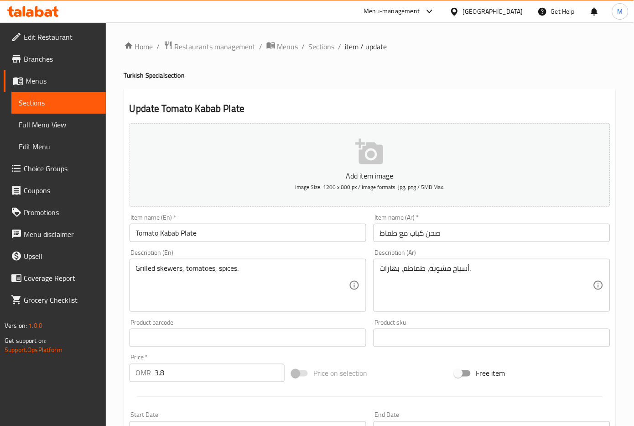
click at [473, 234] on input "صحن كباب مع طماط" at bounding box center [492, 233] width 237 height 18
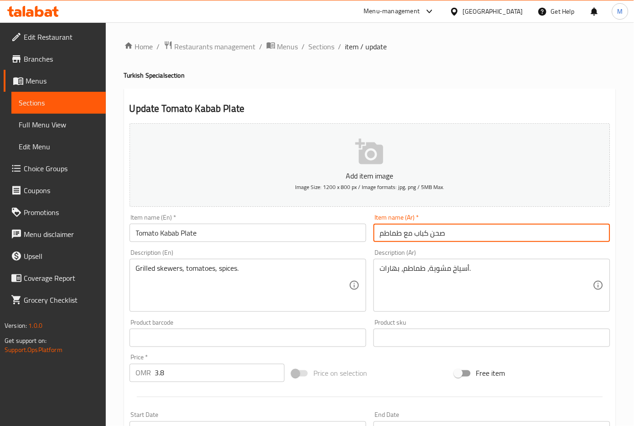
scroll to position [182, 0]
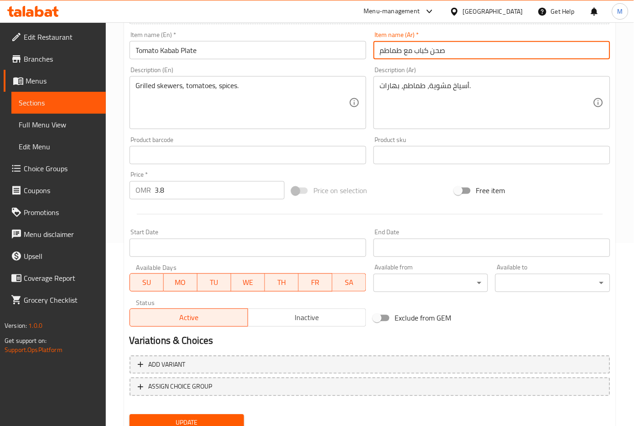
type input "صحن كباب مع طماطم"
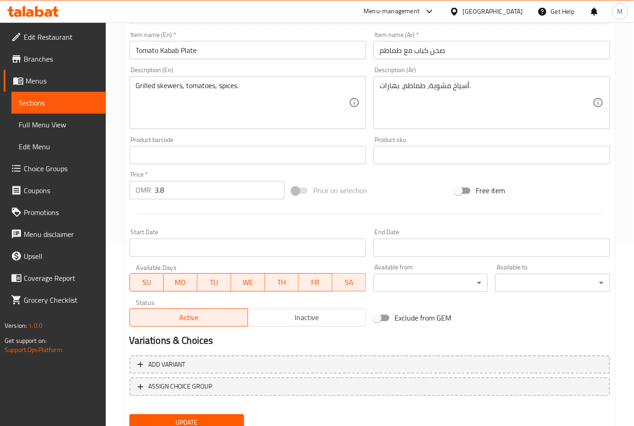
click at [221, 411] on div "Update" at bounding box center [187, 423] width 122 height 24
click at [221, 417] on span "Update" at bounding box center [187, 422] width 100 height 11
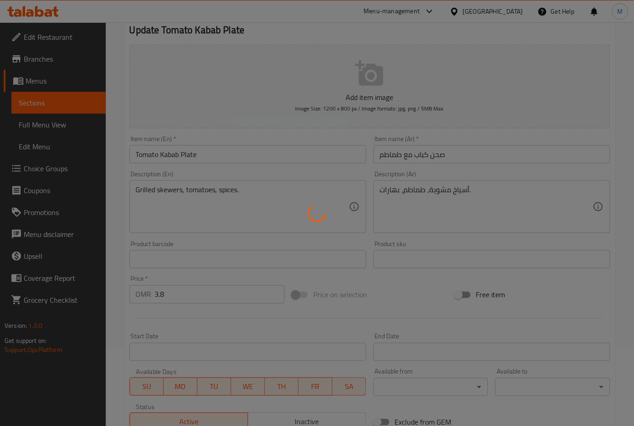
scroll to position [61, 0]
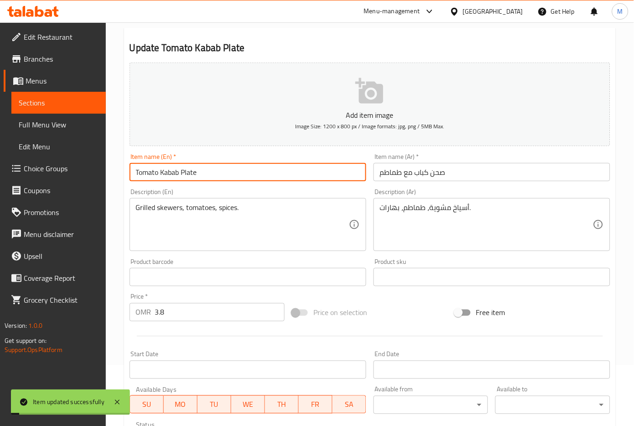
drag, startPoint x: 115, startPoint y: 173, endPoint x: 62, endPoint y: 180, distance: 53.3
click at [62, 180] on div "Edit Restaurant Branches Menus Sections Full Menu View Edit Menu Choice Groups …" at bounding box center [317, 273] width 634 height 622
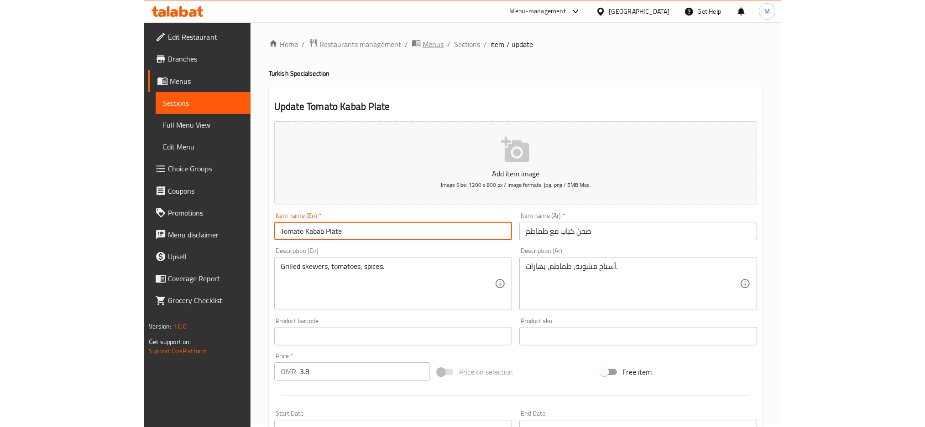
scroll to position [0, 0]
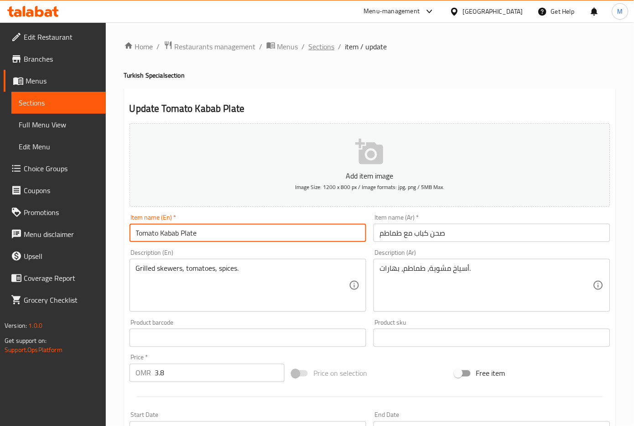
click at [310, 46] on span "Sections" at bounding box center [322, 46] width 26 height 11
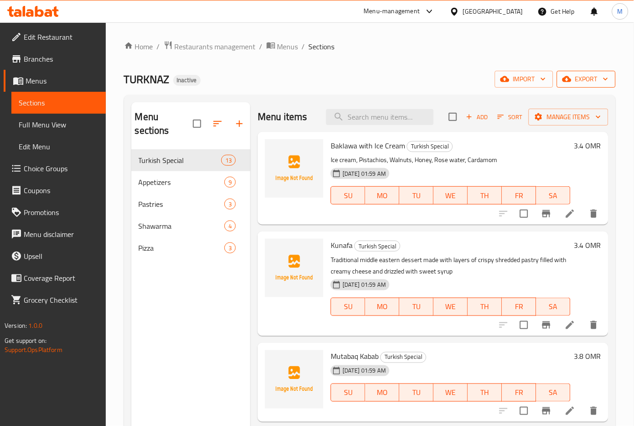
click at [587, 75] on span "export" at bounding box center [586, 78] width 44 height 11
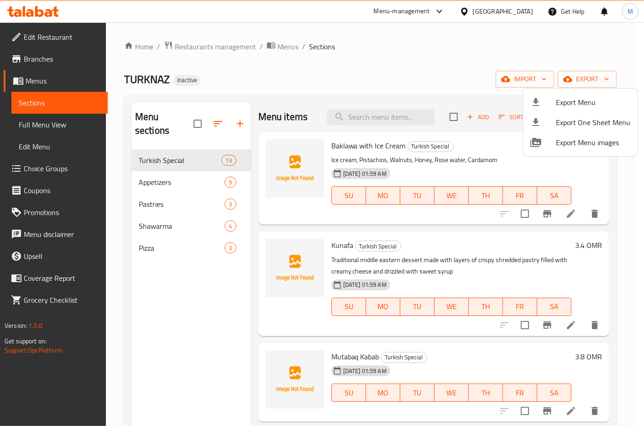
click at [573, 97] on span "Export Menu" at bounding box center [593, 102] width 74 height 11
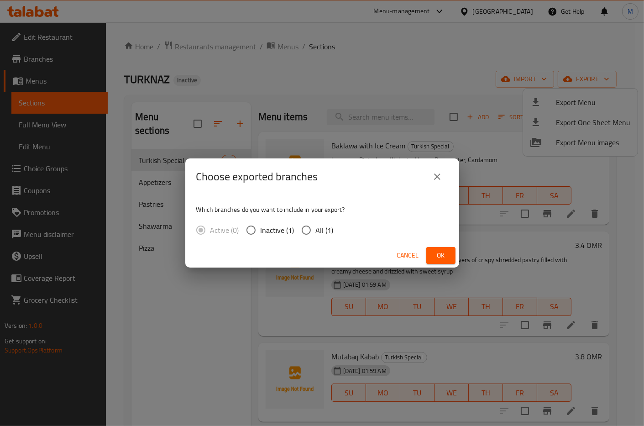
click at [323, 234] on span "All (1)" at bounding box center [325, 229] width 18 height 11
click at [316, 234] on input "All (1)" at bounding box center [306, 229] width 19 height 19
radio input "true"
click at [444, 259] on span "Ok" at bounding box center [440, 255] width 15 height 11
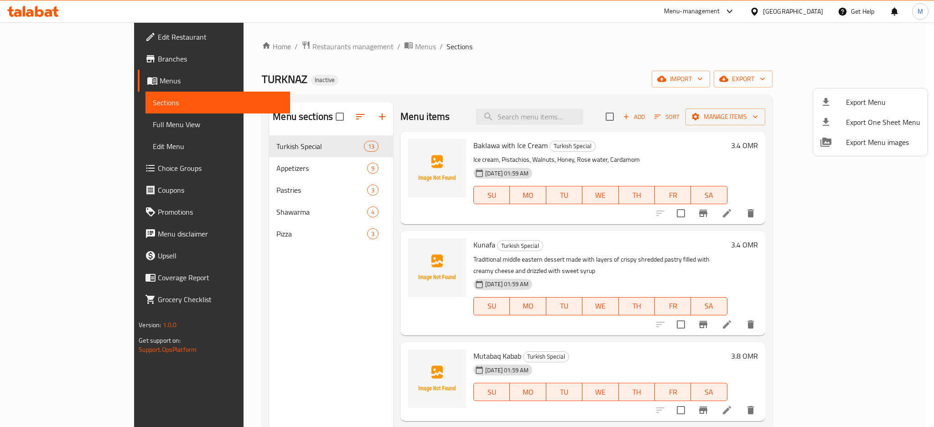
click at [634, 12] on div at bounding box center [467, 213] width 934 height 427
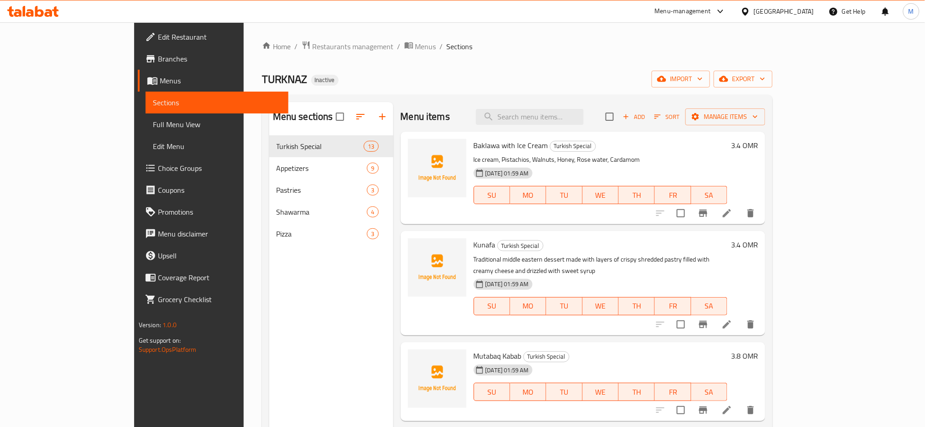
click at [634, 10] on div "[GEOGRAPHIC_DATA]" at bounding box center [784, 11] width 60 height 10
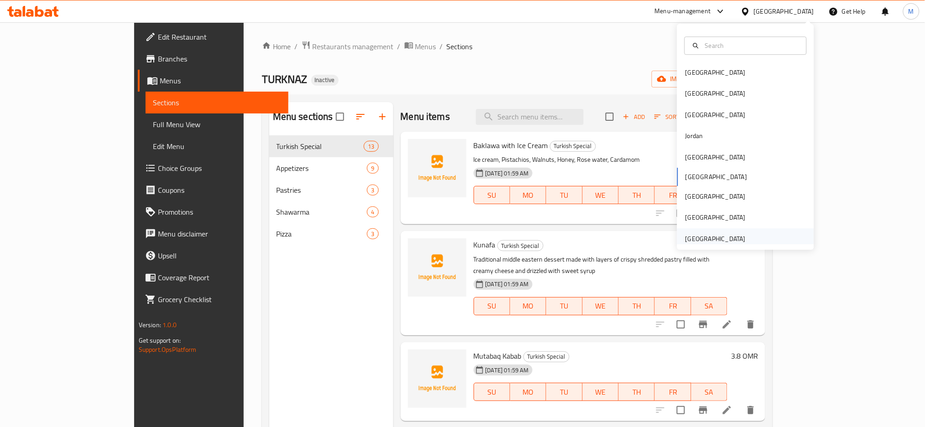
click at [634, 234] on div "United Arab Emirates" at bounding box center [715, 239] width 60 height 10
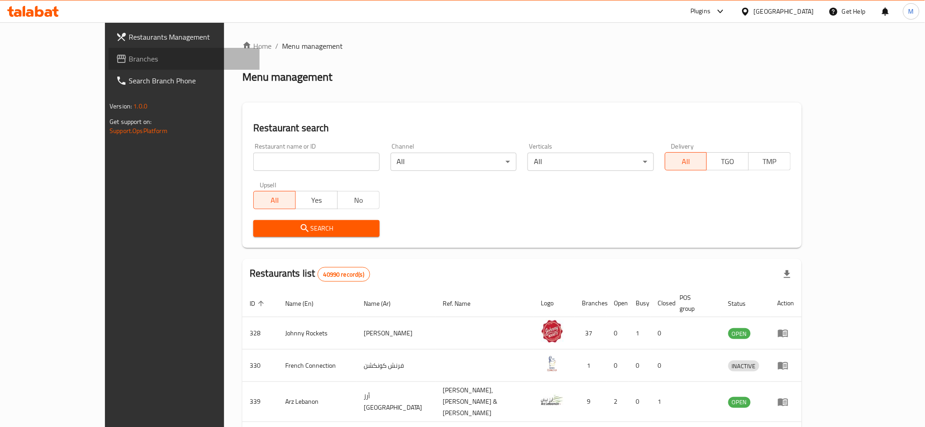
click at [129, 62] on span "Branches" at bounding box center [191, 58] width 124 height 11
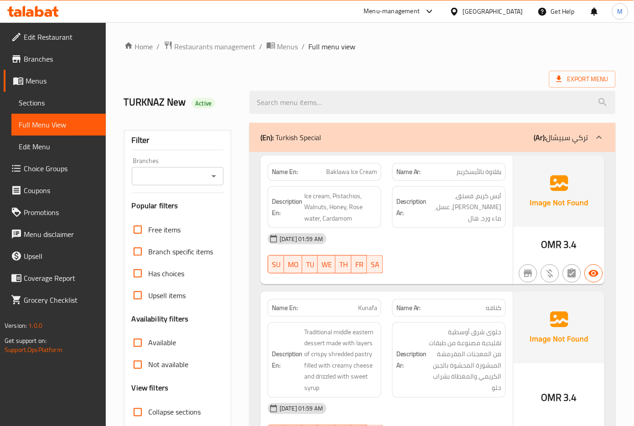
scroll to position [182, 0]
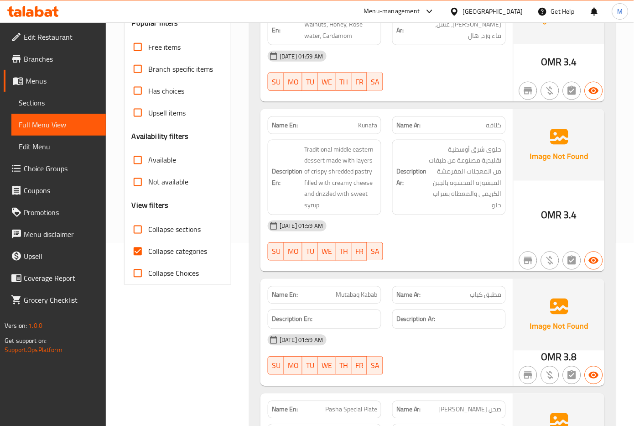
click at [165, 252] on span "Collapse categories" at bounding box center [178, 251] width 59 height 11
click at [149, 252] on input "Collapse categories" at bounding box center [138, 251] width 22 height 22
checkbox input "false"
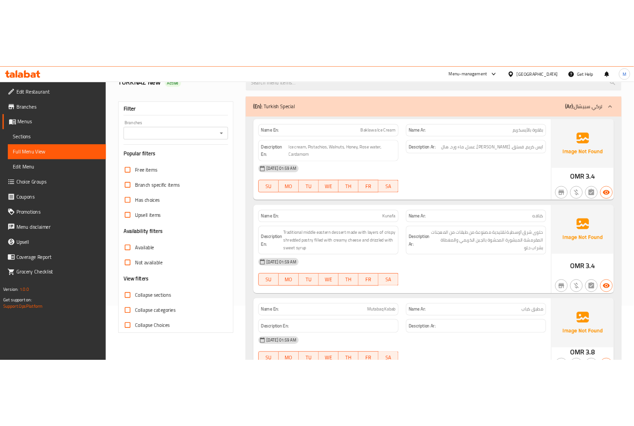
scroll to position [0, 0]
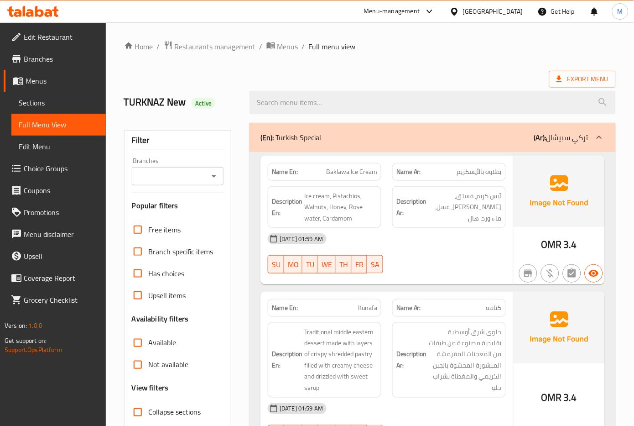
click at [347, 181] on div "Description En: Ice cream, Pistachios, Walnuts, Honey, Rose water, Cardamom" at bounding box center [324, 207] width 125 height 53
click at [349, 176] on span "Baklawa Ice Cream" at bounding box center [351, 172] width 51 height 10
copy span "Baklawa Ice Cream"
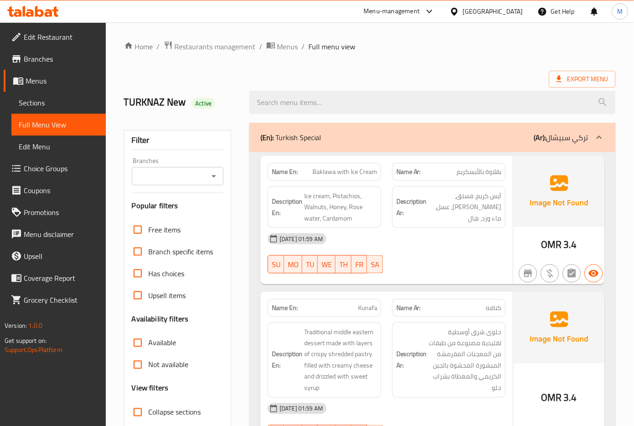
click at [302, 222] on h6 "Description En: Ice cream, Pistachios, Walnuts, Honey, Rose water, Cardamom" at bounding box center [324, 207] width 105 height 34
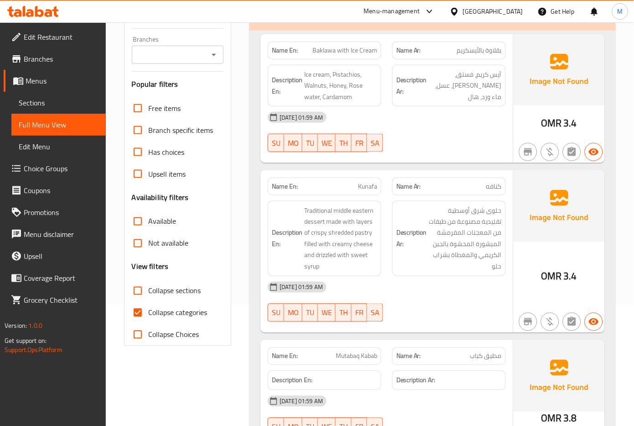
click at [158, 312] on span "Collapse categories" at bounding box center [178, 312] width 59 height 11
click at [149, 312] on input "Collapse categories" at bounding box center [138, 313] width 22 height 22
checkbox input "false"
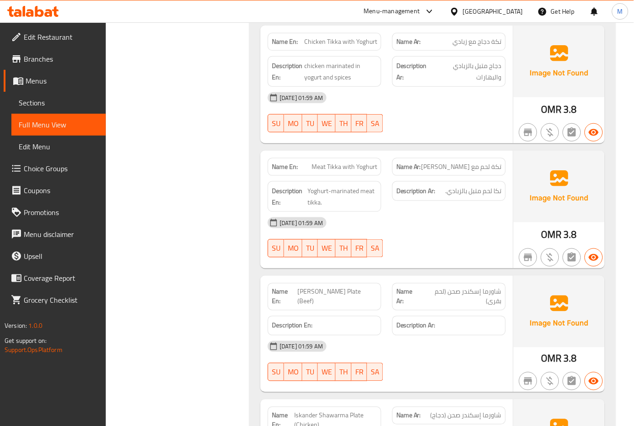
scroll to position [791, 0]
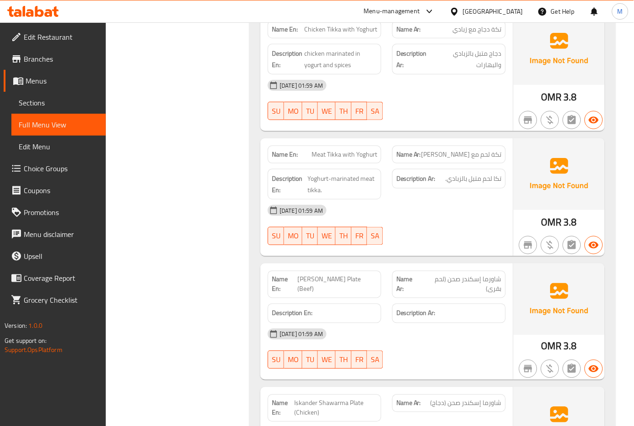
click at [442, 202] on div "[DATE] 01:59 AM" at bounding box center [386, 210] width 249 height 22
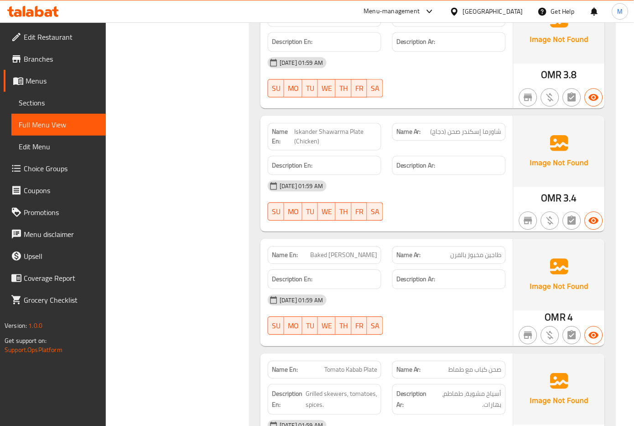
scroll to position [1095, 0]
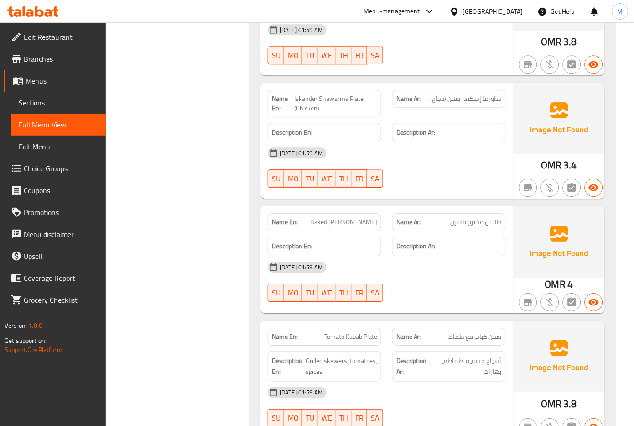
click at [344, 223] on span "Baked [PERSON_NAME]" at bounding box center [343, 222] width 67 height 10
copy span "Baked [PERSON_NAME]"
click at [354, 221] on span "Baked [PERSON_NAME]" at bounding box center [343, 222] width 67 height 10
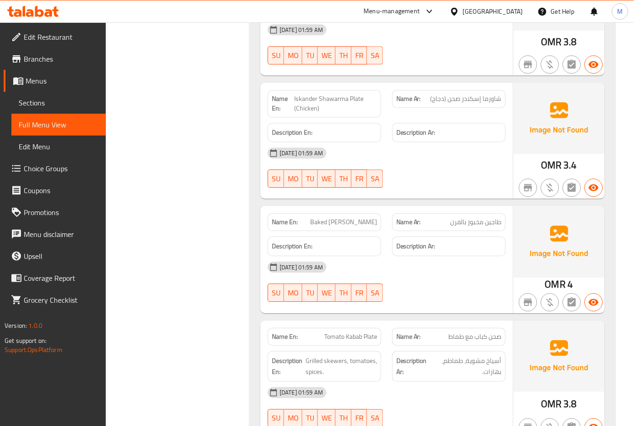
click at [354, 221] on span "Baked [PERSON_NAME]" at bounding box center [343, 222] width 67 height 10
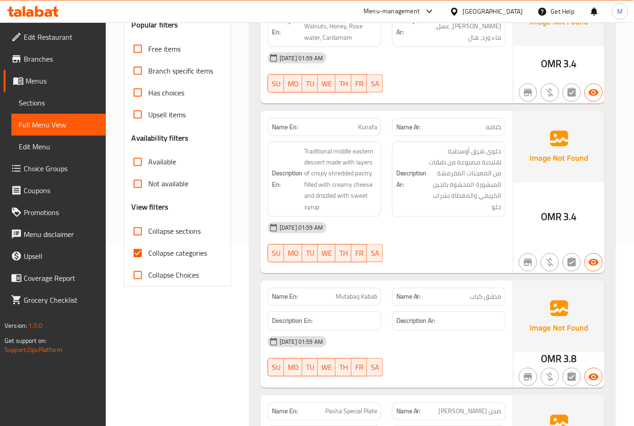
scroll to position [182, 0]
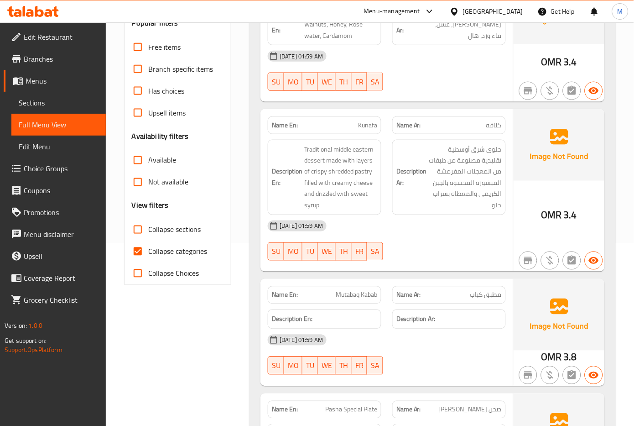
click at [173, 251] on span "Collapse categories" at bounding box center [178, 251] width 59 height 11
click at [149, 251] on input "Collapse categories" at bounding box center [138, 251] width 22 height 22
checkbox input "false"
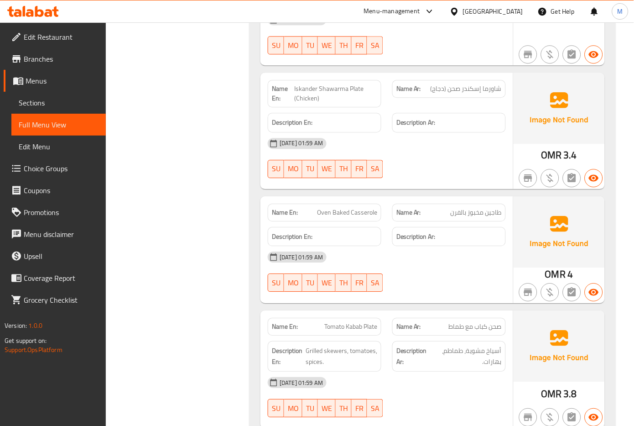
click at [479, 223] on div "Description Ar:" at bounding box center [449, 236] width 125 height 31
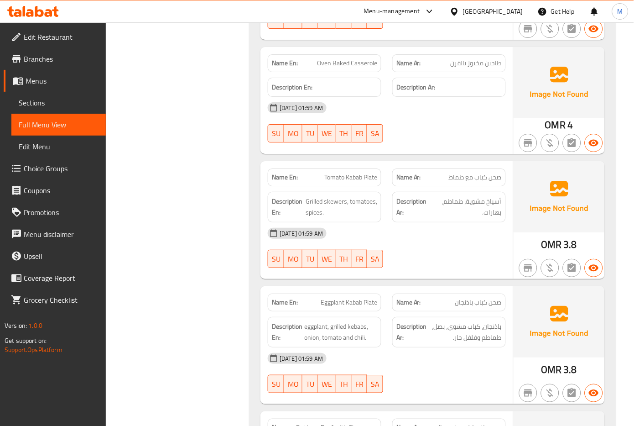
scroll to position [1287, 0]
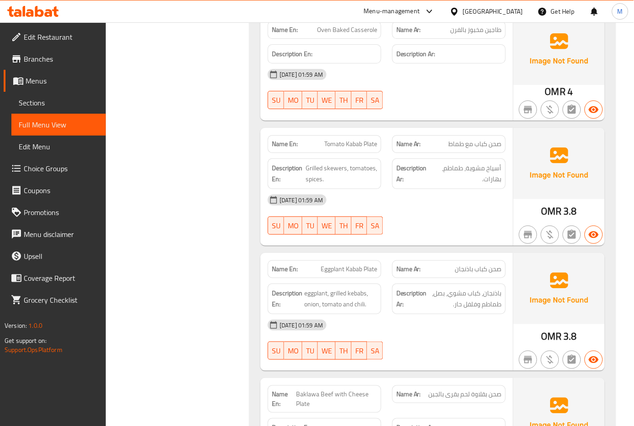
click at [458, 146] on span "صحن كباب مع طماط" at bounding box center [475, 144] width 53 height 10
copy span "طماط"
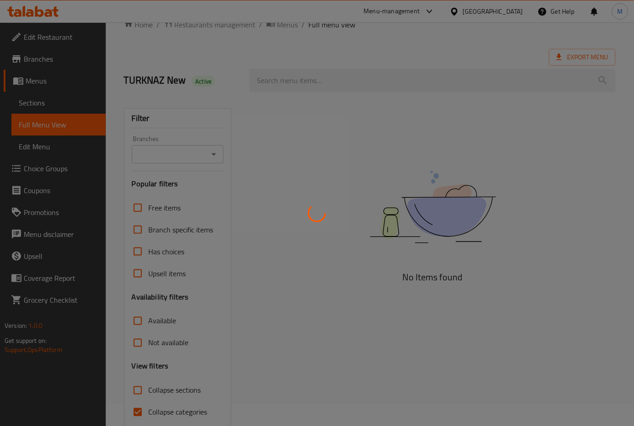
scroll to position [60, 0]
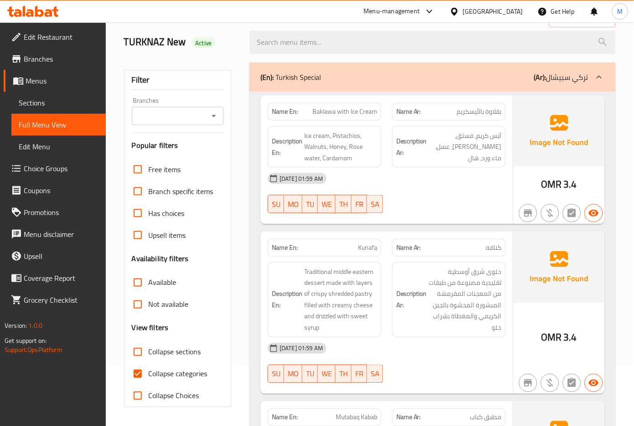
click at [134, 378] on input "Collapse categories" at bounding box center [138, 374] width 22 height 22
checkbox input "false"
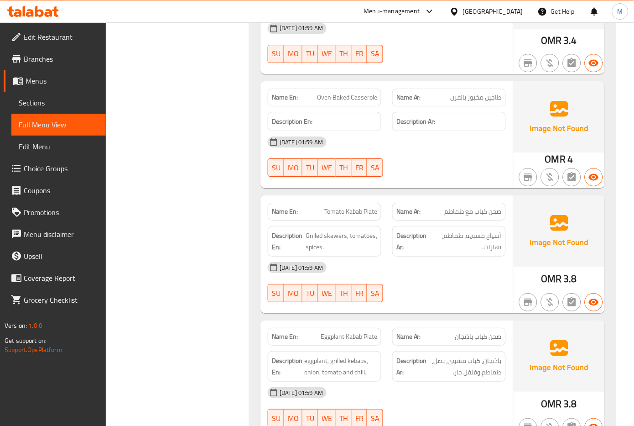
click at [396, 265] on div "30-08-2025 01:59 AM" at bounding box center [386, 267] width 249 height 22
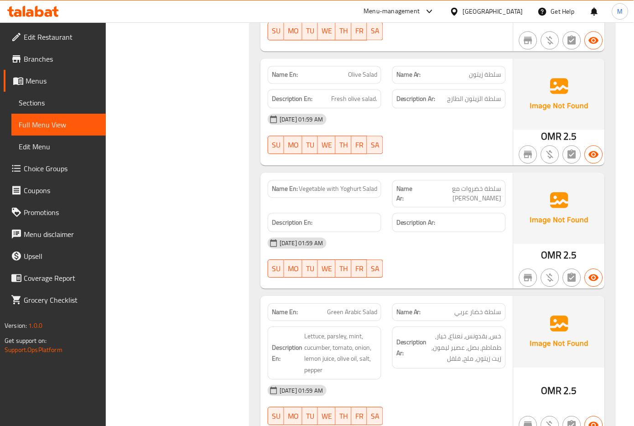
scroll to position [2374, 0]
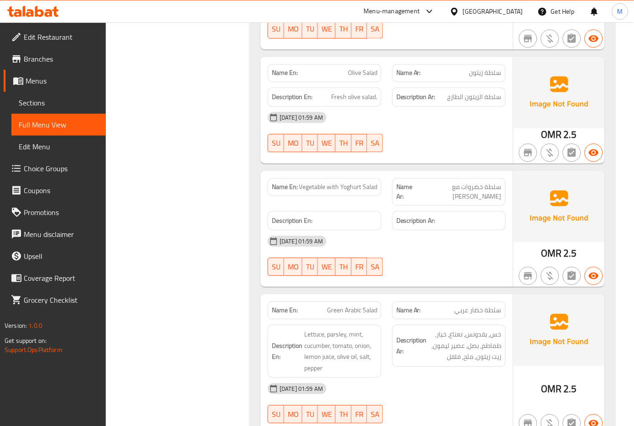
click at [345, 188] on span "Vegetable with Yoghurt Salad" at bounding box center [338, 187] width 78 height 10
copy span "Vegetable with Yoghurt Salad"
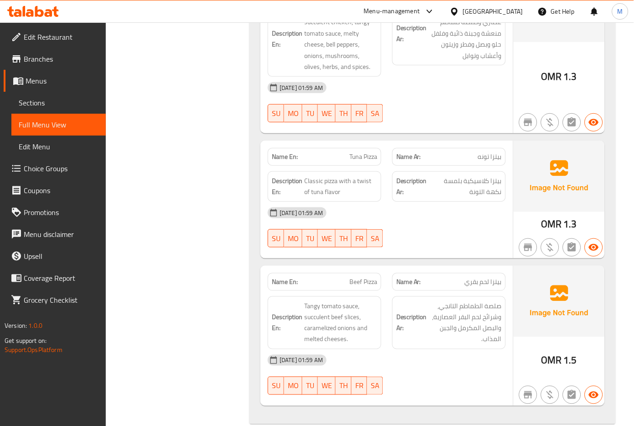
scroll to position [4097, 0]
click at [428, 314] on h6 "Description Ar: صلصة الطماطم التانجي، وشرائح لحم البقر العصارية، والبصل المكرمل…" at bounding box center [448, 321] width 105 height 45
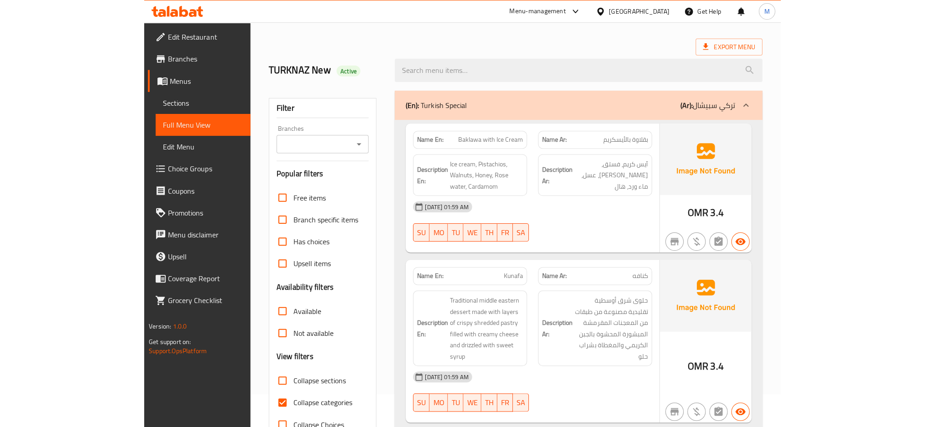
scroll to position [121, 0]
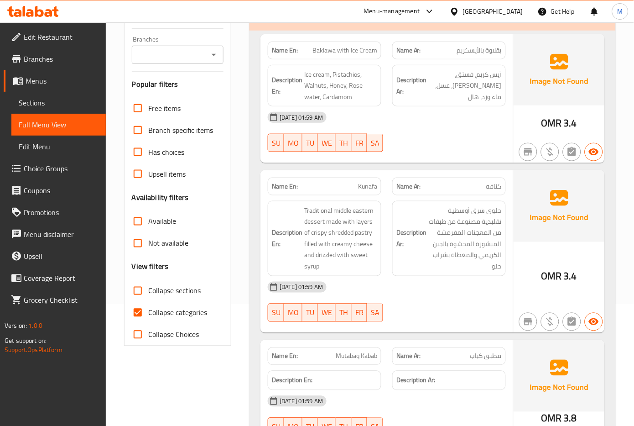
click at [162, 317] on span "Collapse categories" at bounding box center [178, 312] width 59 height 11
click at [149, 317] on input "Collapse categories" at bounding box center [138, 313] width 22 height 22
checkbox input "false"
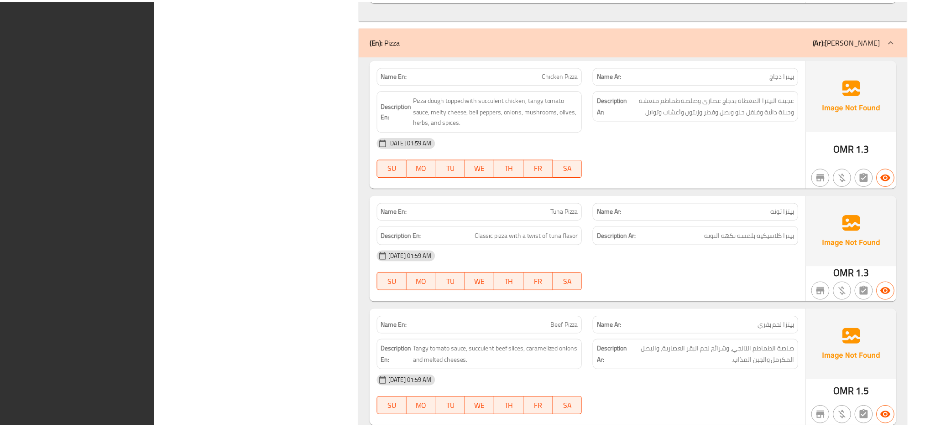
scroll to position [3726, 0]
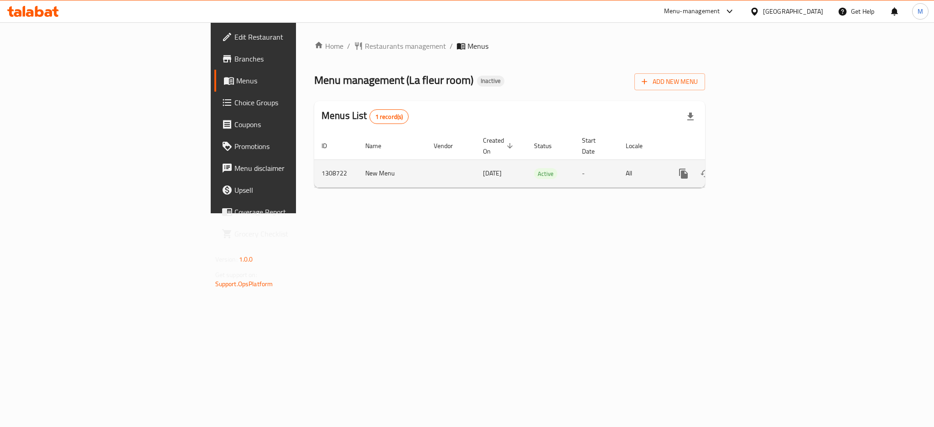
click at [755, 168] on icon "enhanced table" at bounding box center [749, 173] width 11 height 11
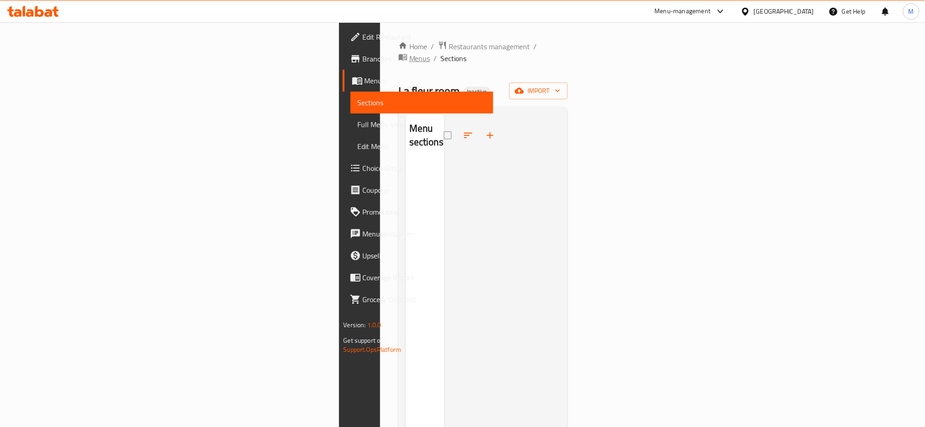
click at [409, 53] on span "Menus" at bounding box center [419, 58] width 21 height 11
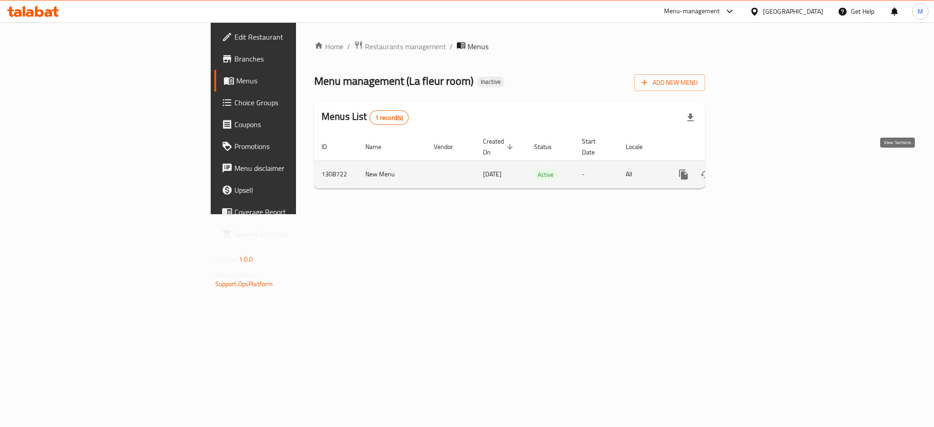
click at [754, 171] on icon "enhanced table" at bounding box center [749, 175] width 8 height 8
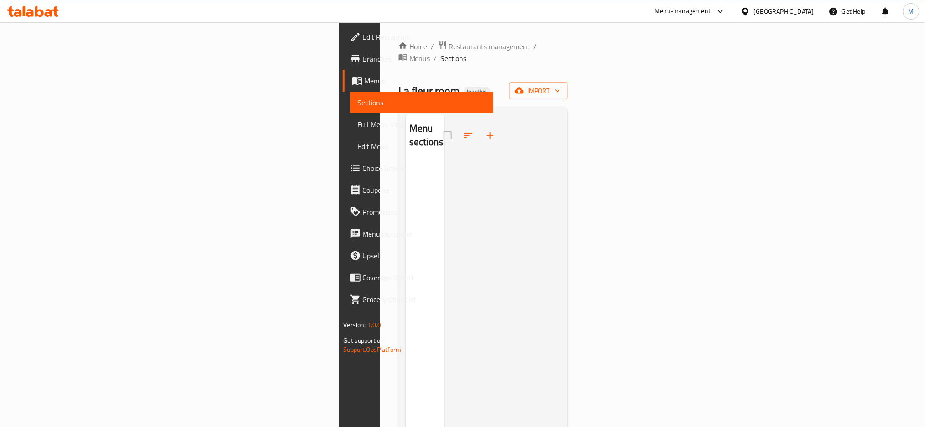
click at [363, 61] on span "Branches" at bounding box center [425, 58] width 124 height 11
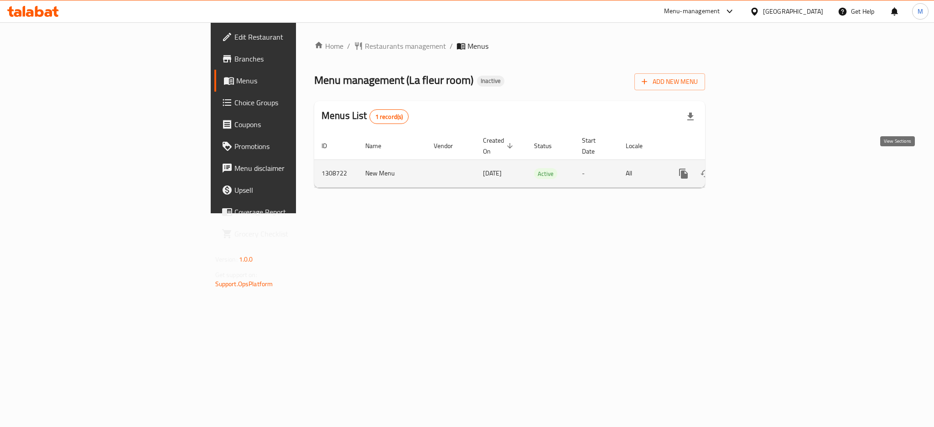
click at [760, 163] on link "enhanced table" at bounding box center [750, 174] width 22 height 22
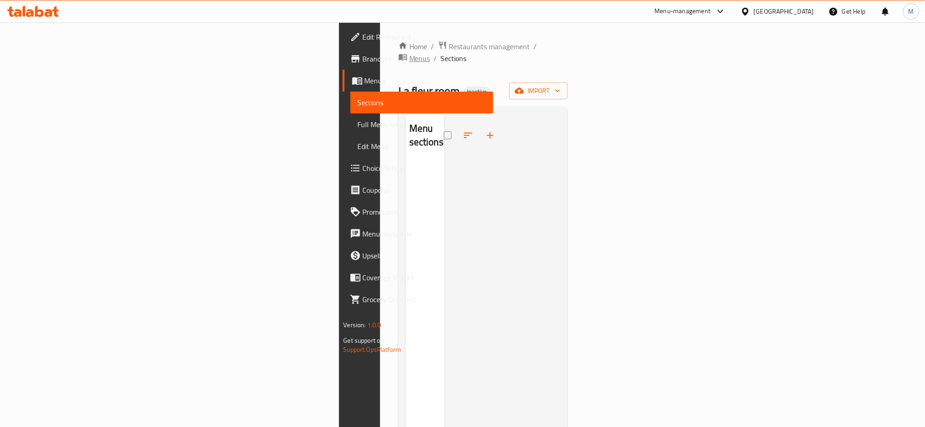
click at [409, 53] on span "Menus" at bounding box center [419, 58] width 21 height 11
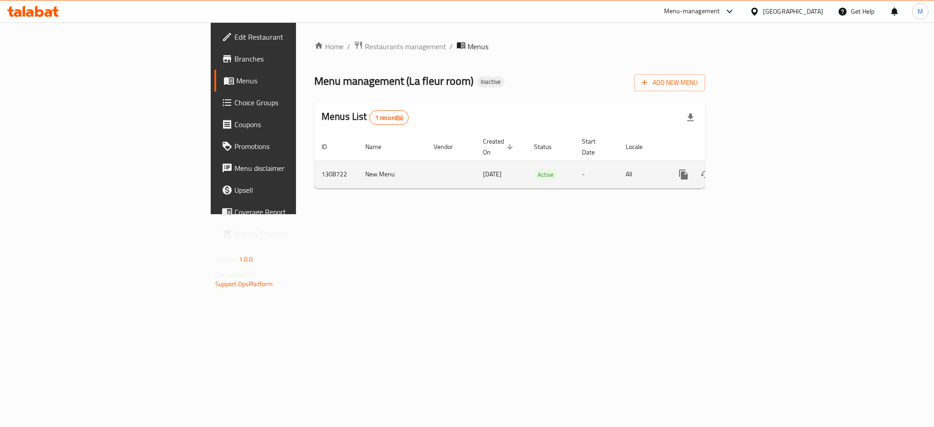
click at [755, 169] on icon "enhanced table" at bounding box center [749, 174] width 11 height 11
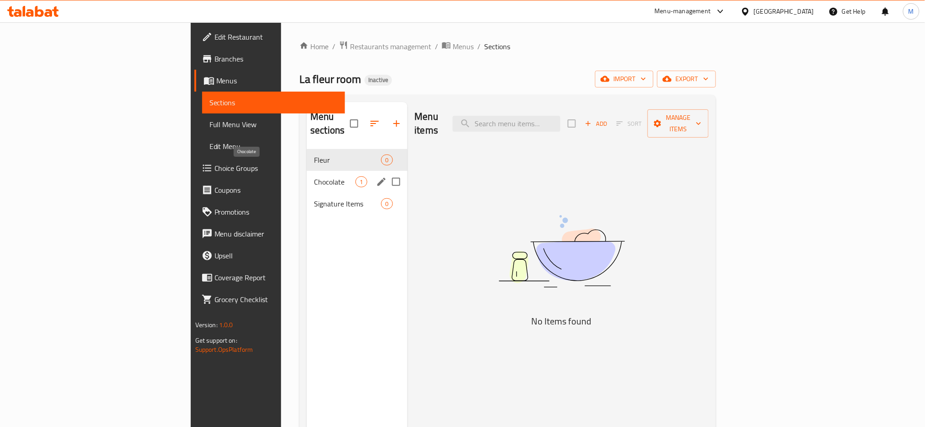
click at [314, 177] on span "Chocolate" at bounding box center [335, 182] width 42 height 11
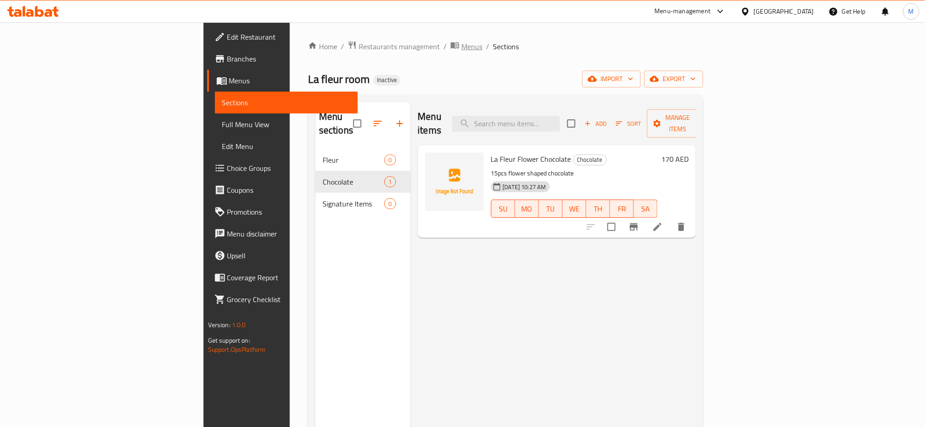
click at [461, 43] on span "Menus" at bounding box center [471, 46] width 21 height 11
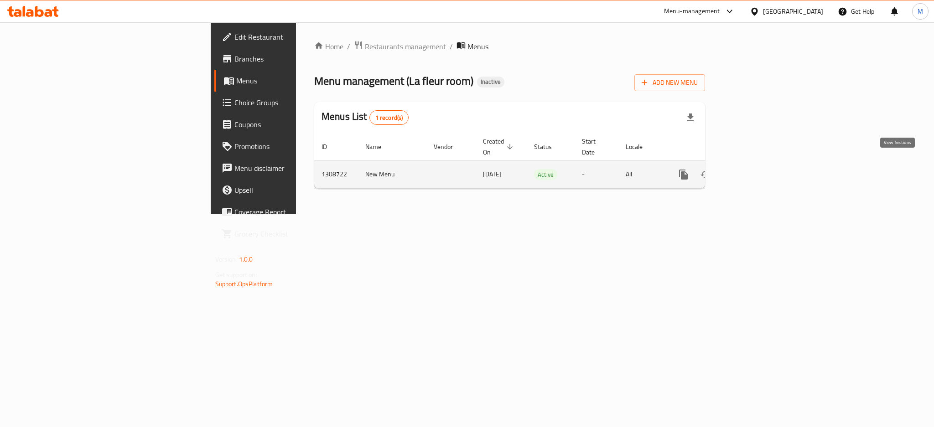
click at [755, 169] on icon "enhanced table" at bounding box center [749, 174] width 11 height 11
